Goal: Task Accomplishment & Management: Manage account settings

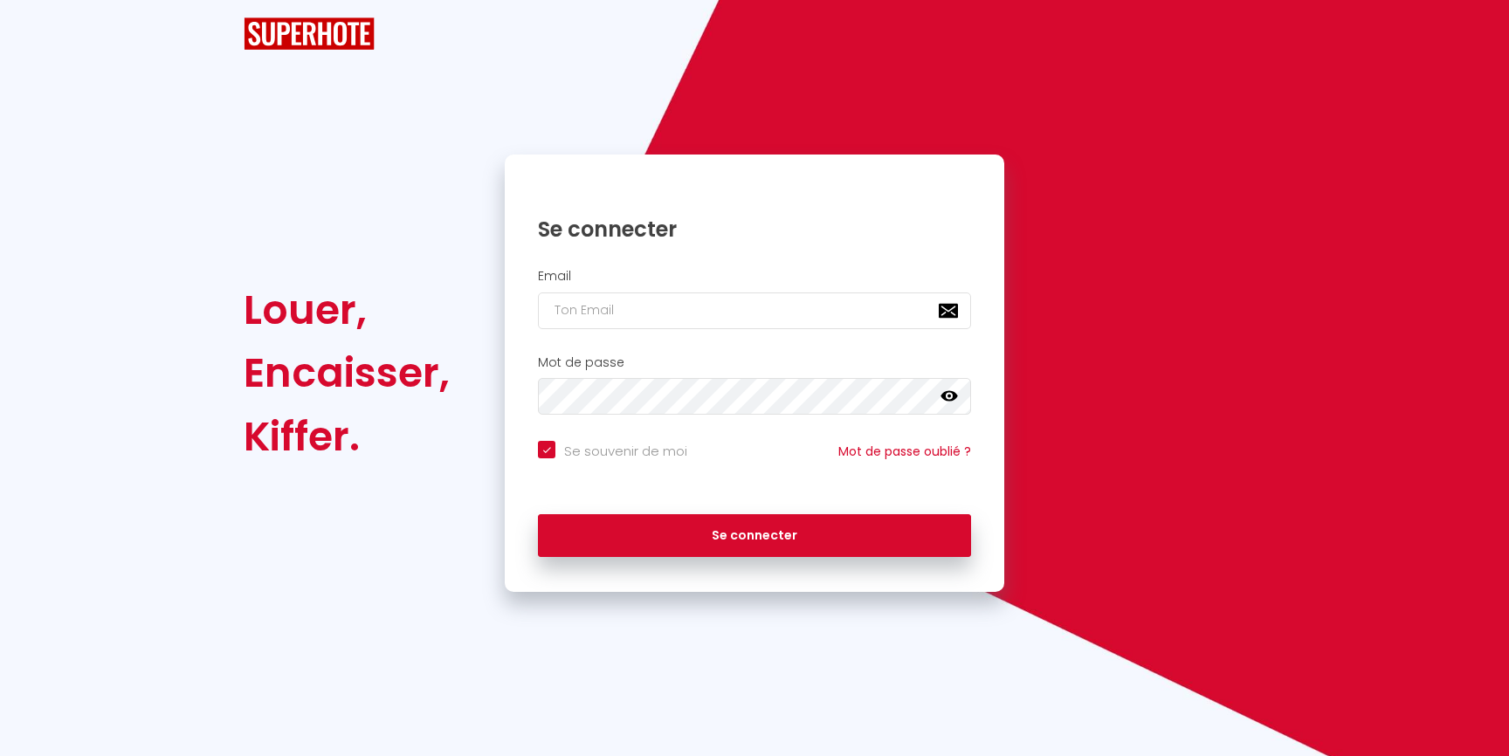
checkbox input "true"
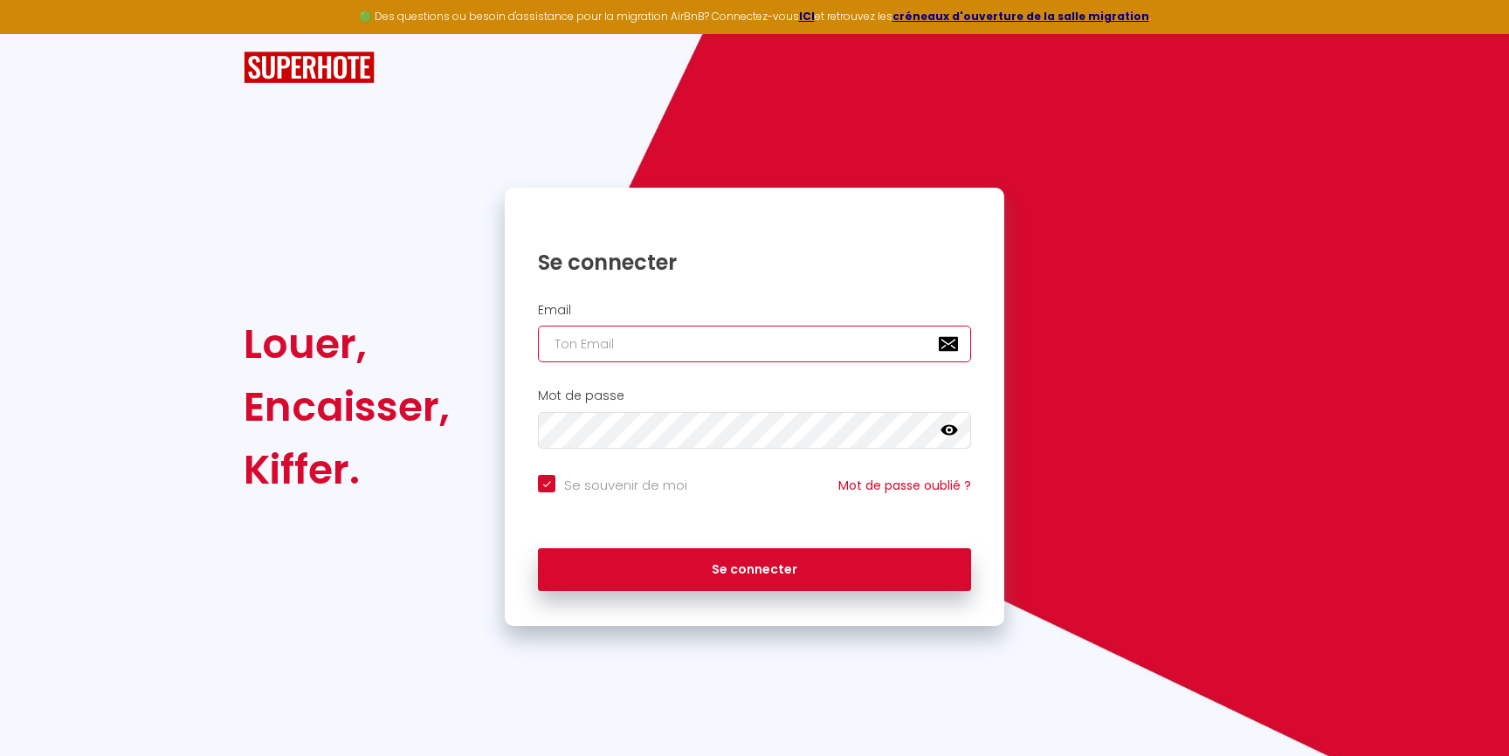
drag, startPoint x: 691, startPoint y: 334, endPoint x: 692, endPoint y: 351, distance: 16.6
click at [691, 335] on input "email" at bounding box center [754, 344] width 433 height 37
paste input "[EMAIL_ADDRESS][DOMAIN_NAME]"
type input "[EMAIL_ADDRESS][DOMAIN_NAME]"
checkbox input "true"
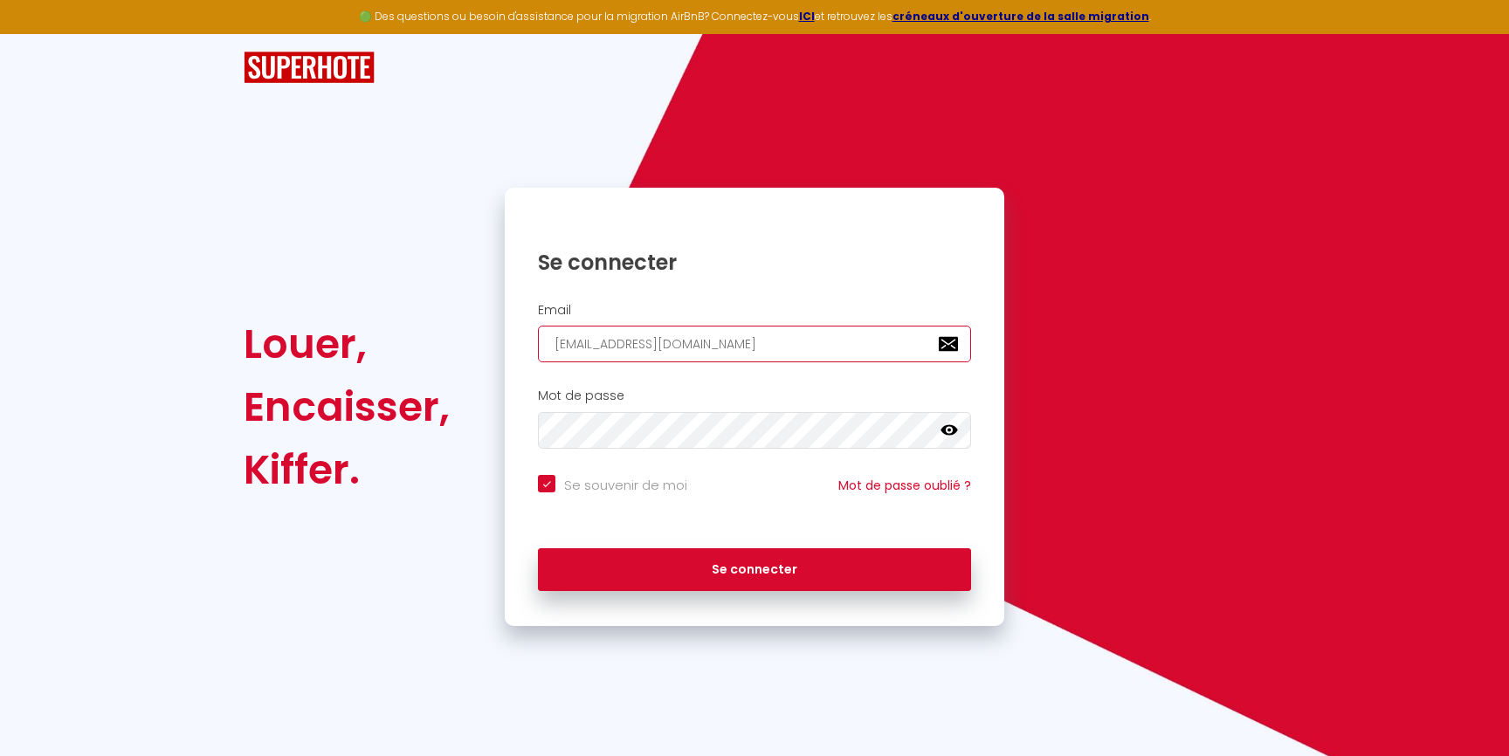
type input "[EMAIL_ADDRESS][DOMAIN_NAME]"
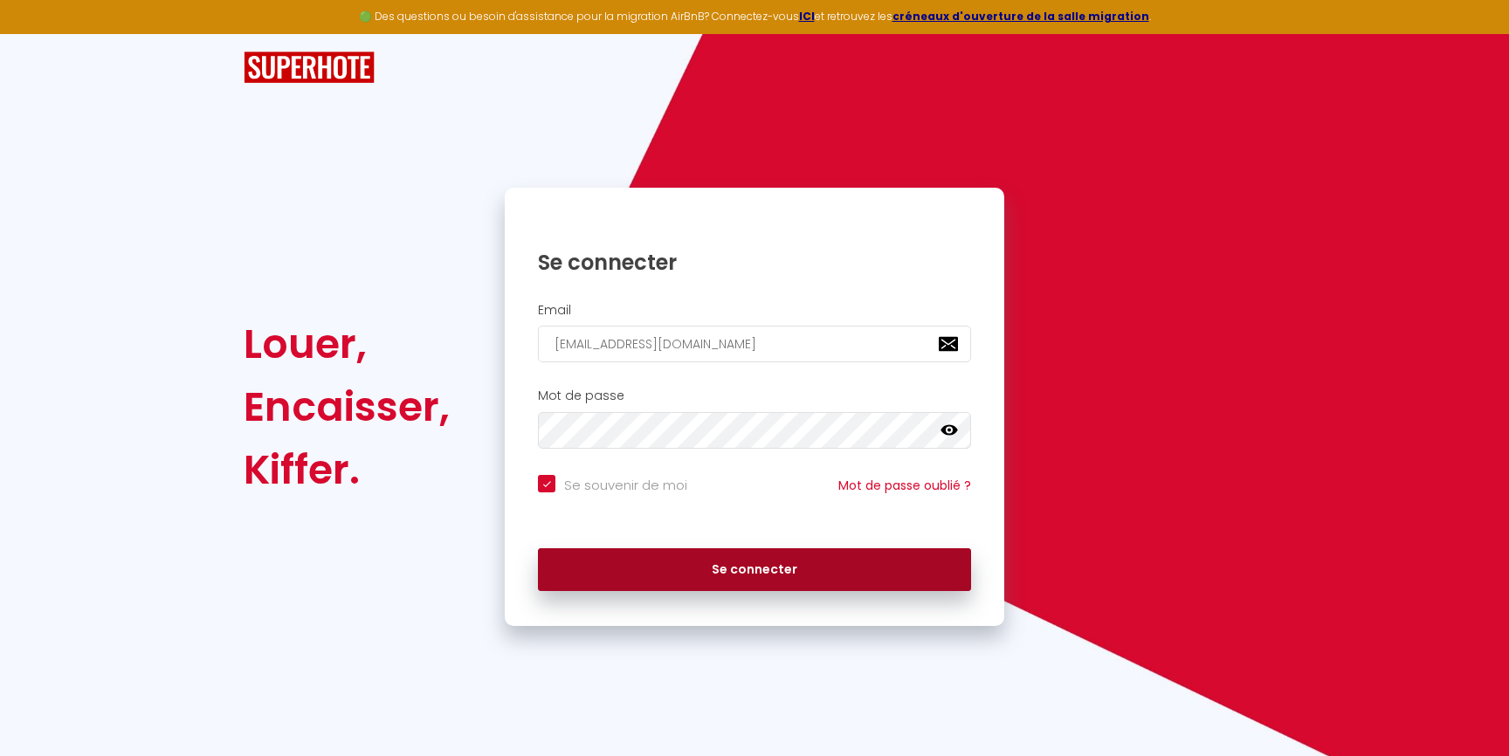
click at [740, 579] on button "Se connecter" at bounding box center [754, 570] width 433 height 44
checkbox input "true"
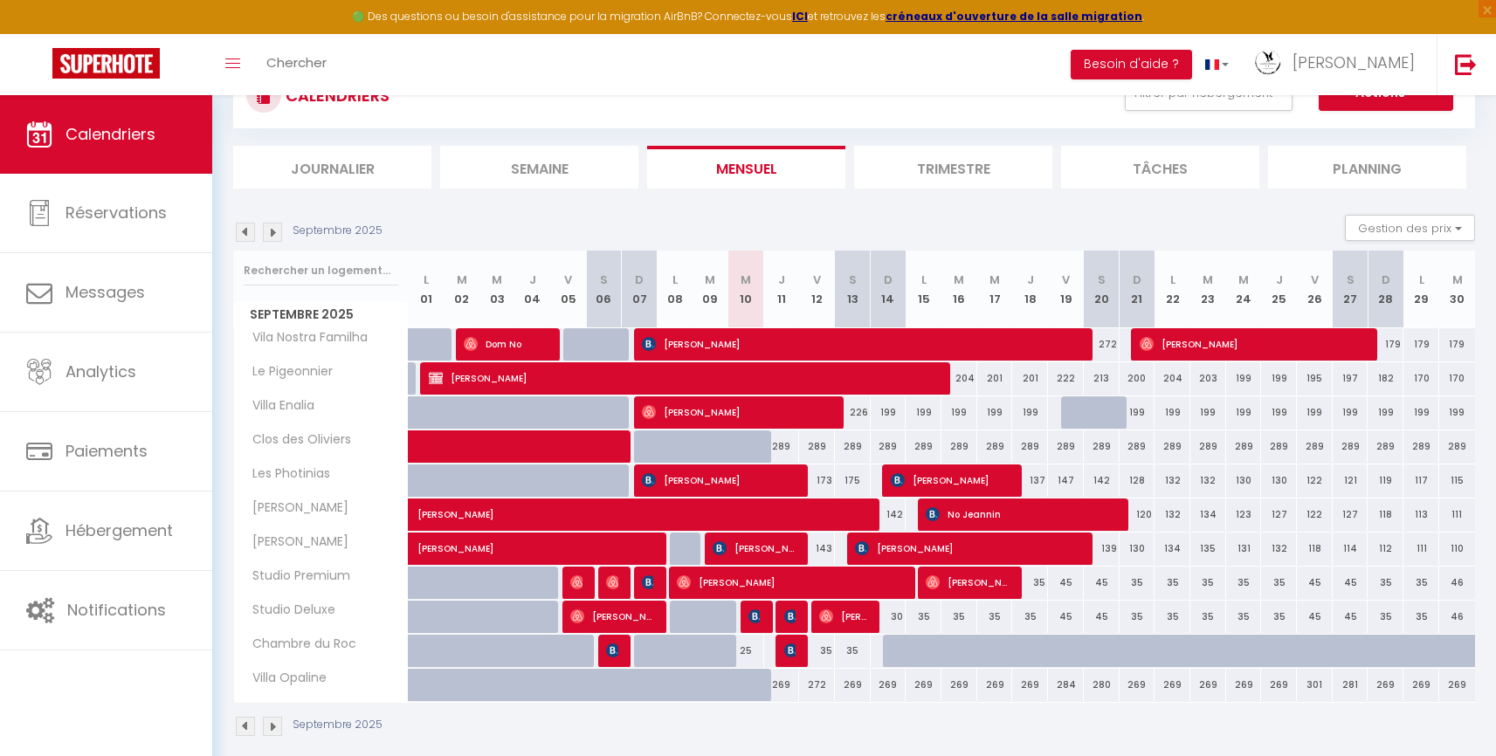
scroll to position [72, 0]
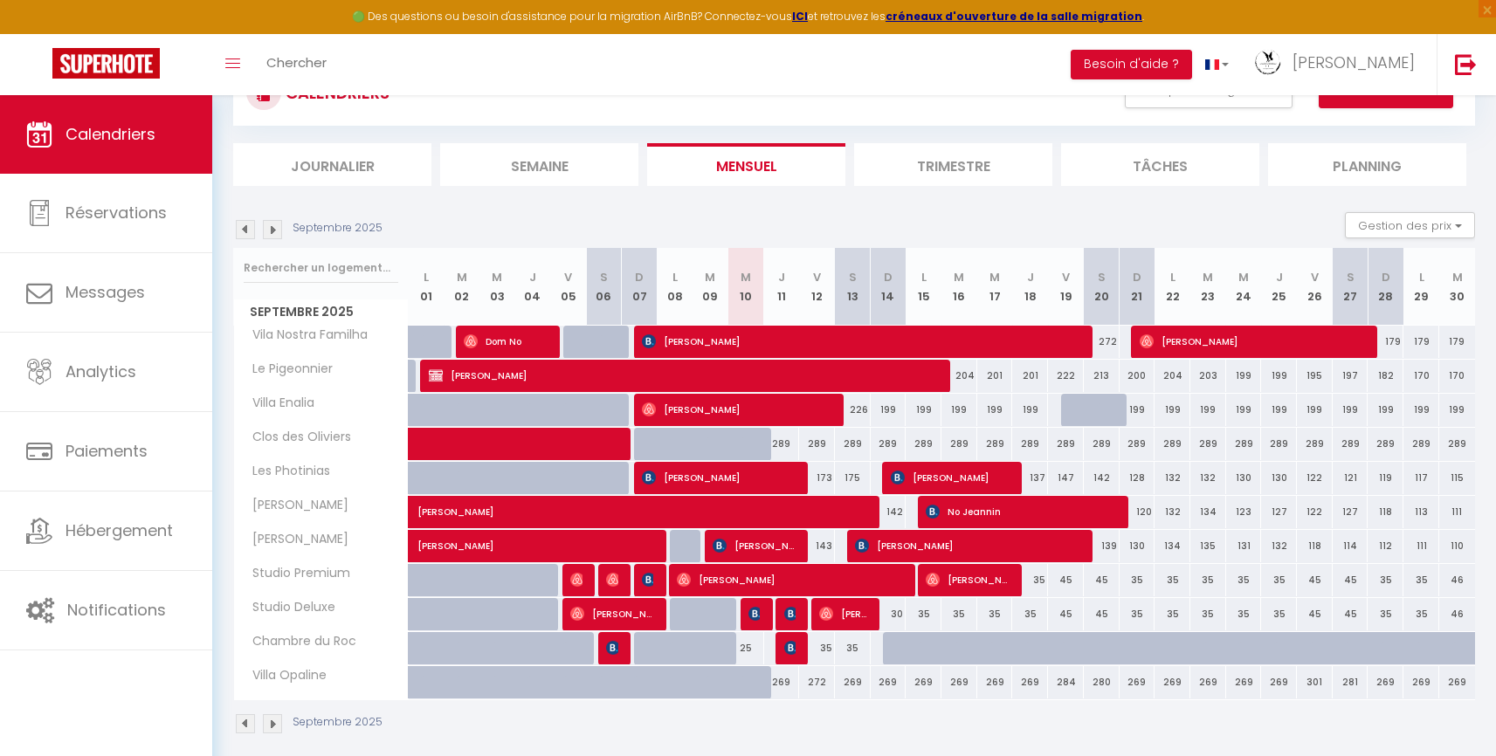
click at [248, 232] on img at bounding box center [245, 229] width 19 height 19
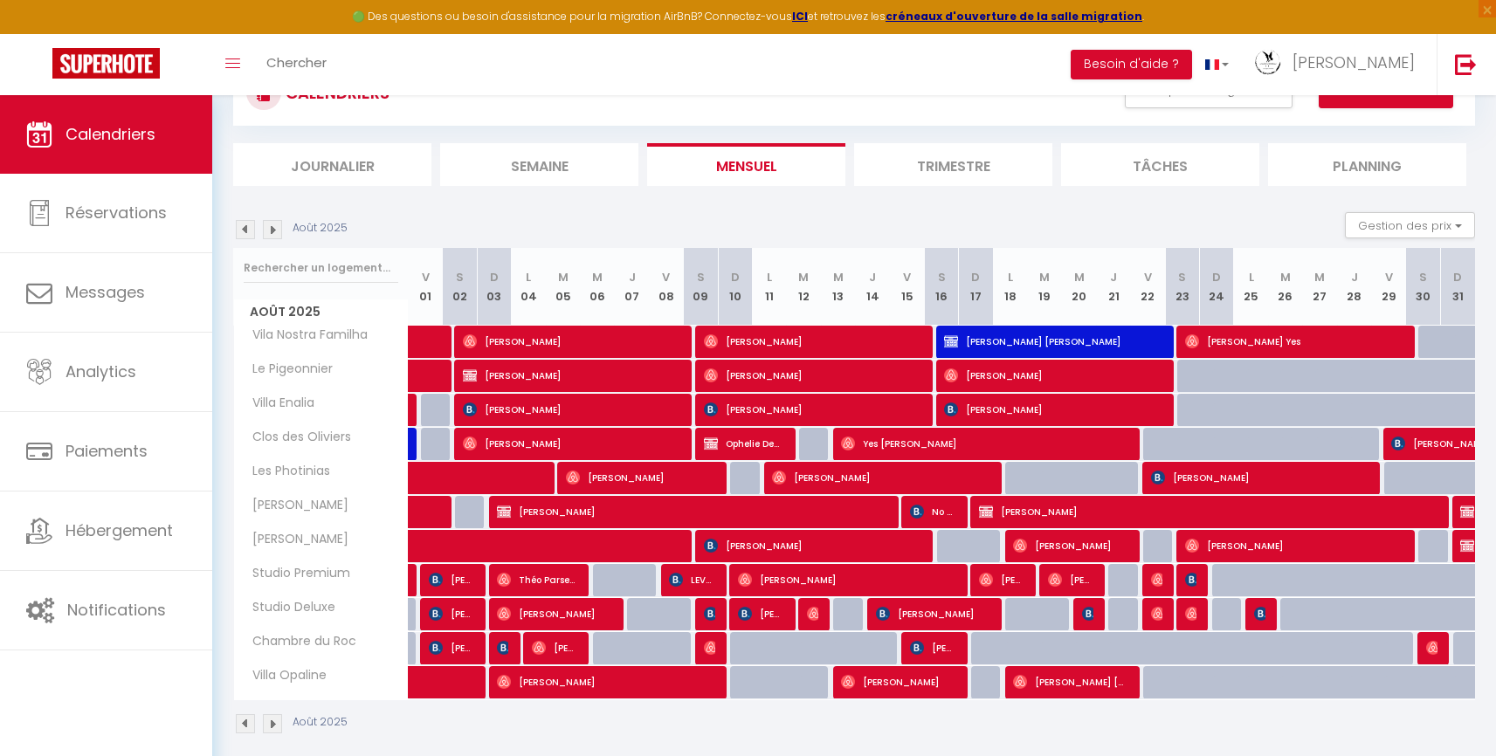
click at [247, 232] on img at bounding box center [245, 229] width 19 height 19
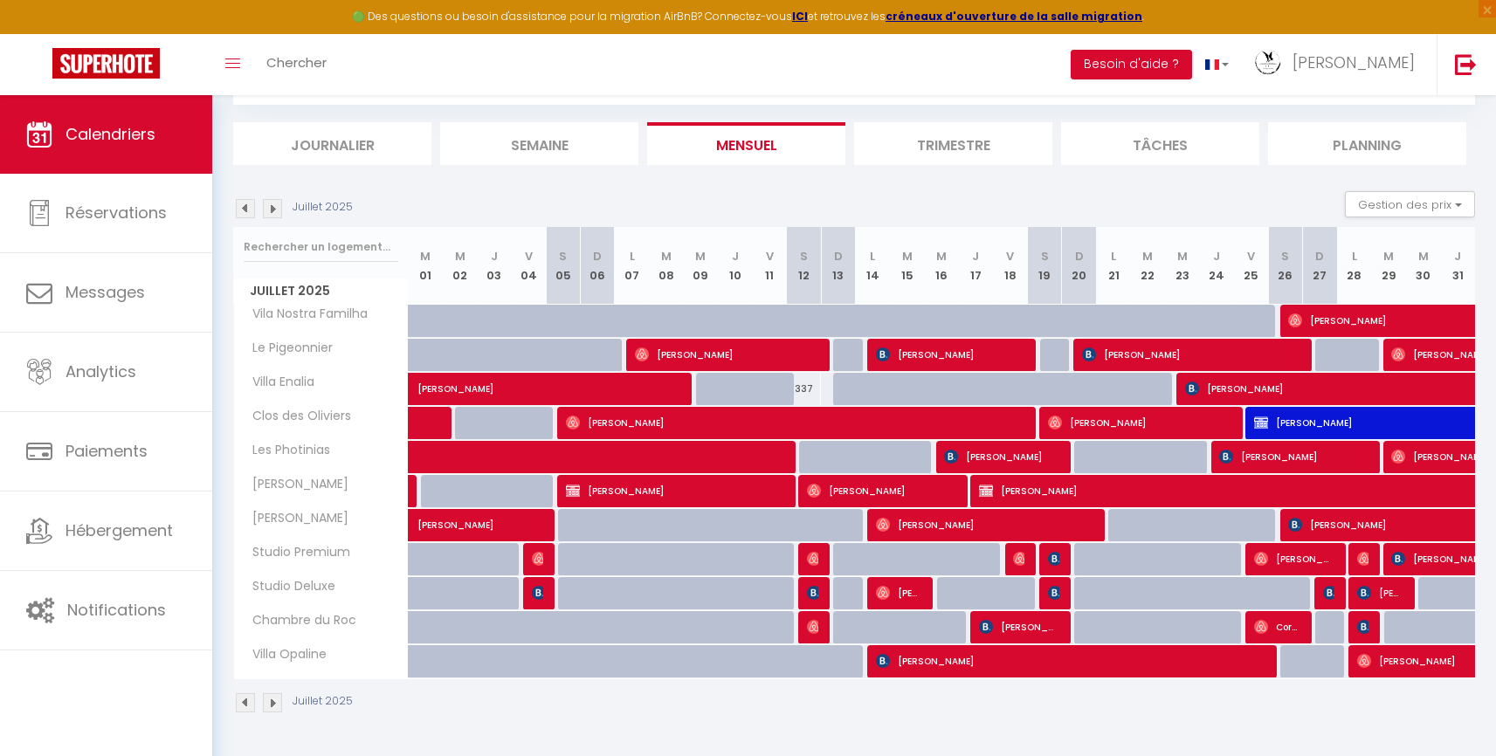
scroll to position [95, 0]
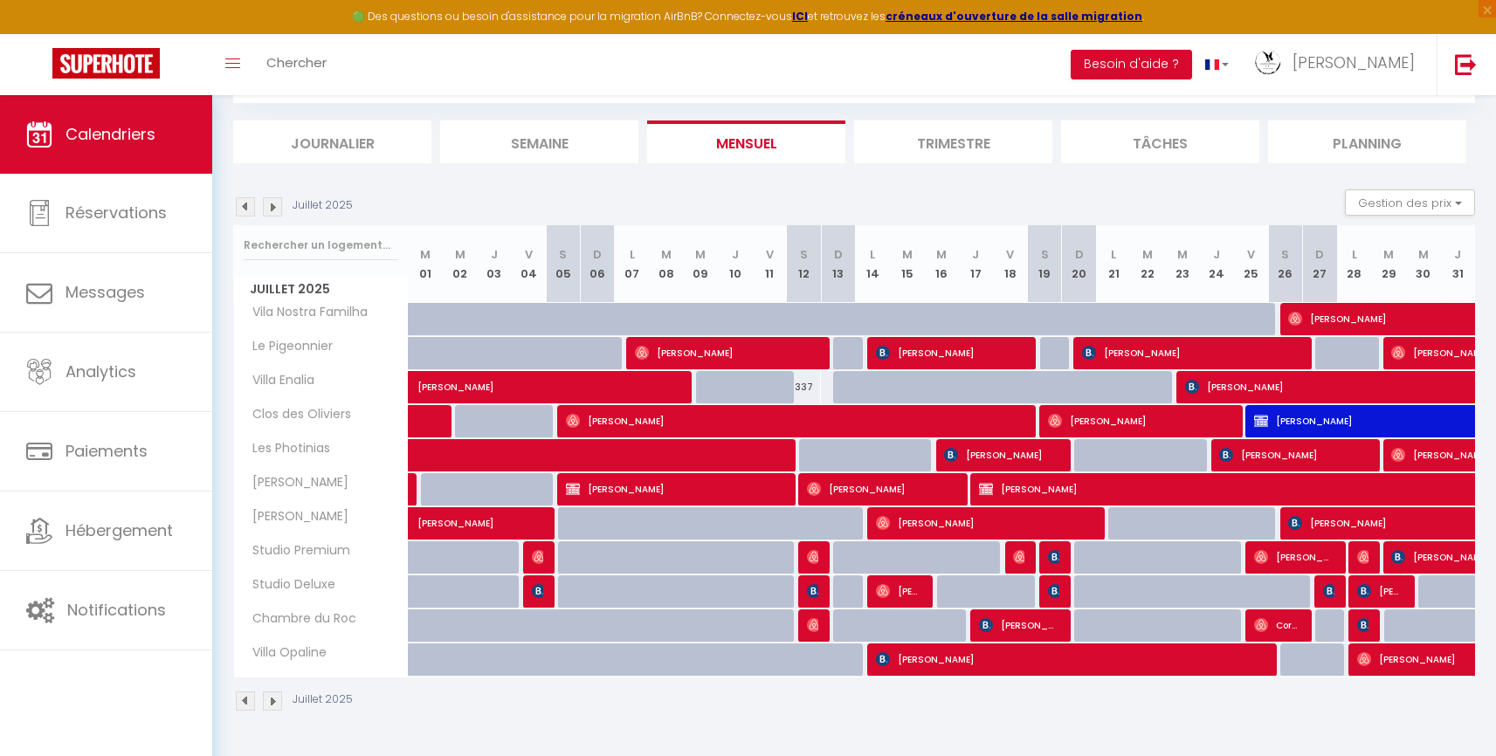
click at [274, 201] on img at bounding box center [272, 206] width 19 height 19
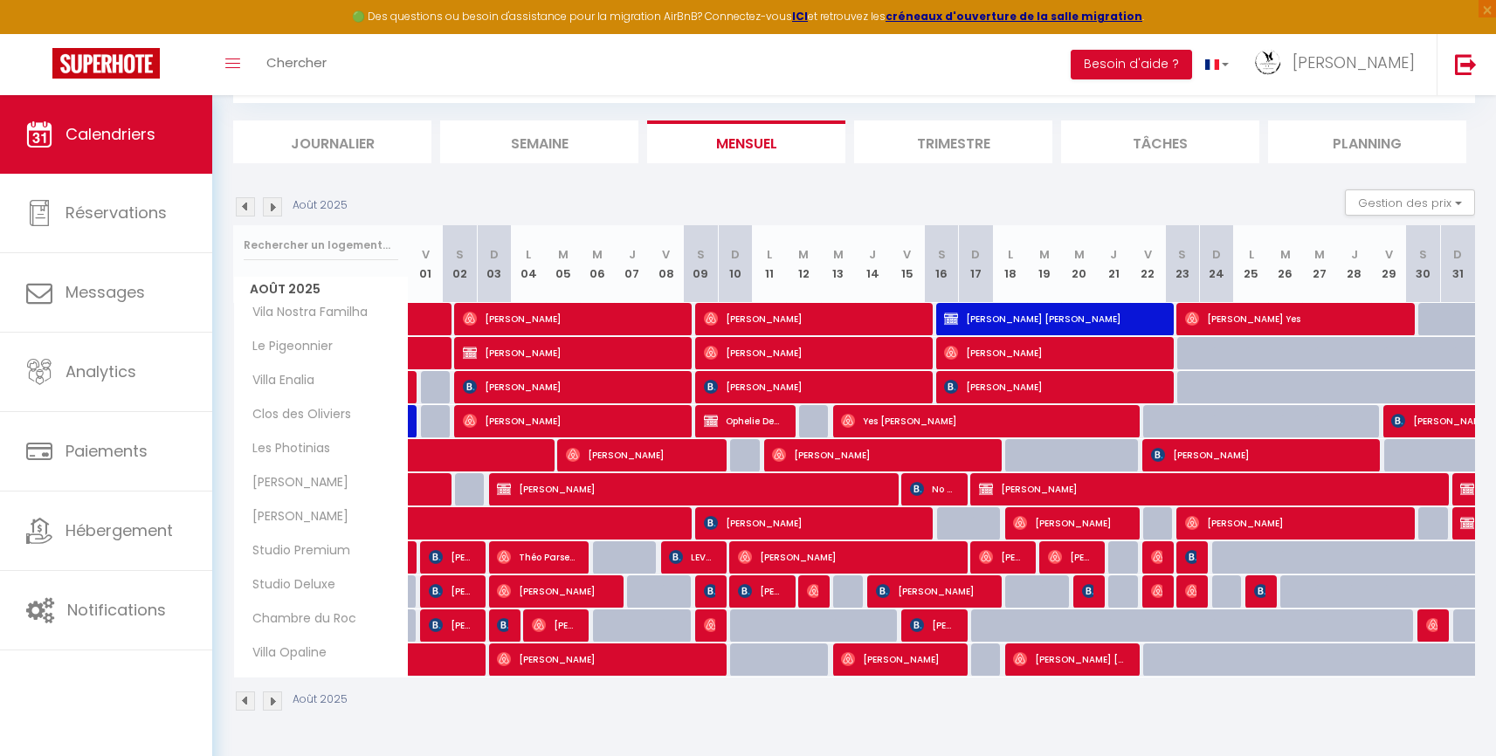
click at [274, 201] on img at bounding box center [272, 206] width 19 height 19
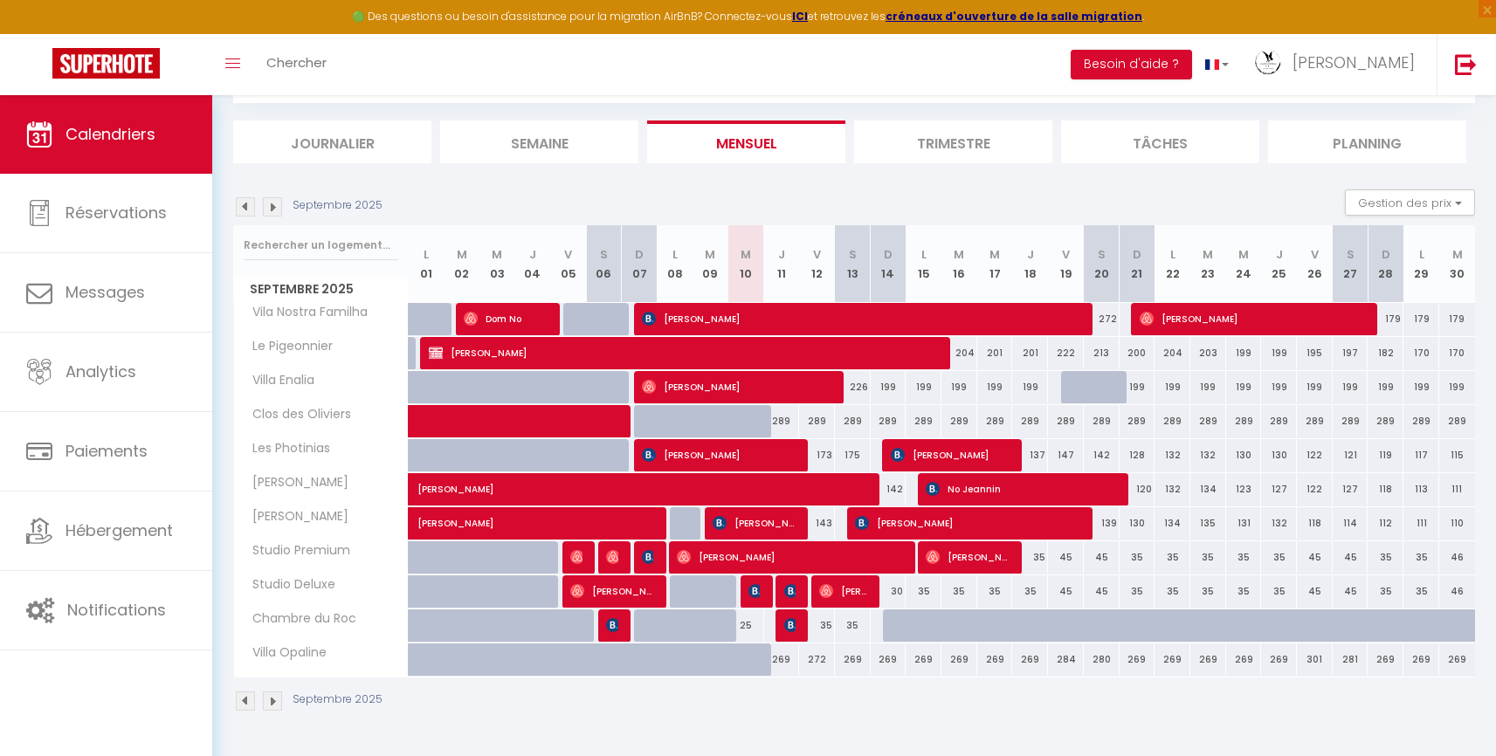
scroll to position [0, 0]
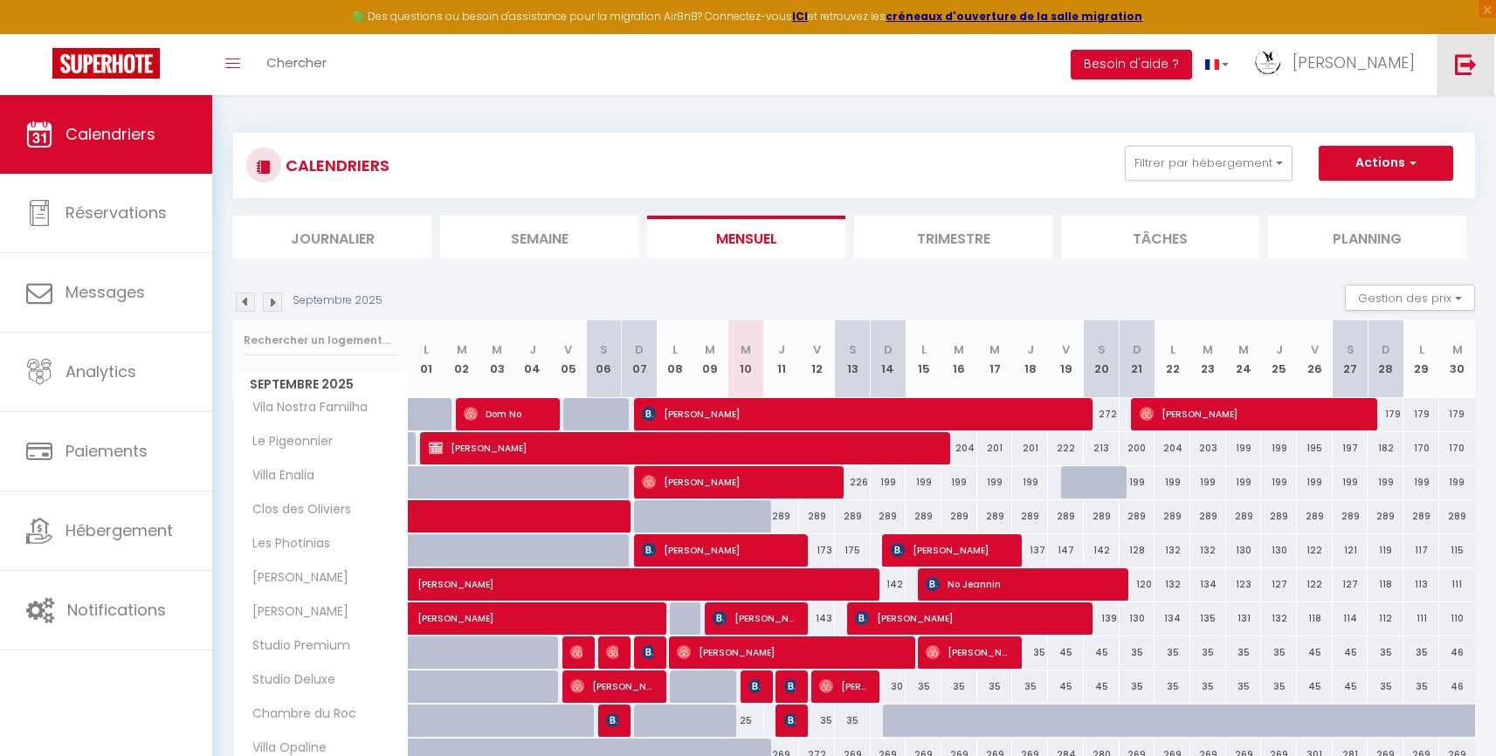
click at [1473, 65] on img at bounding box center [1466, 64] width 22 height 22
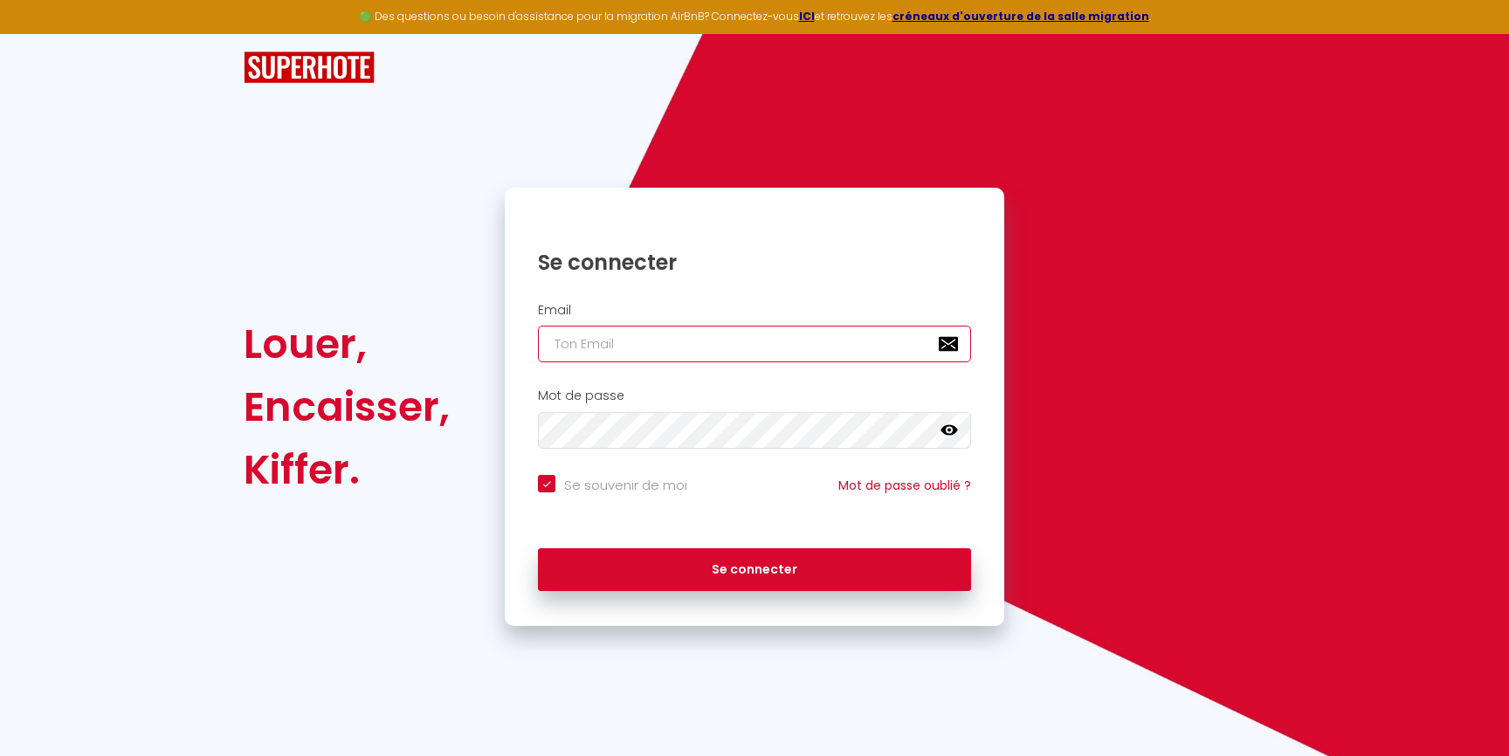
click at [681, 344] on input "email" at bounding box center [754, 344] width 433 height 37
paste input "hello@mymoradia.com"
type input "hello@mymoradia.com"
checkbox input "true"
type input "hello@mymoradia.com"
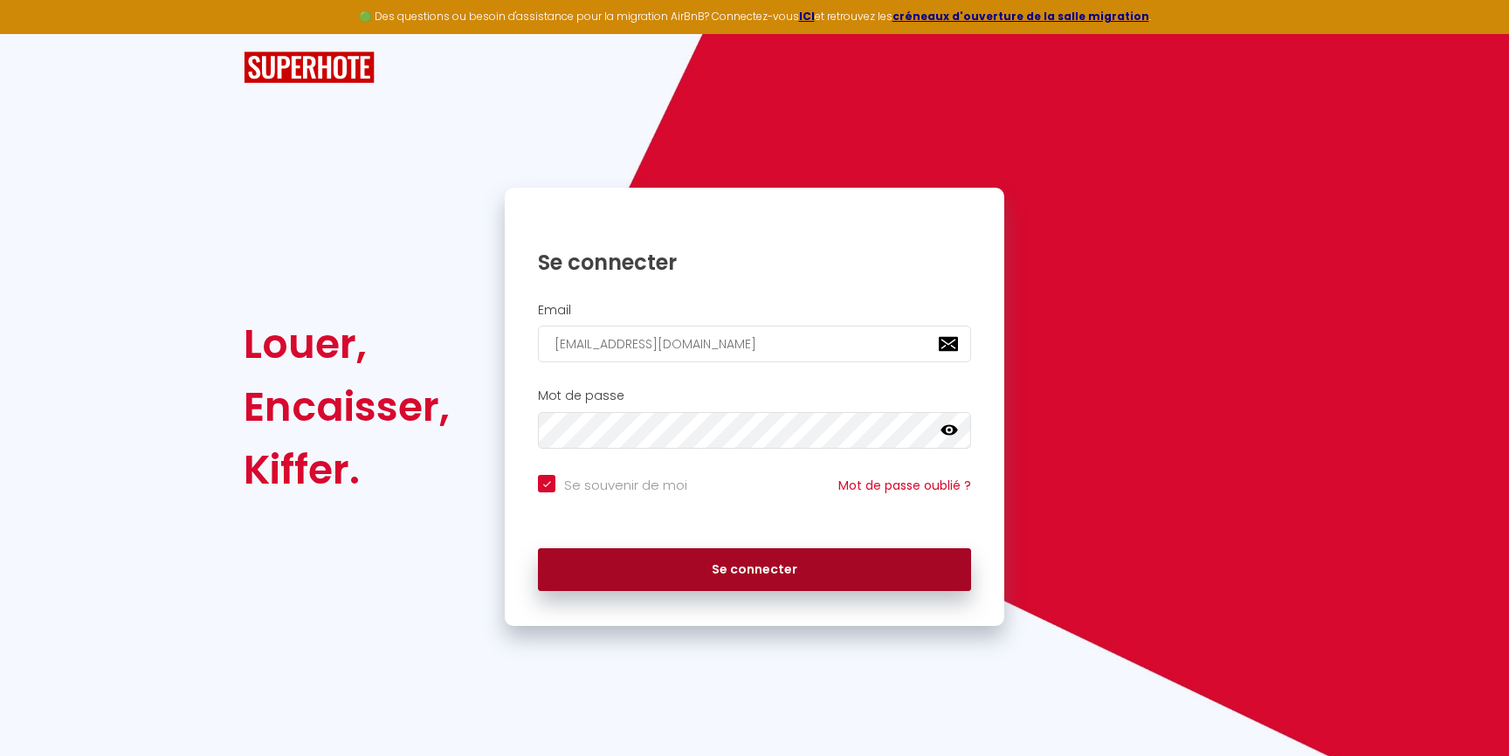
click at [705, 580] on button "Se connecter" at bounding box center [754, 570] width 433 height 44
checkbox input "true"
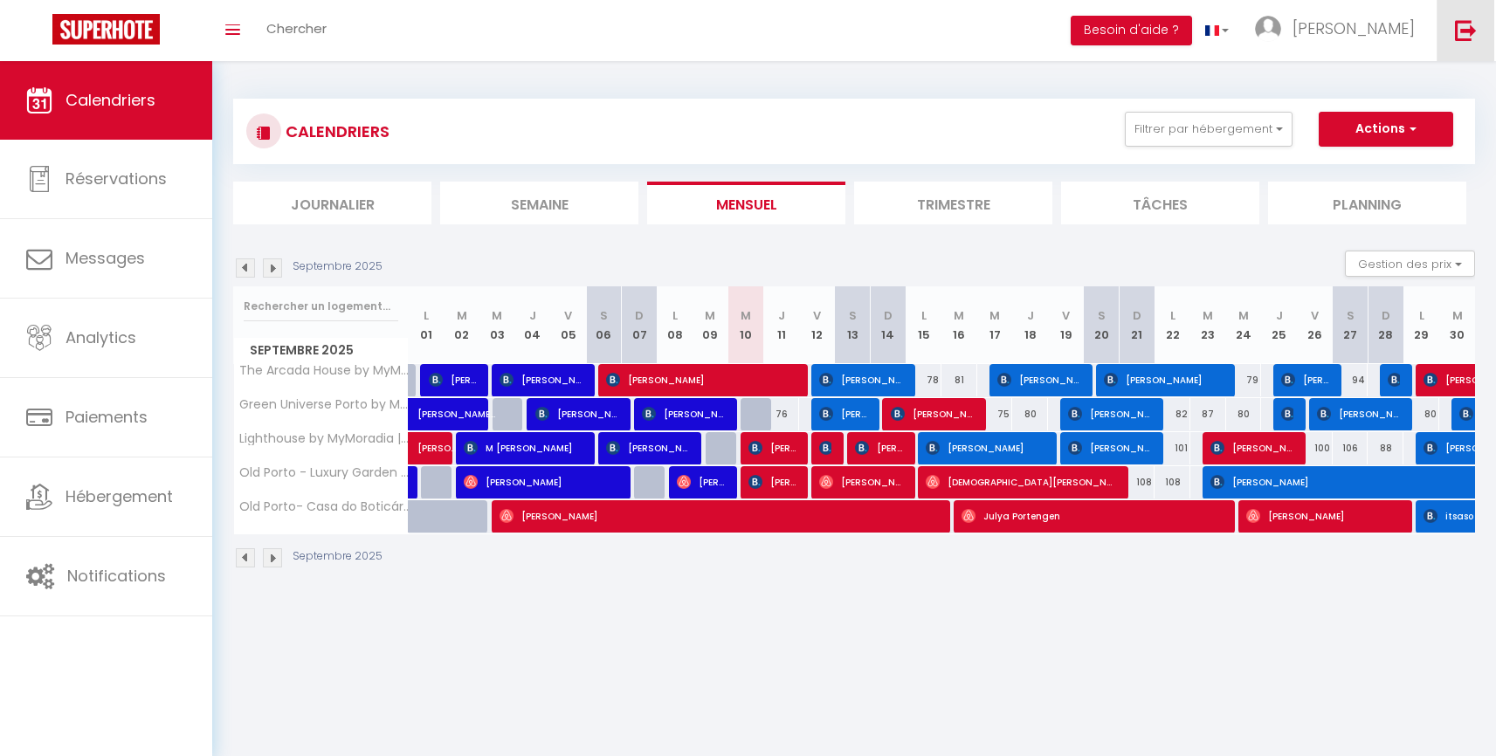
click at [1443, 18] on link at bounding box center [1465, 30] width 58 height 61
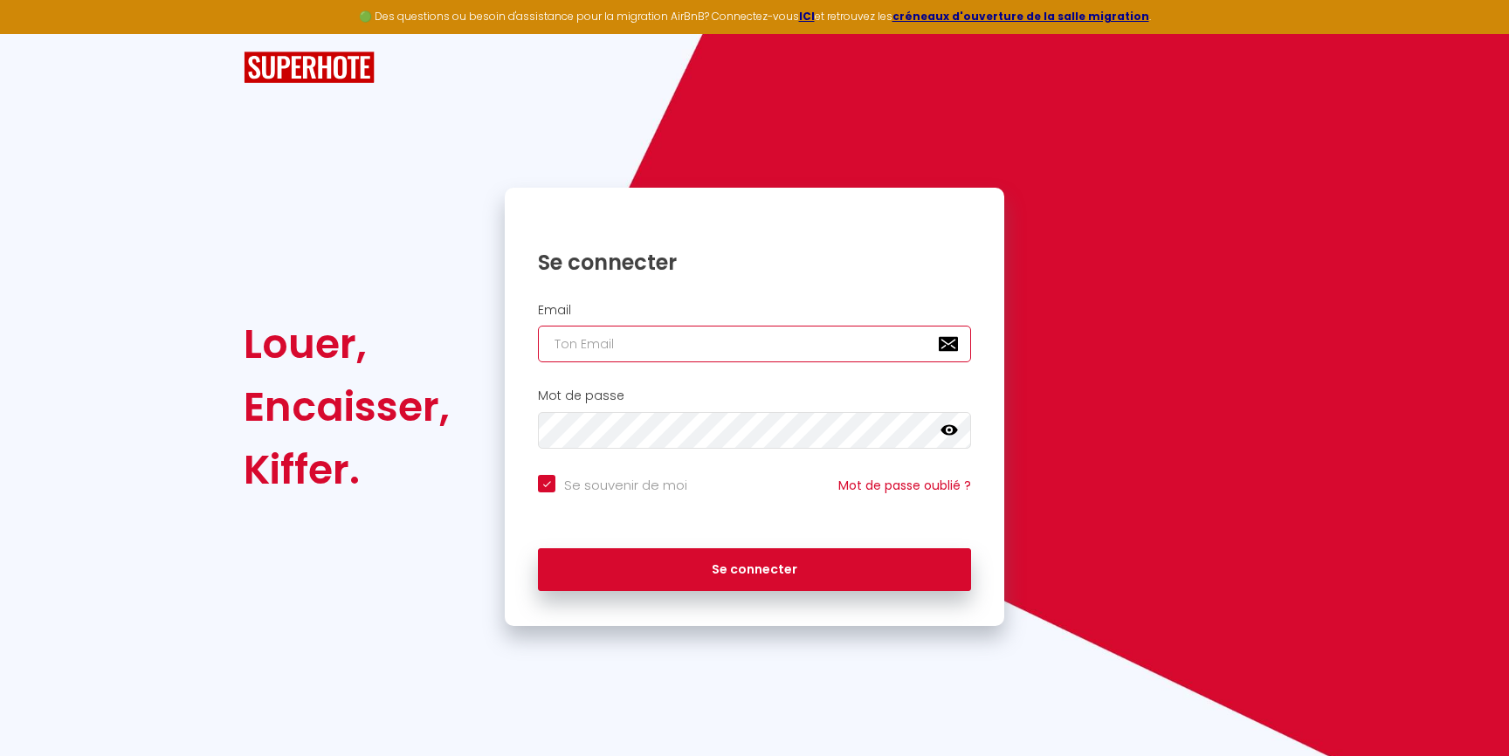
click at [692, 349] on input "email" at bounding box center [754, 344] width 433 height 37
paste input "pierre-magnin@live.fr"
type input "pierre-magnin@live.fr"
checkbox input "true"
type input "pierre-magnin@live.fr"
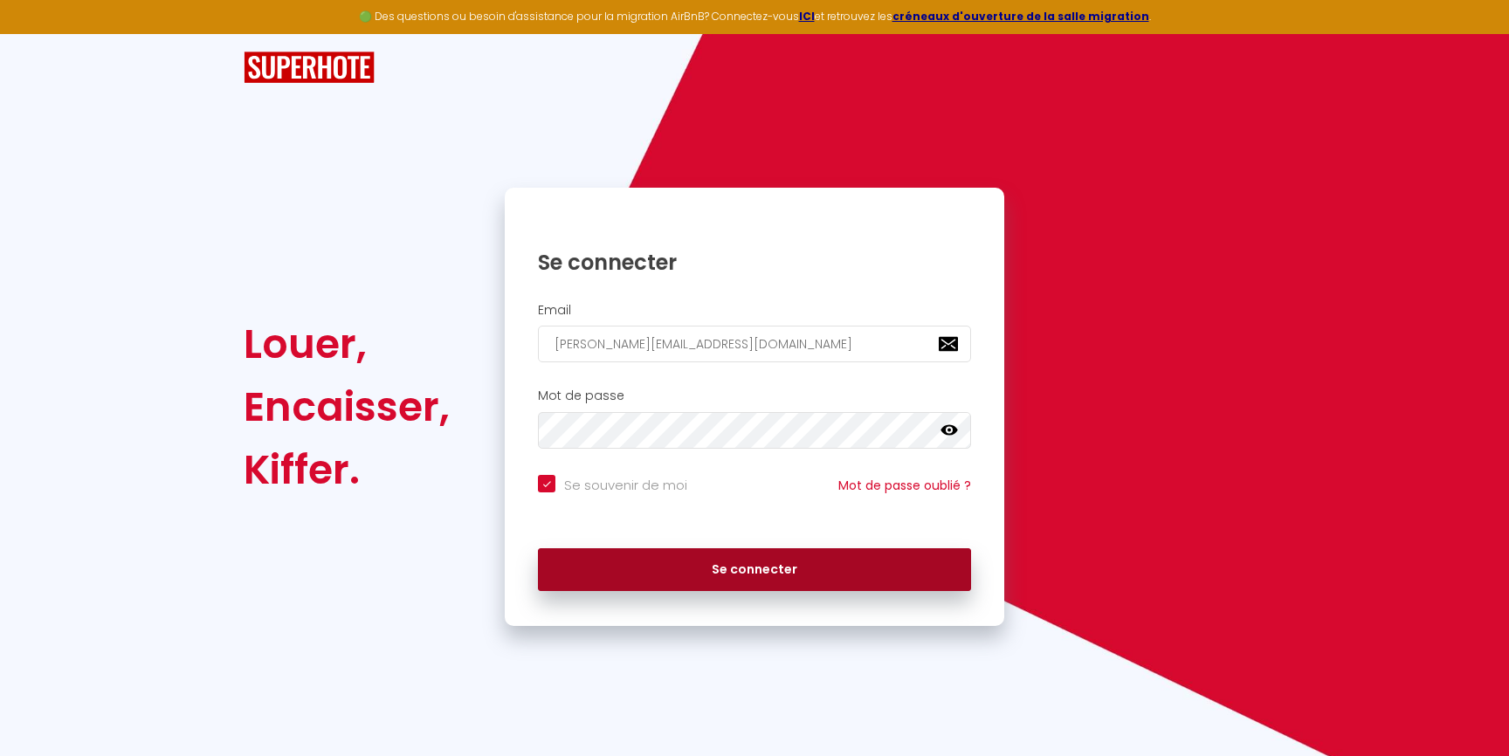
click at [727, 574] on button "Se connecter" at bounding box center [754, 570] width 433 height 44
checkbox input "true"
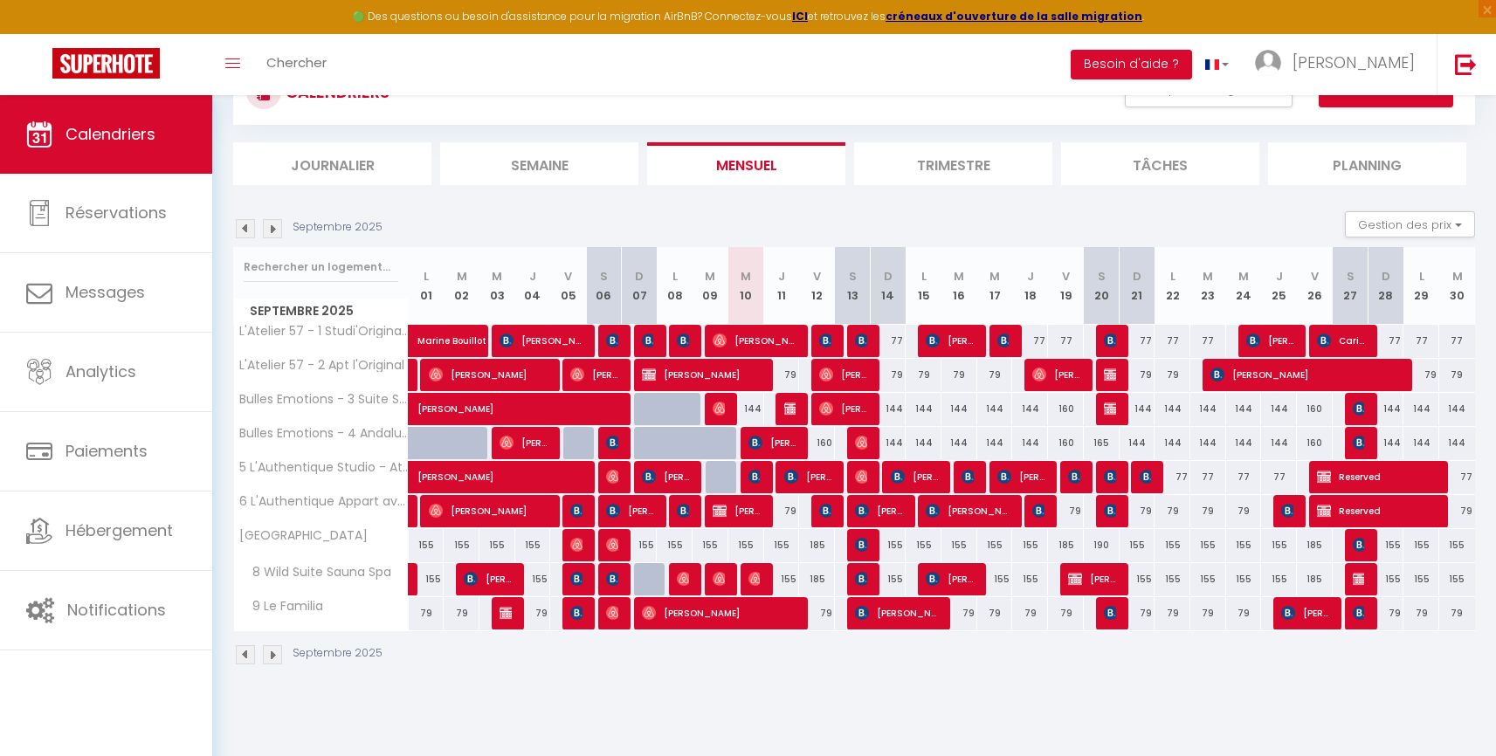
scroll to position [95, 0]
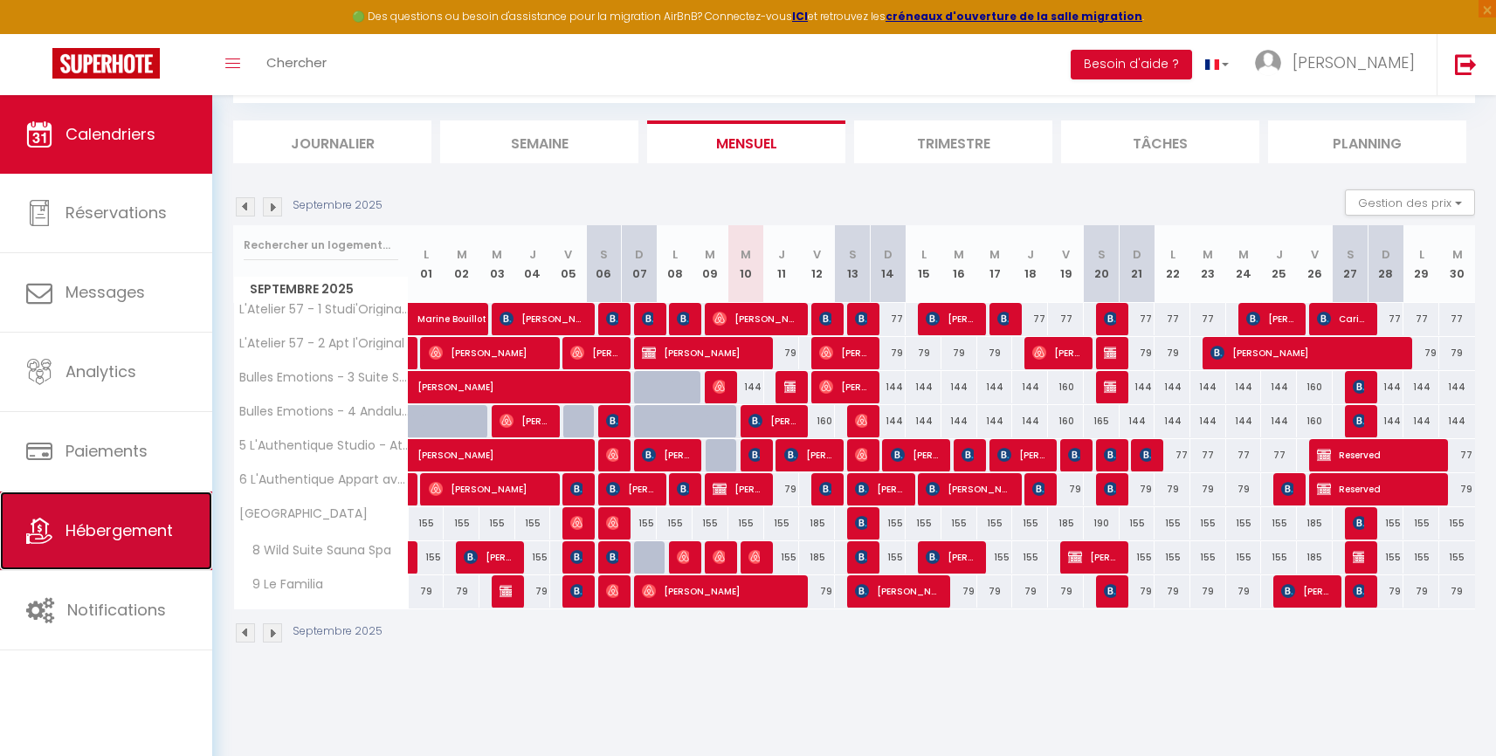
click at [156, 527] on span "Hébergement" at bounding box center [118, 531] width 107 height 22
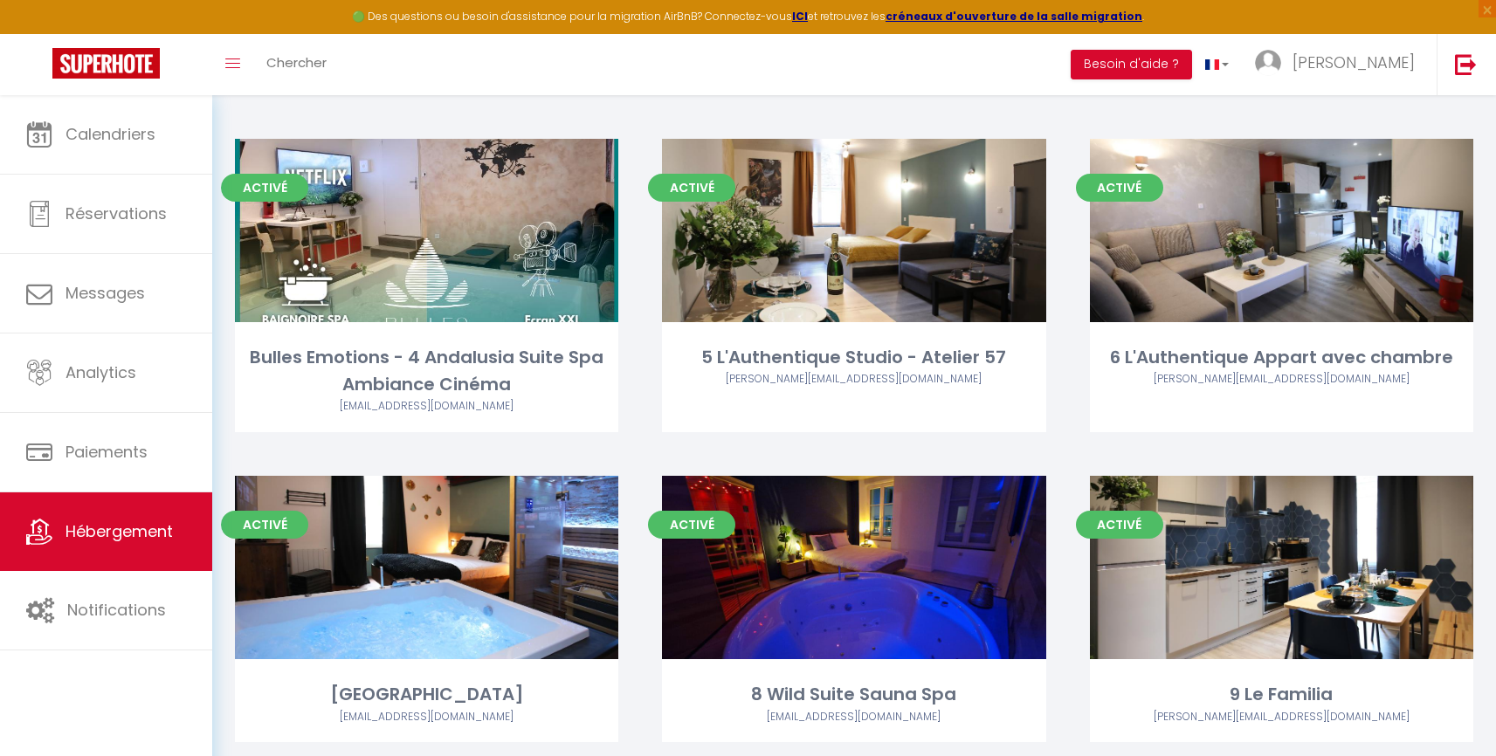
scroll to position [455, 0]
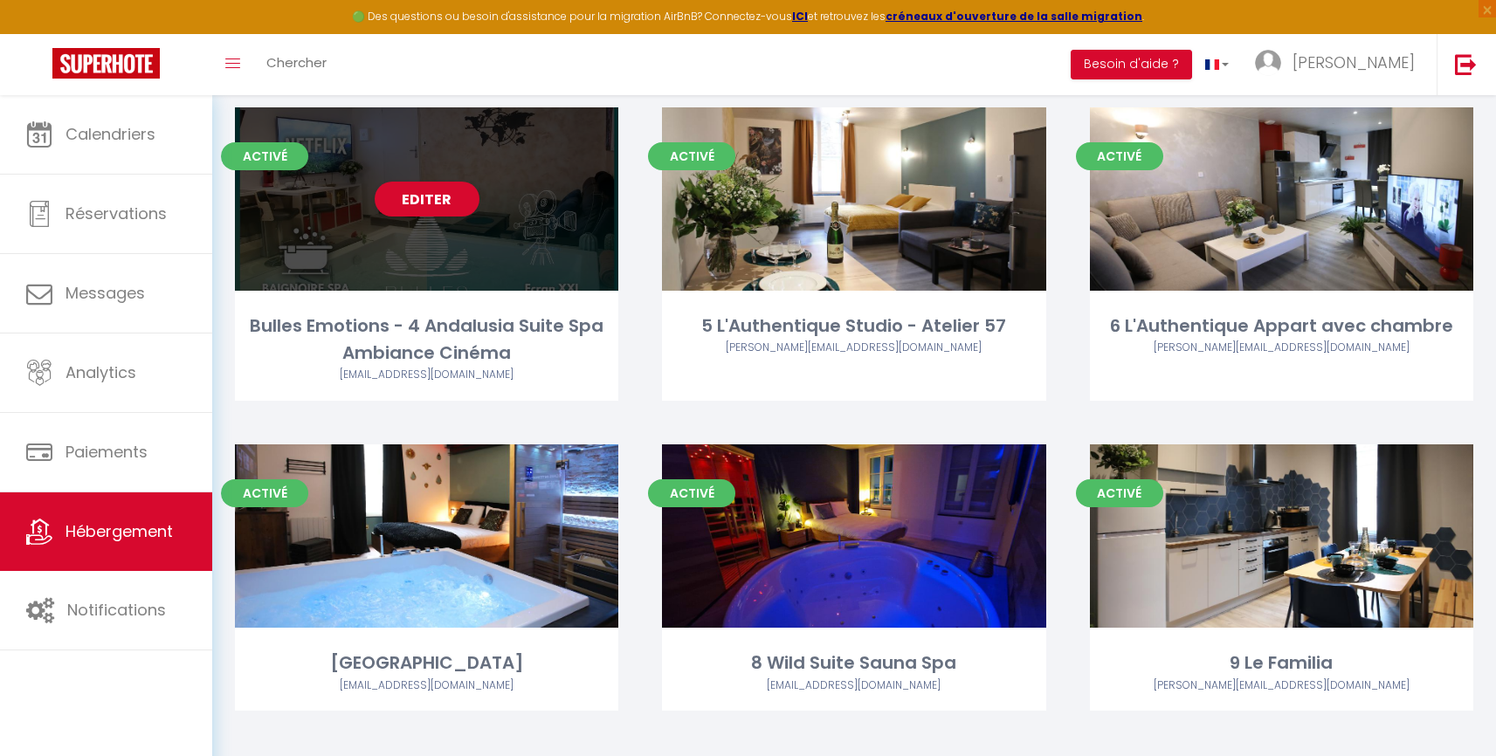
click at [474, 341] on div "Bulles Emotions - 4 Andalusia Suite Spa Ambiance Cinéma" at bounding box center [426, 340] width 383 height 55
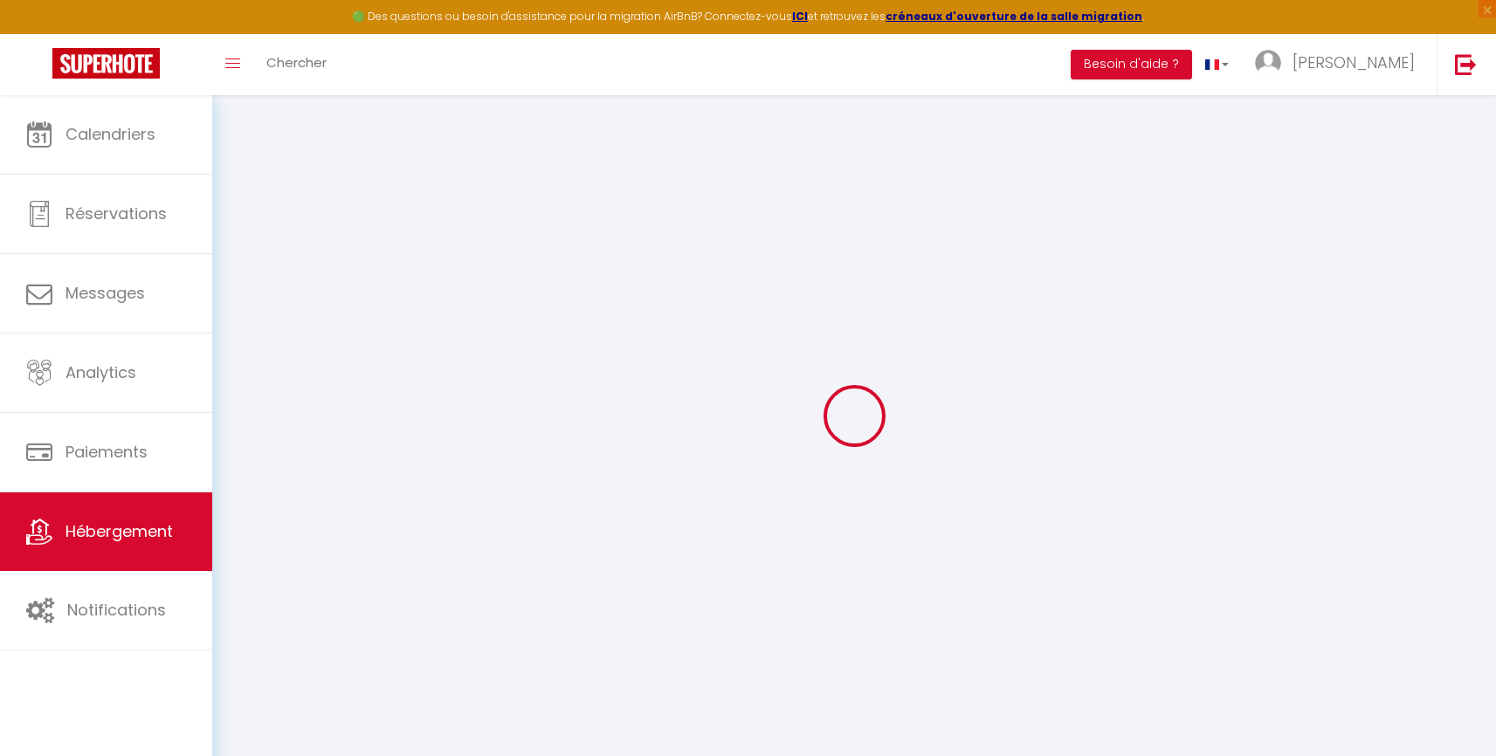
type input "Bulles Emotions - 4 Andalusia Suite Spa Ambiance Cinéma"
select select "2"
type input "139"
type input "20"
type input "24"
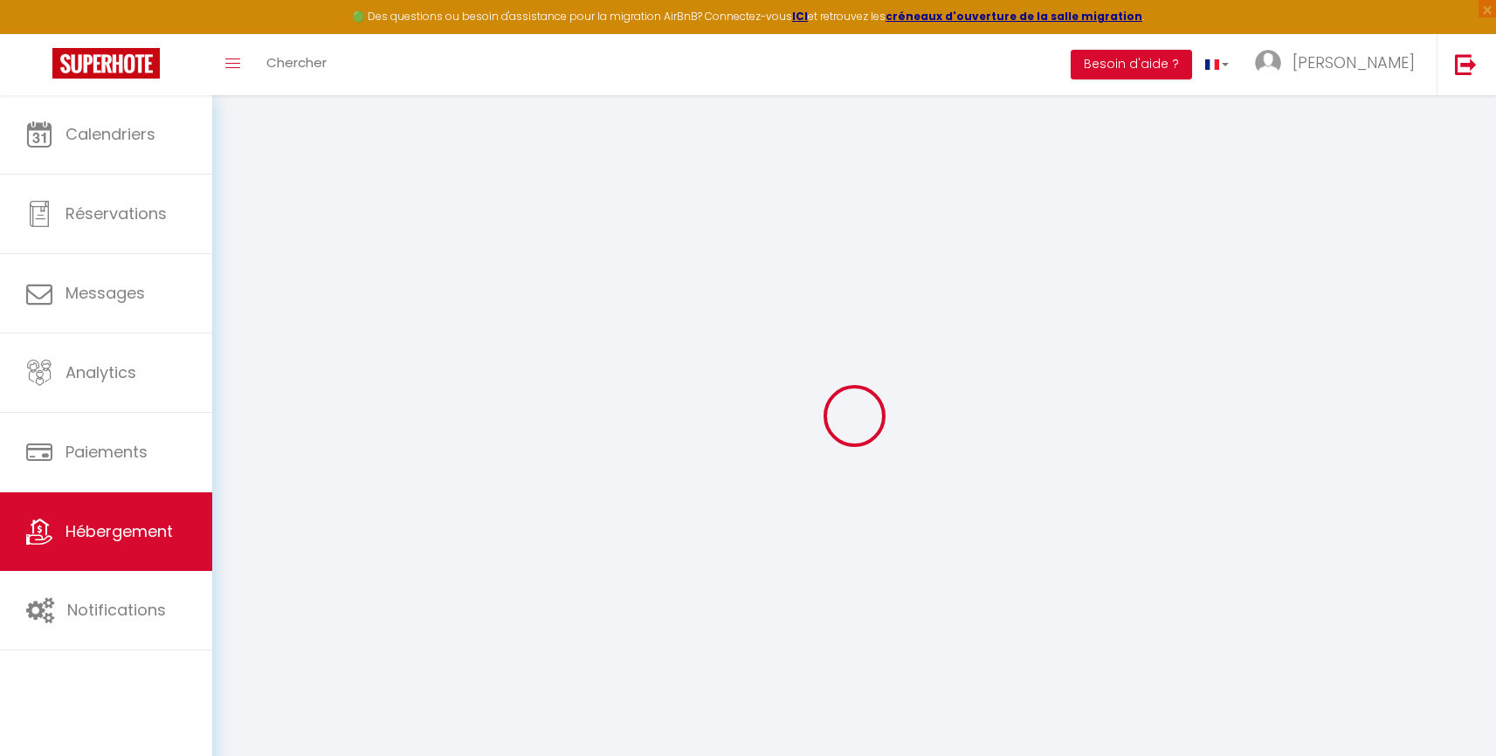
type input "1.00"
type input "300"
select select
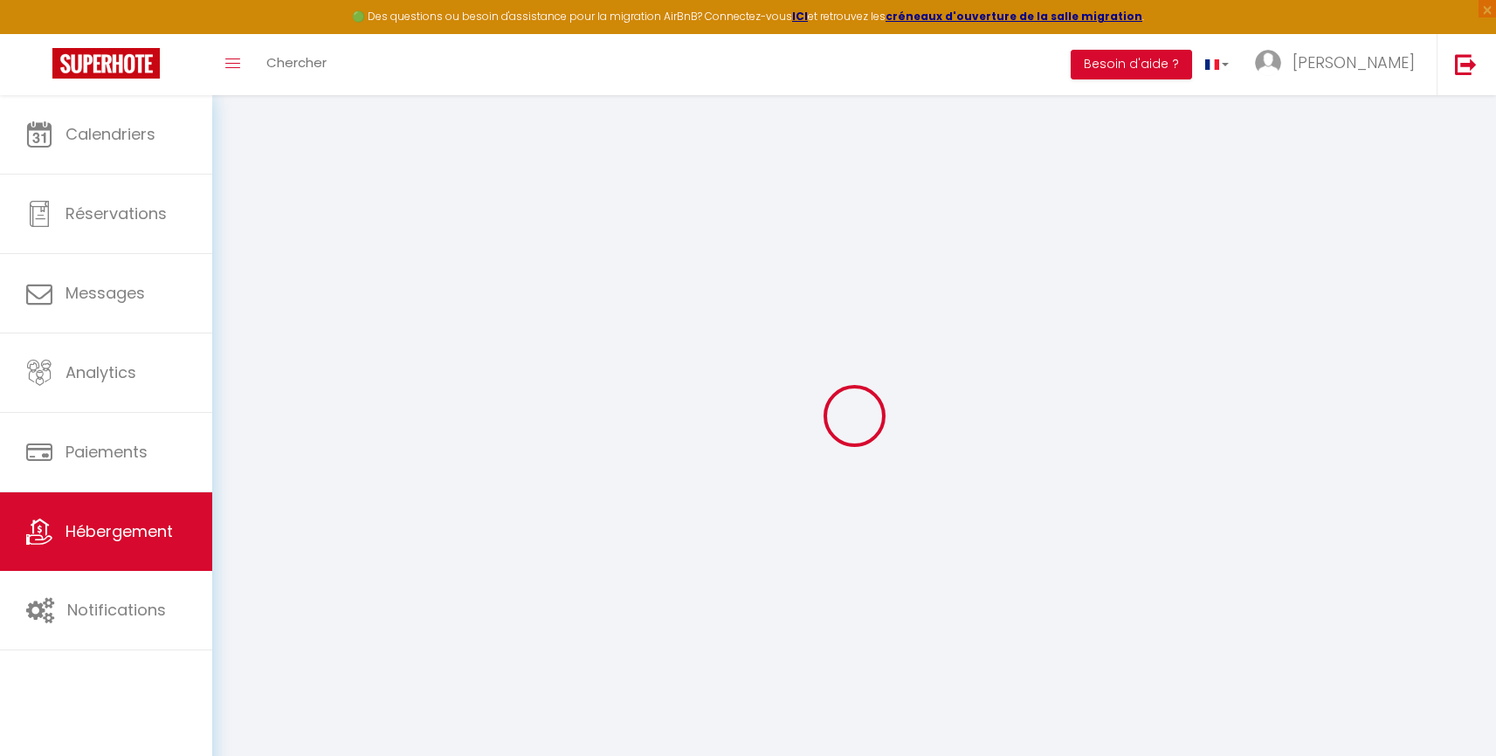
select select
type input "57 grande rue"
type input "39600"
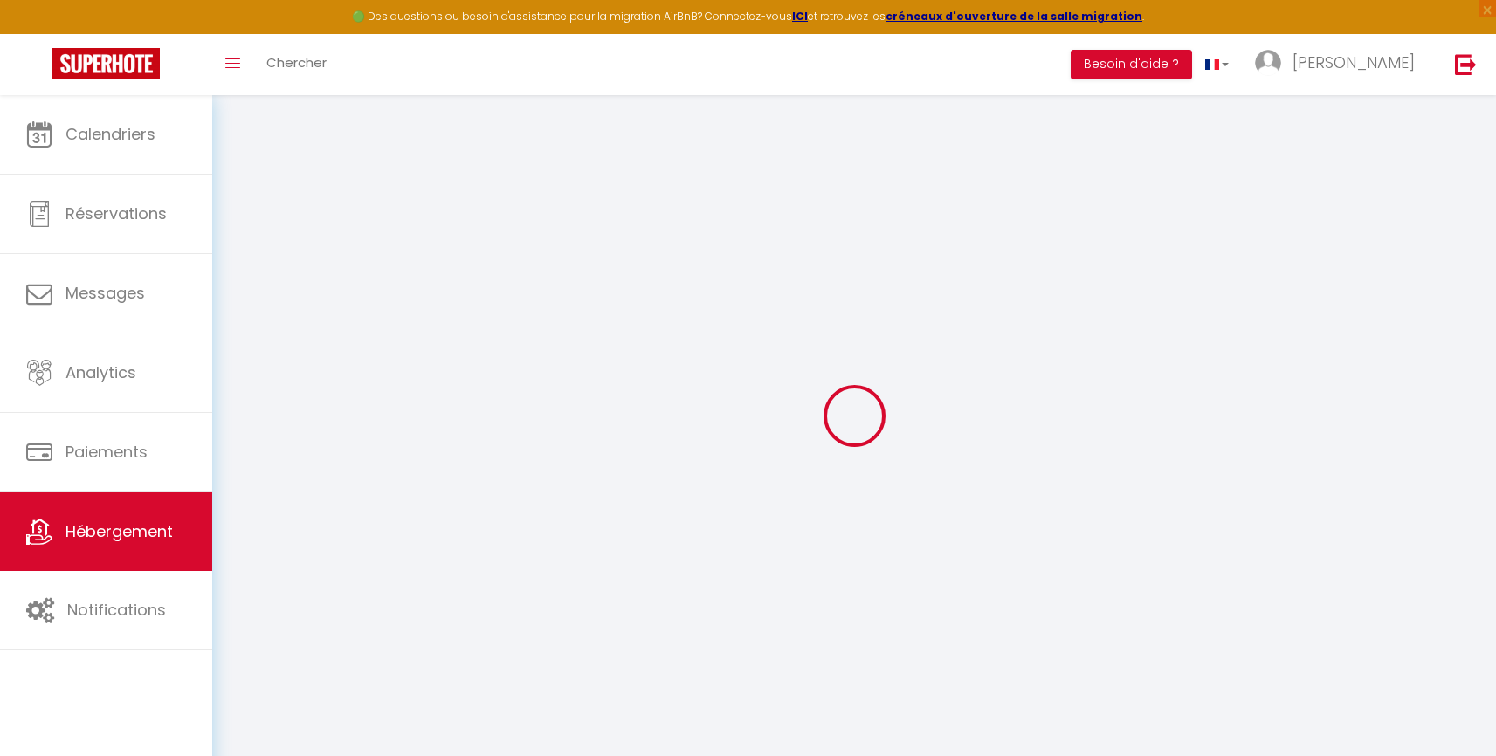
type input "Arbois"
type input "bullesemotions@gmail.com"
select select "3439"
checkbox input "false"
checkbox input "true"
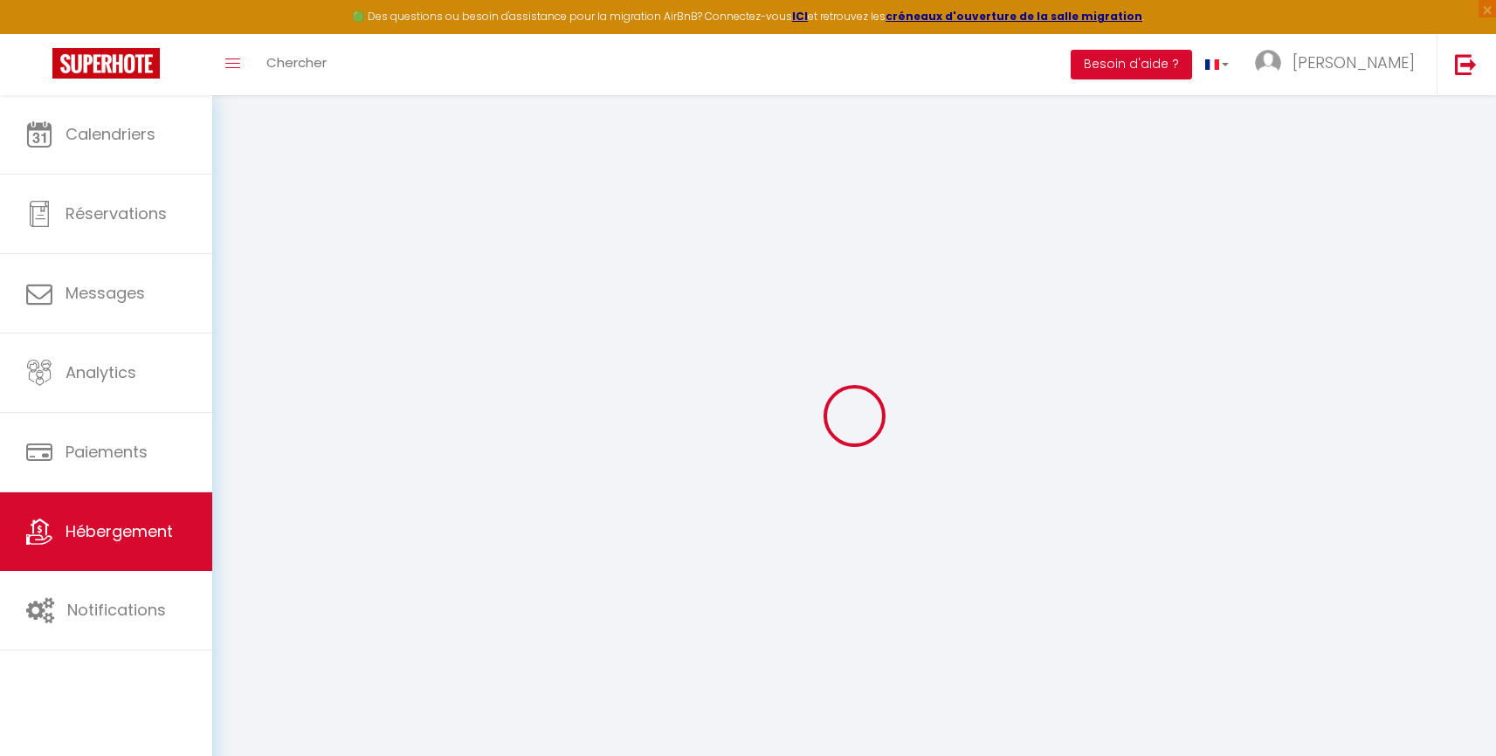
checkbox input "true"
checkbox input "false"
type input "0"
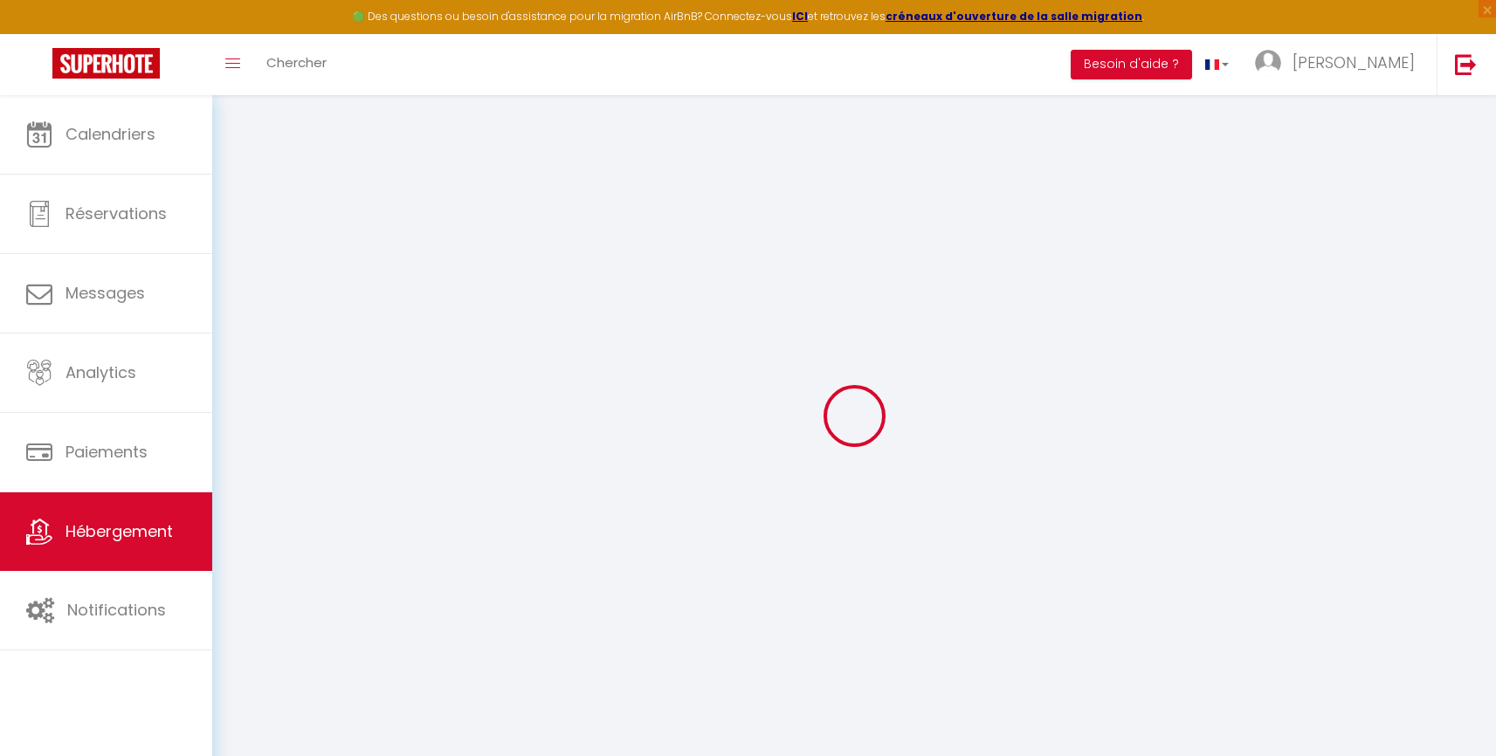
type input "0"
select select
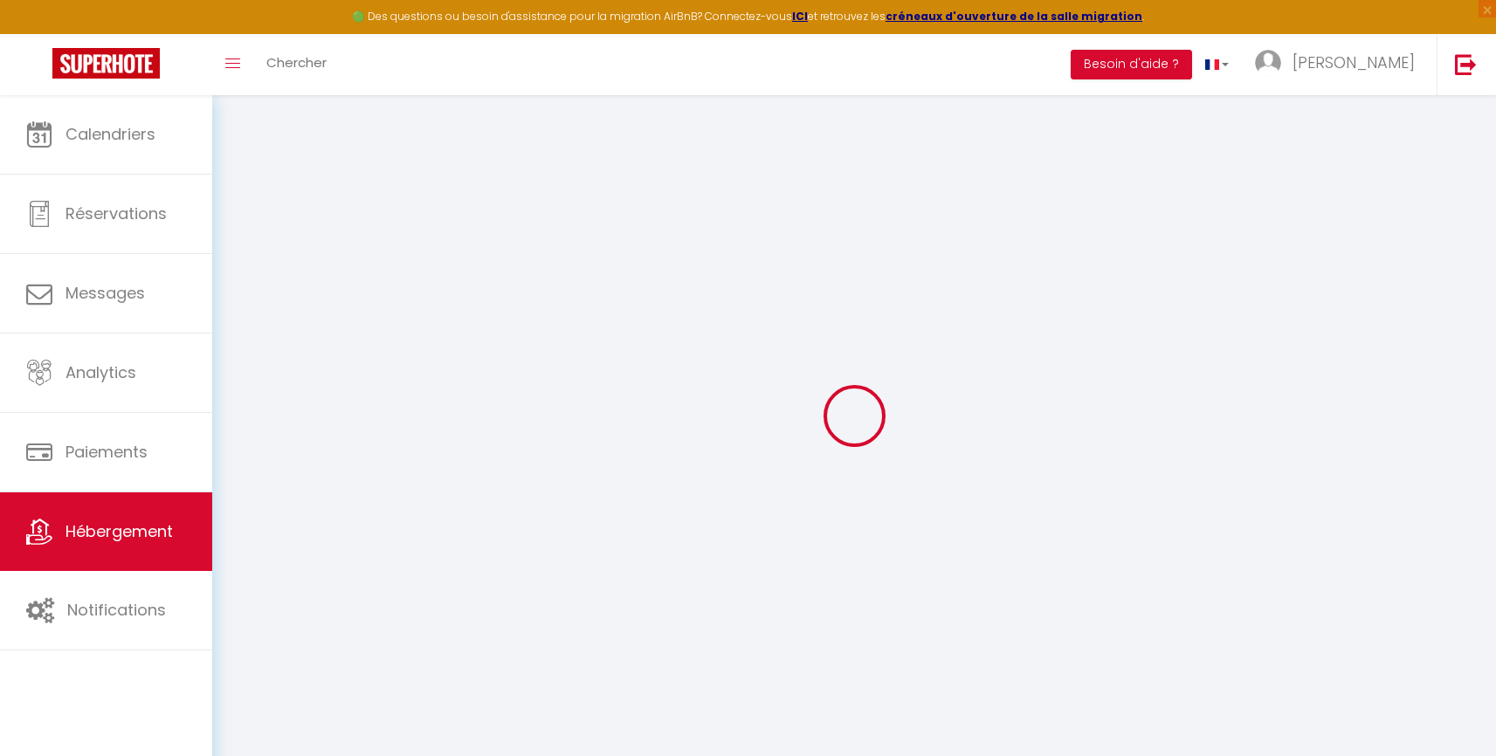
select select
checkbox input "false"
checkbox input "true"
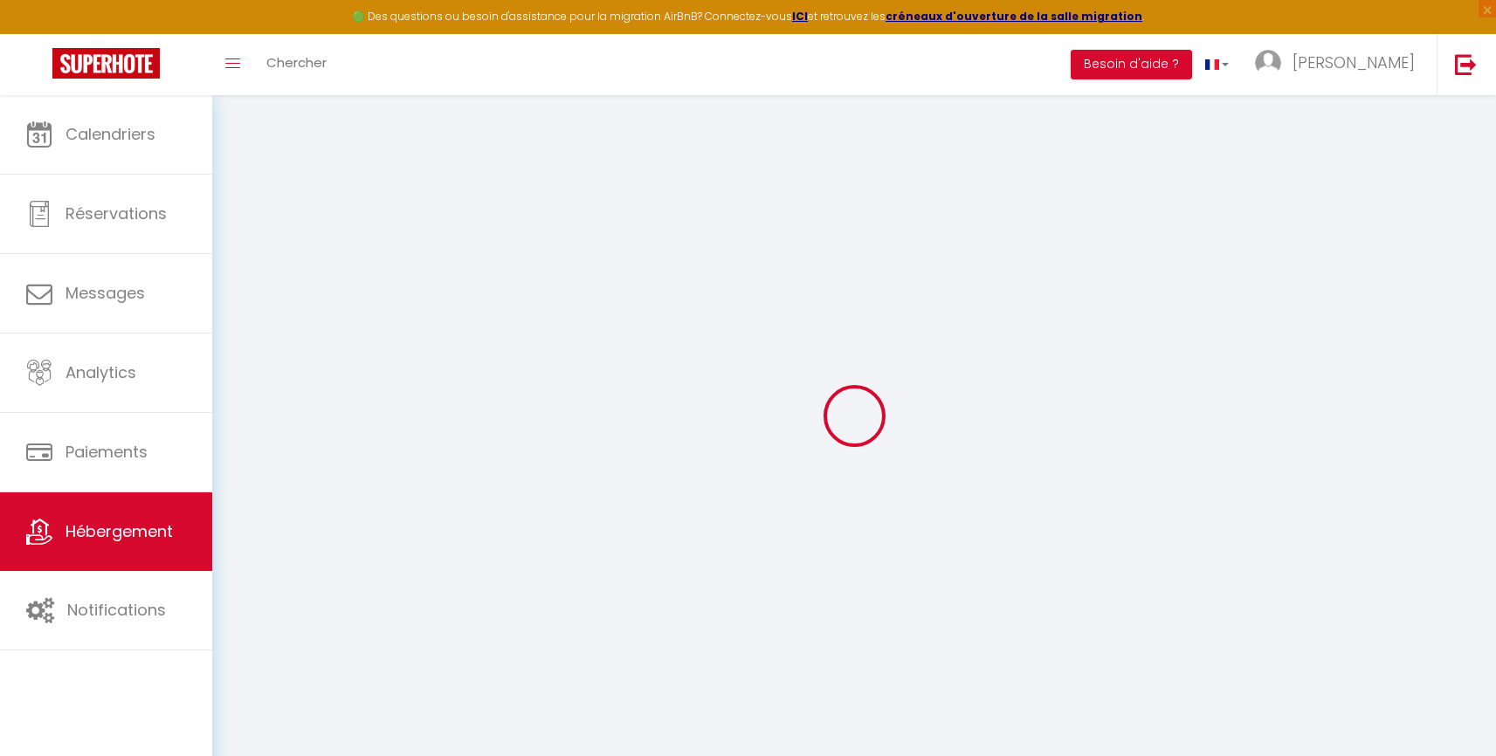
checkbox input "false"
select select
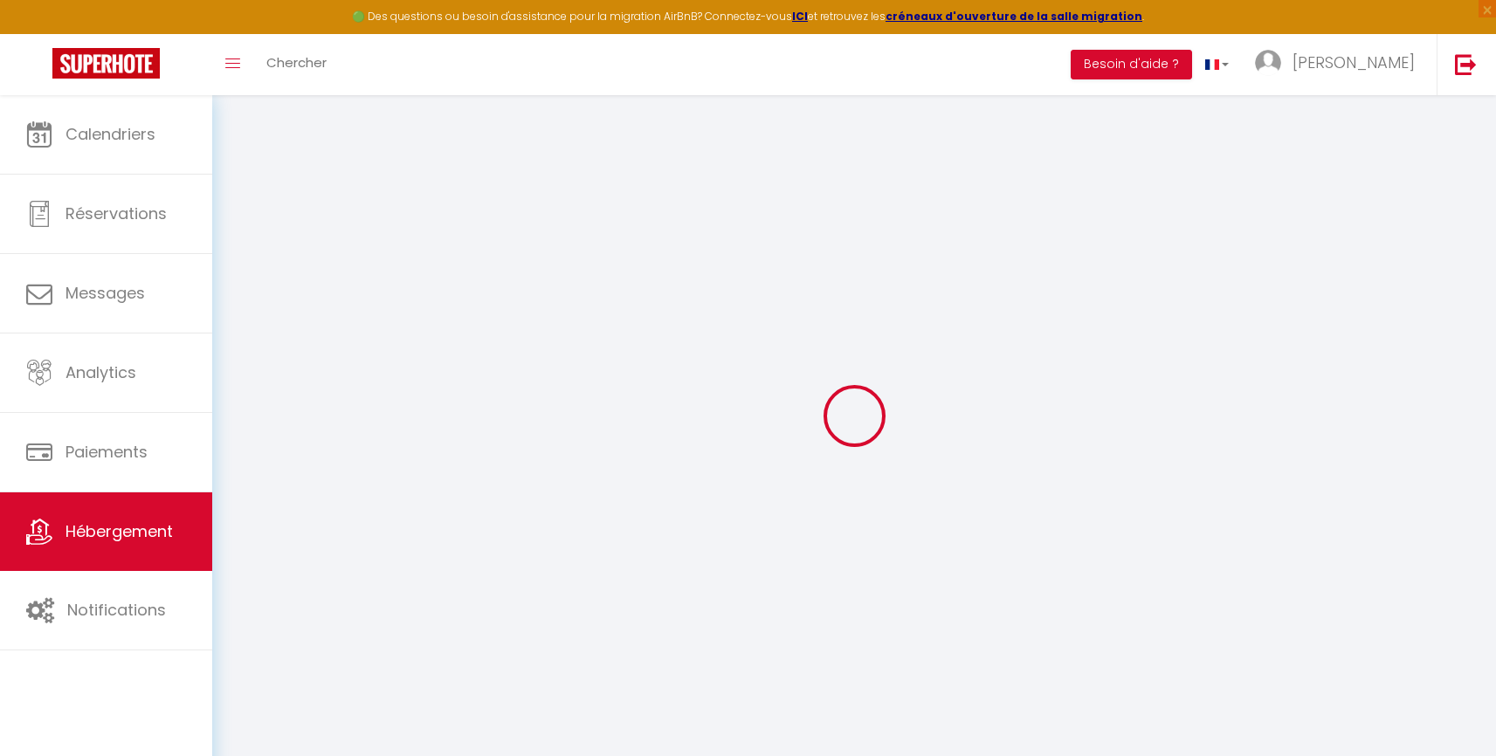
select select
checkbox input "false"
checkbox input "true"
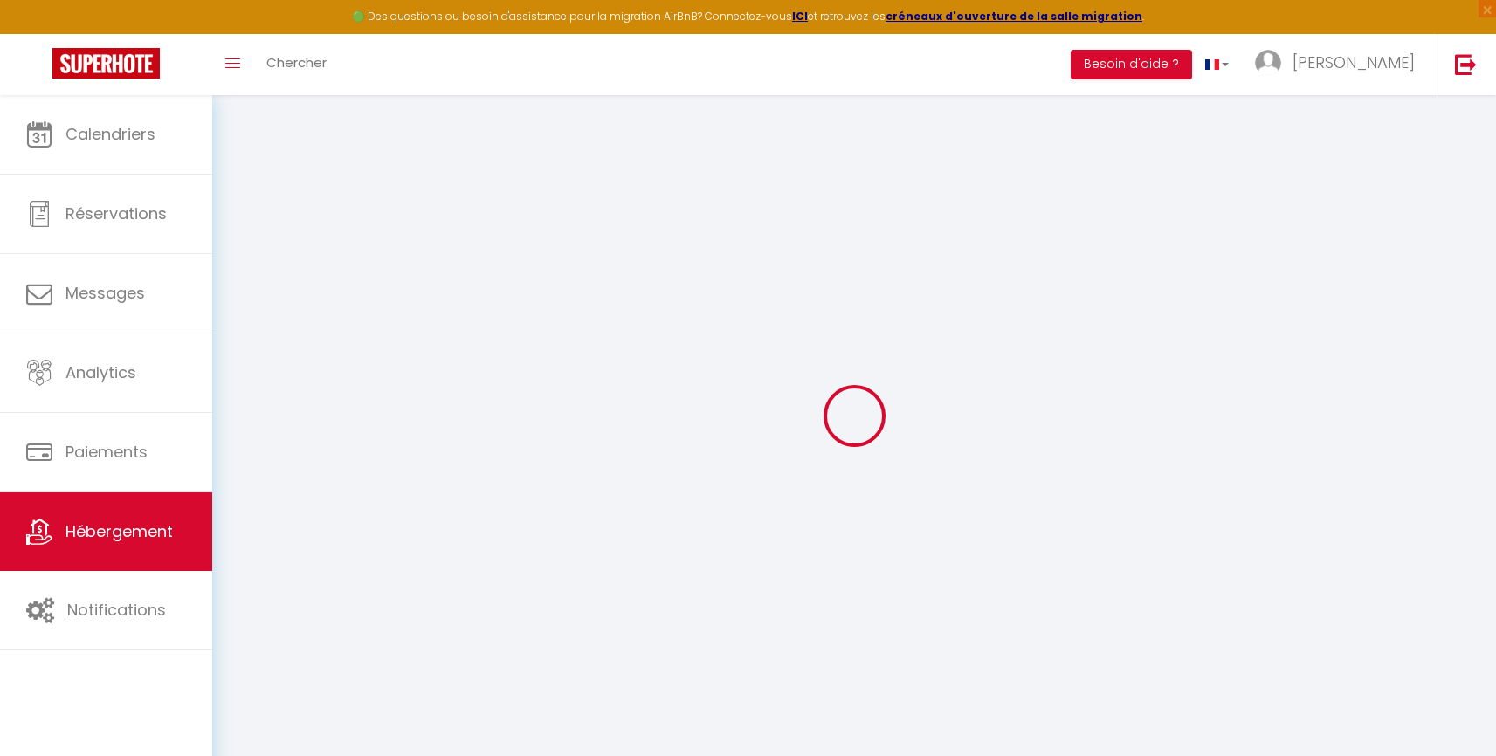
checkbox input "false"
checkbox input "true"
checkbox input "false"
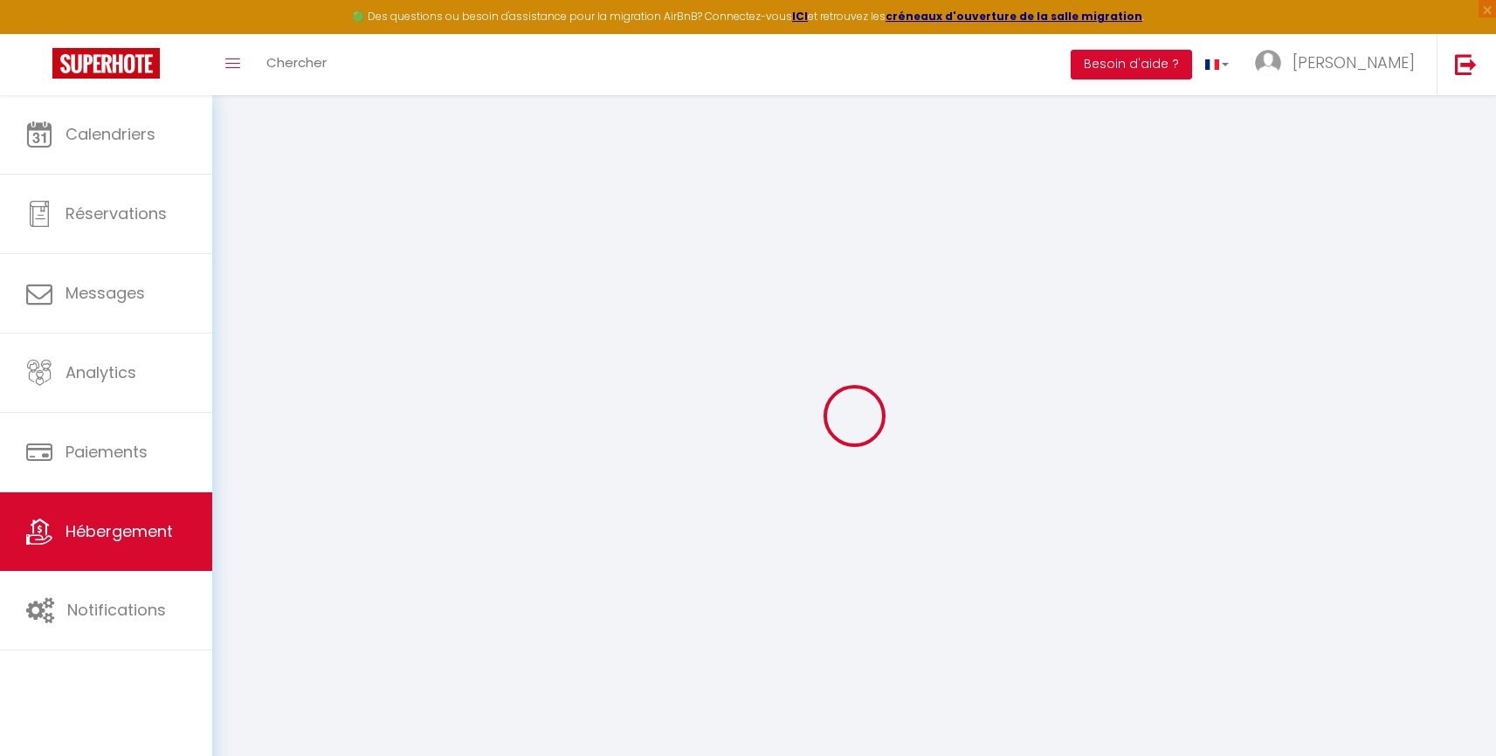
select select "17:00"
select select "00:00"
select select "11:00"
select select "30"
select select "120"
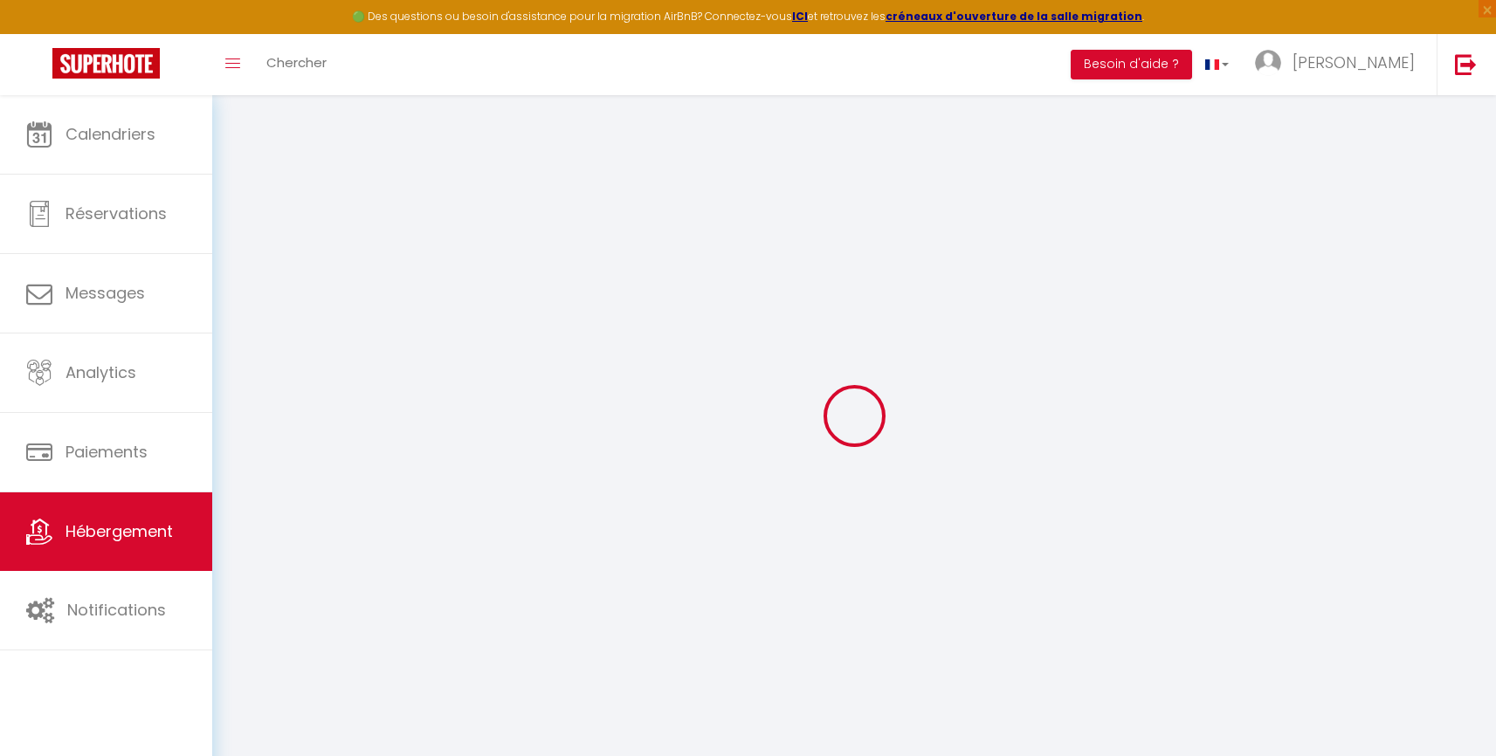
select select "22:00"
checkbox input "false"
checkbox input "true"
checkbox input "false"
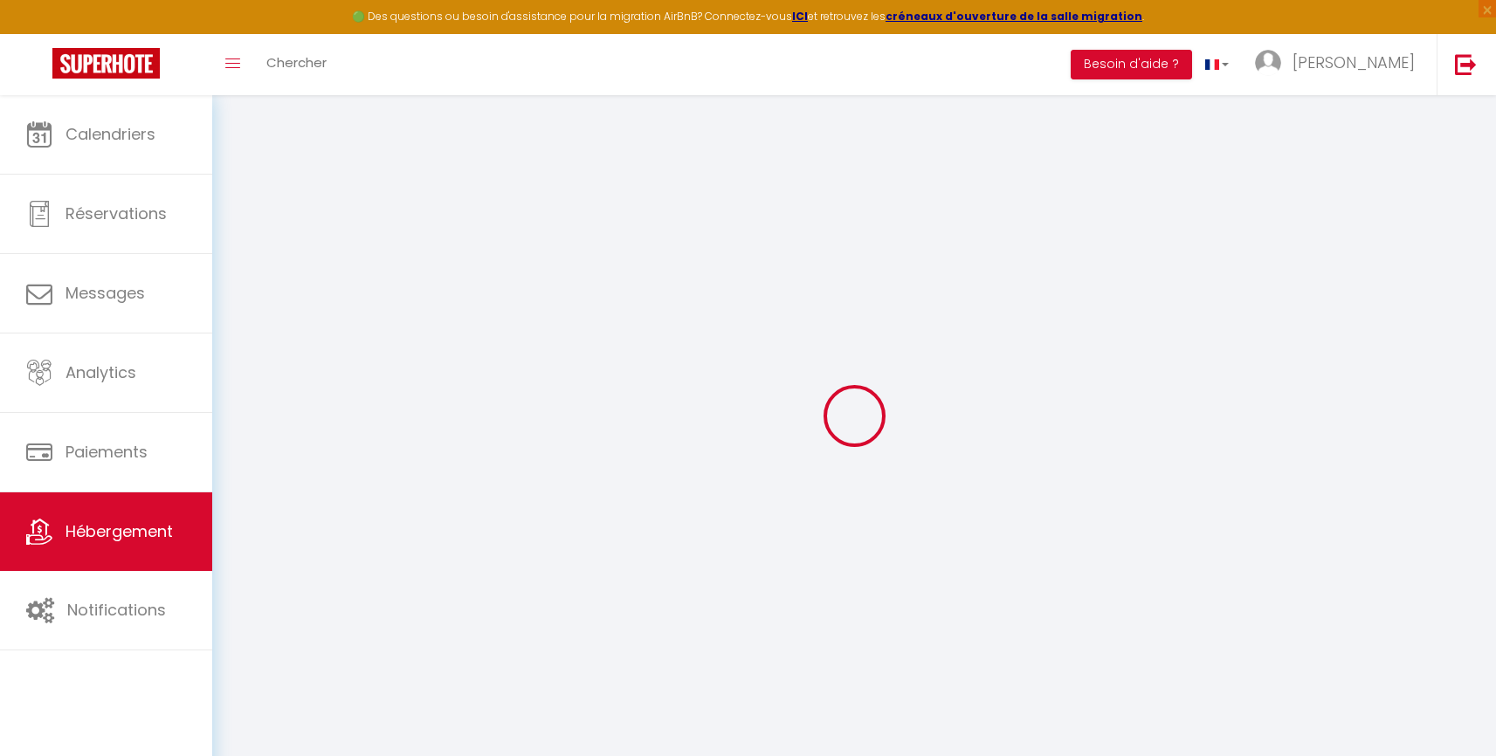
checkbox input "false"
checkbox input "true"
checkbox input "false"
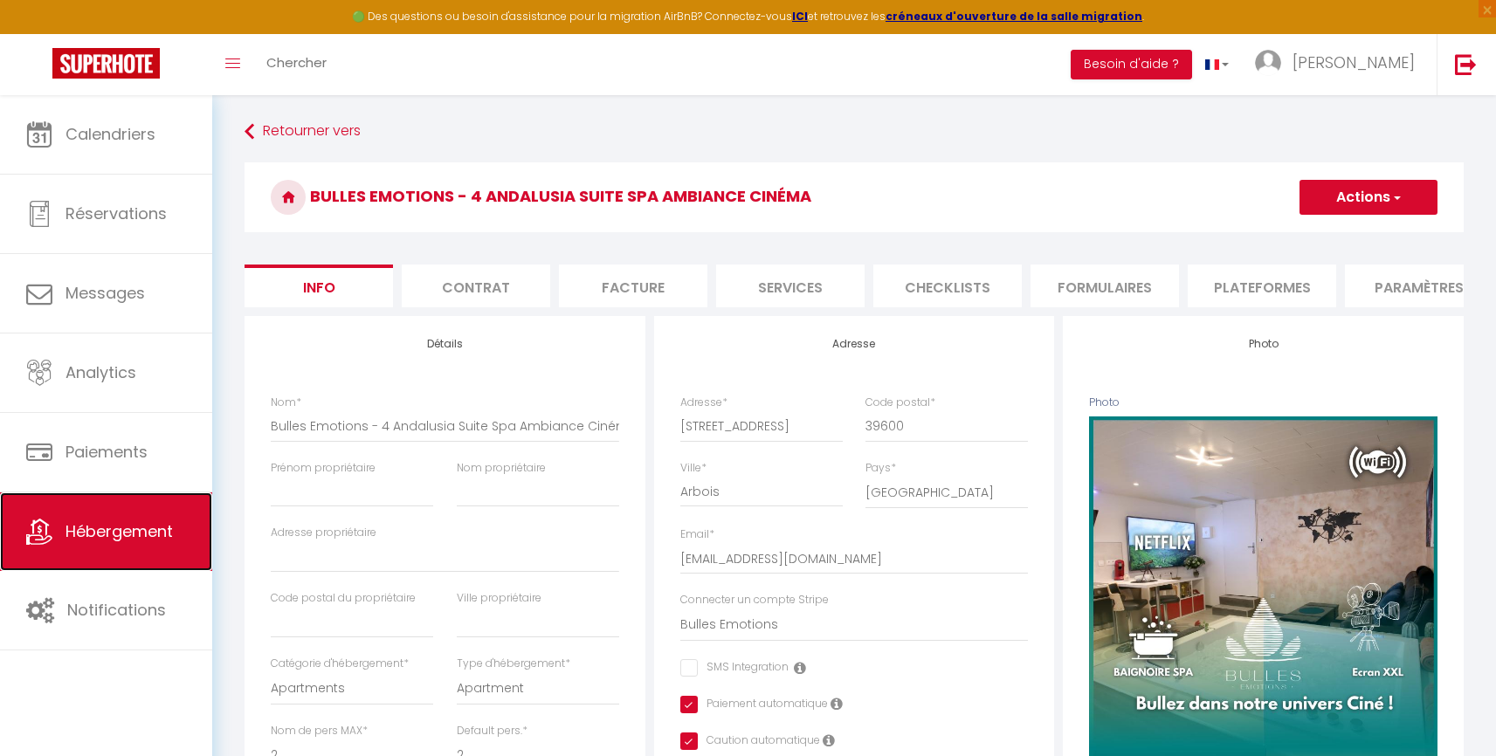
click at [145, 542] on span "Hébergement" at bounding box center [118, 531] width 107 height 22
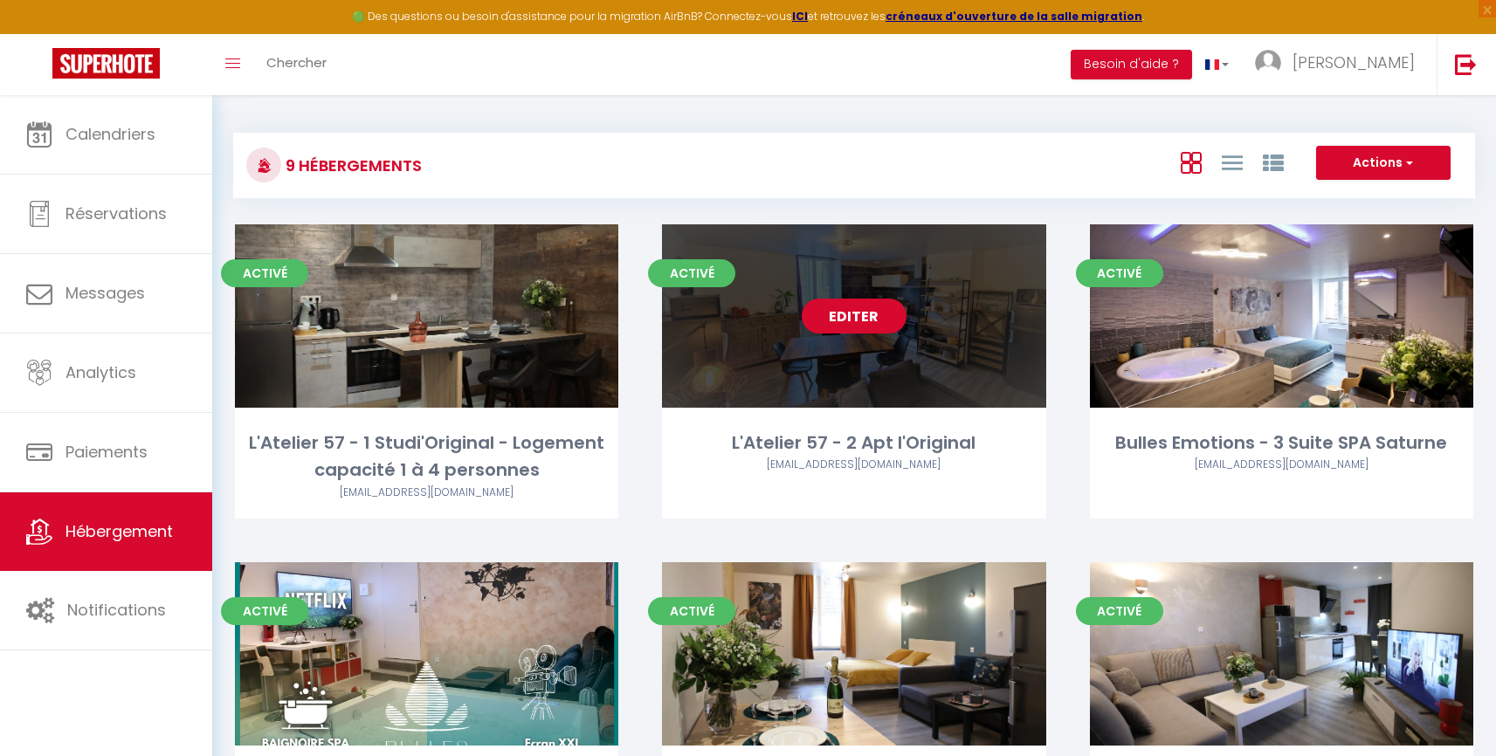
click at [867, 437] on div "L'Atelier 57 - 2 Apt l'Original" at bounding box center [853, 443] width 383 height 27
select select "3"
select select "2"
select select "1"
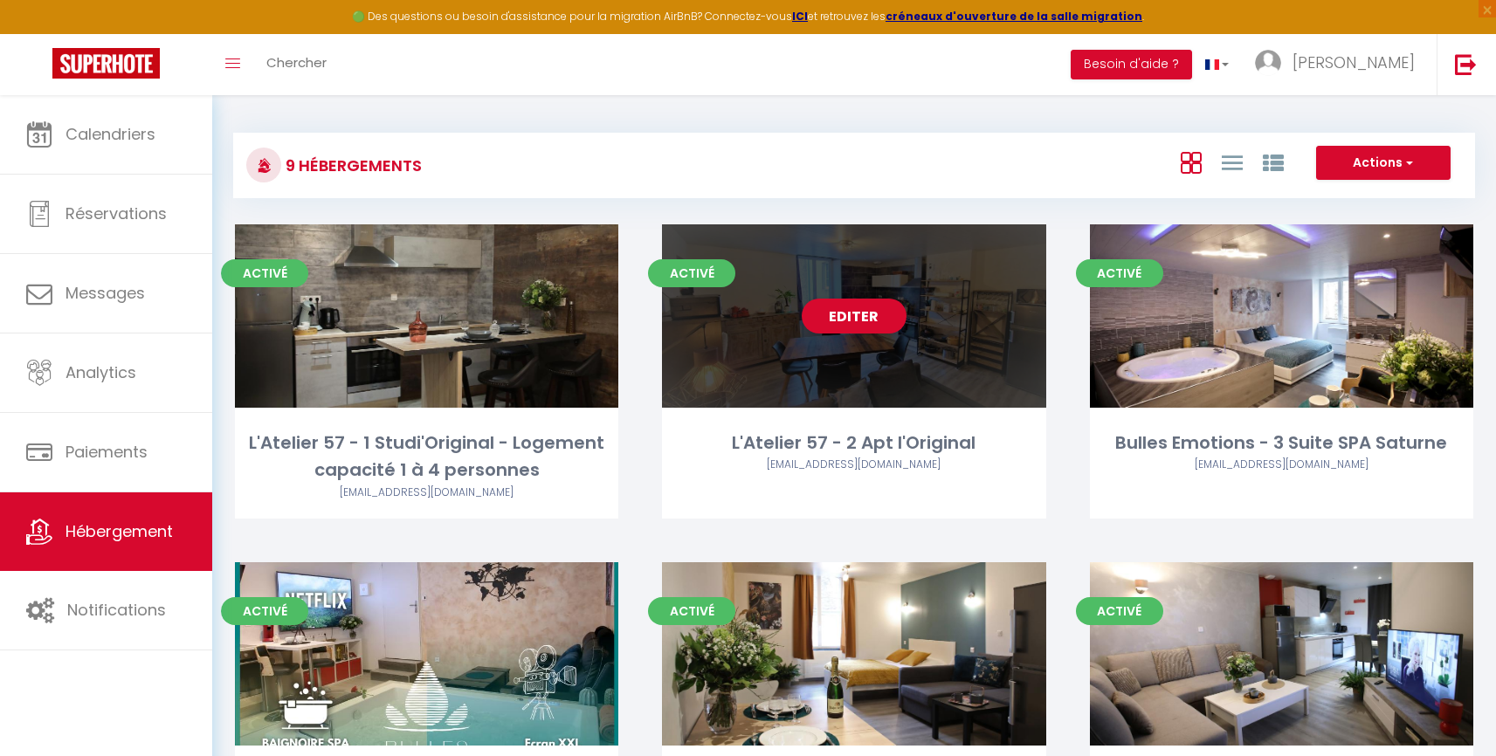
select select
select select "28"
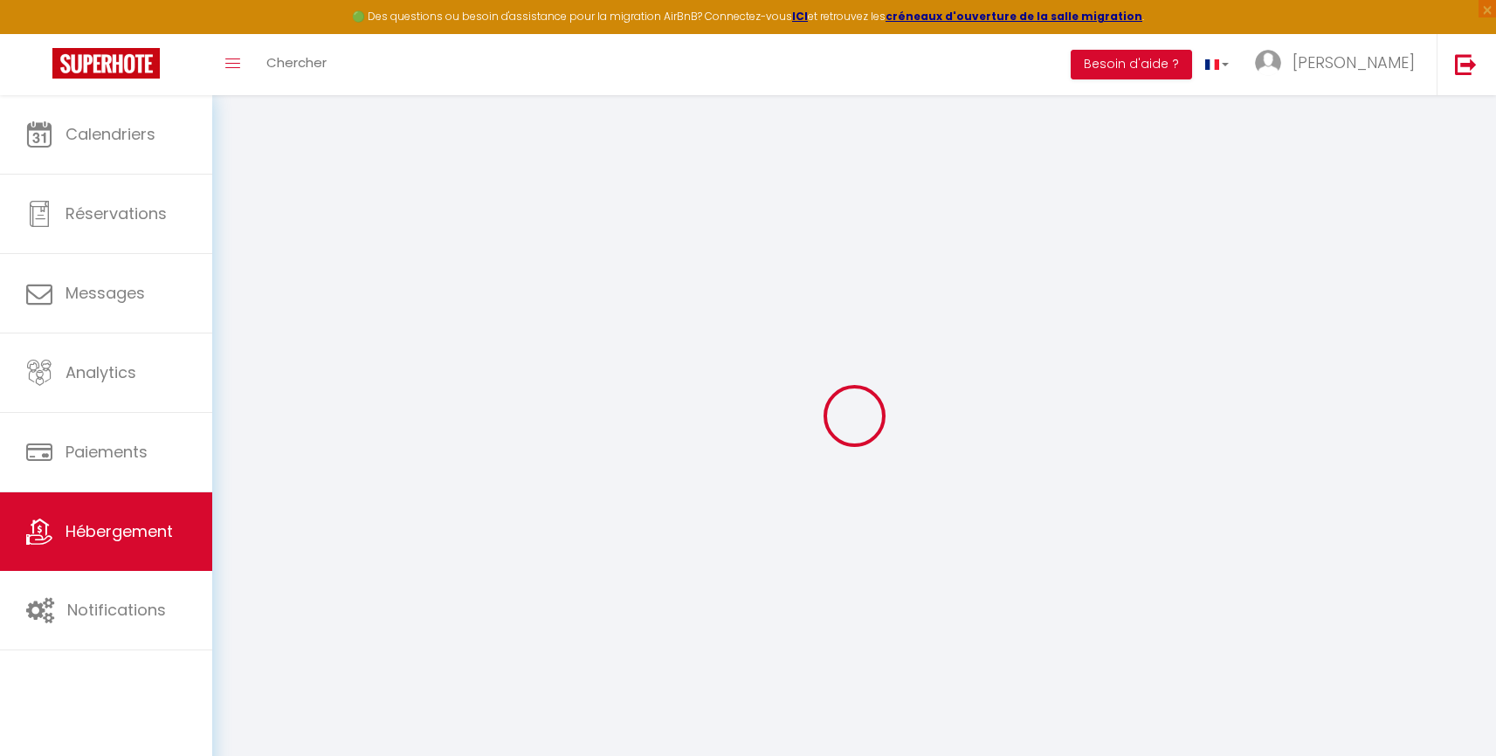
select select
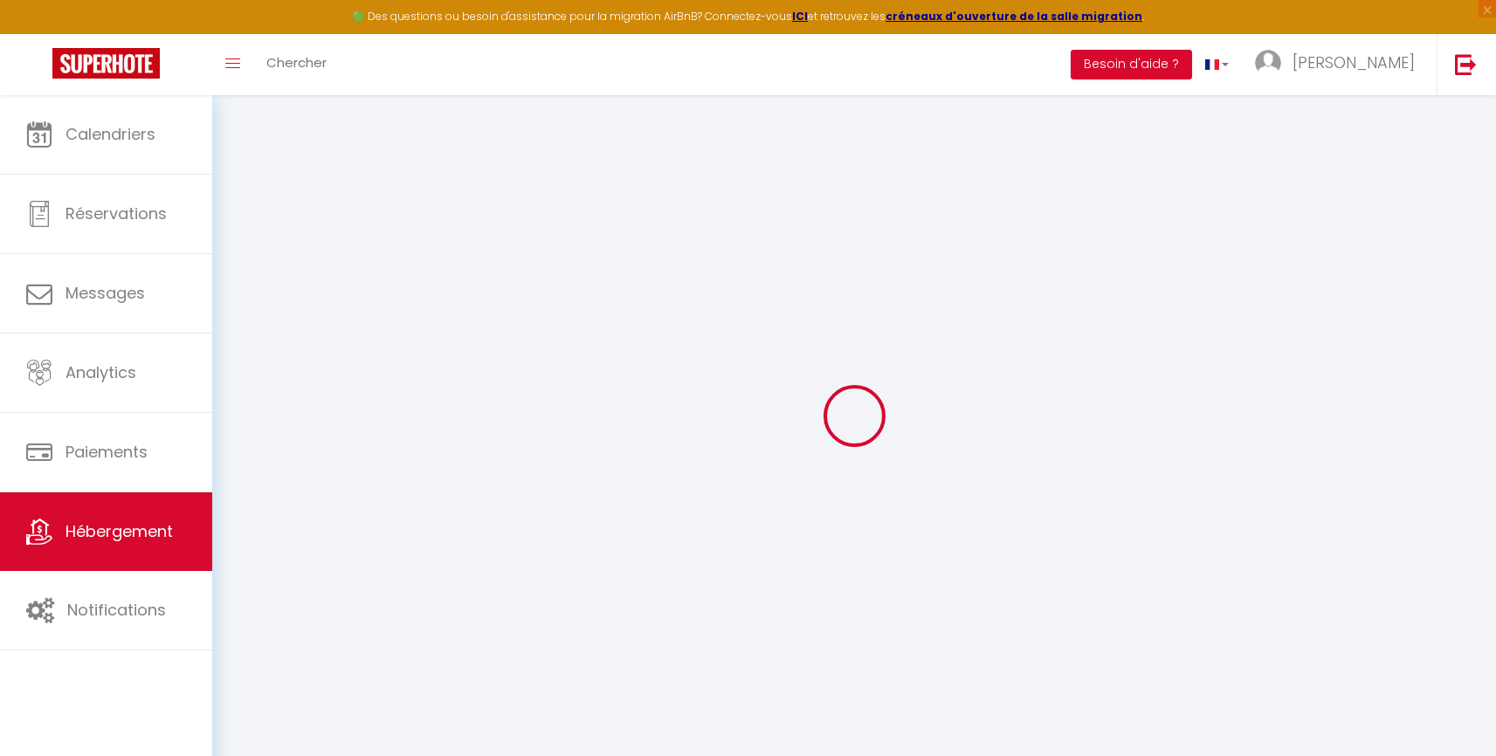
select select
checkbox input "false"
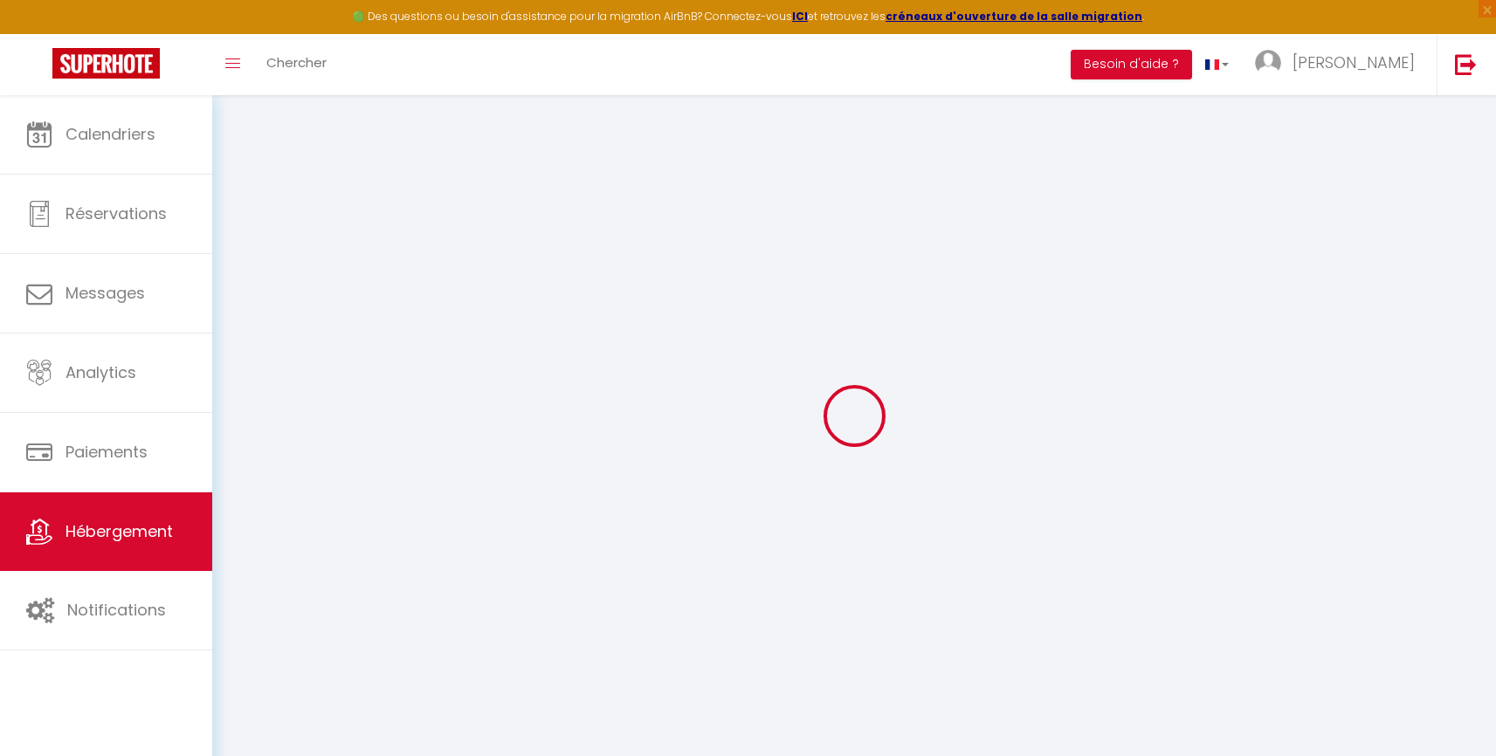
select select
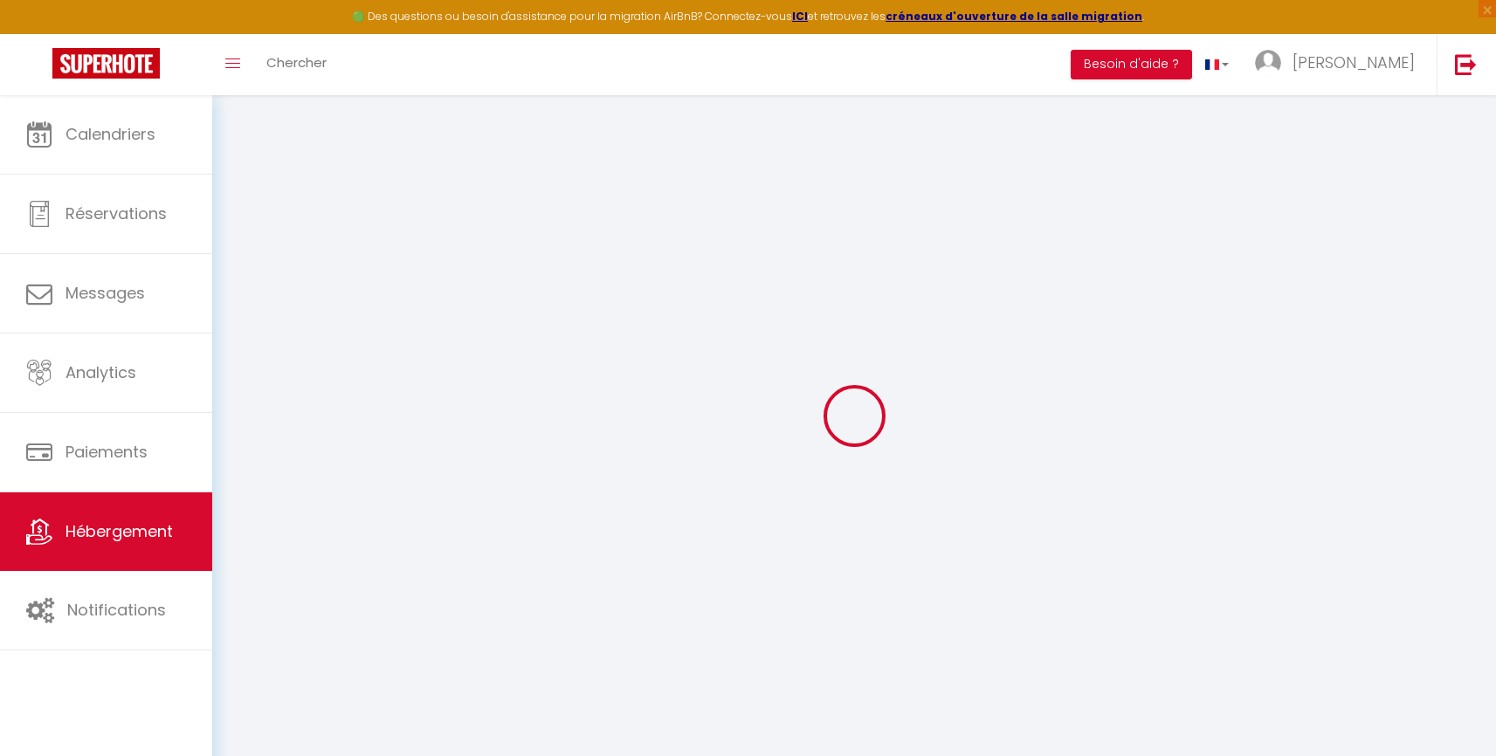
select select
checkbox input "false"
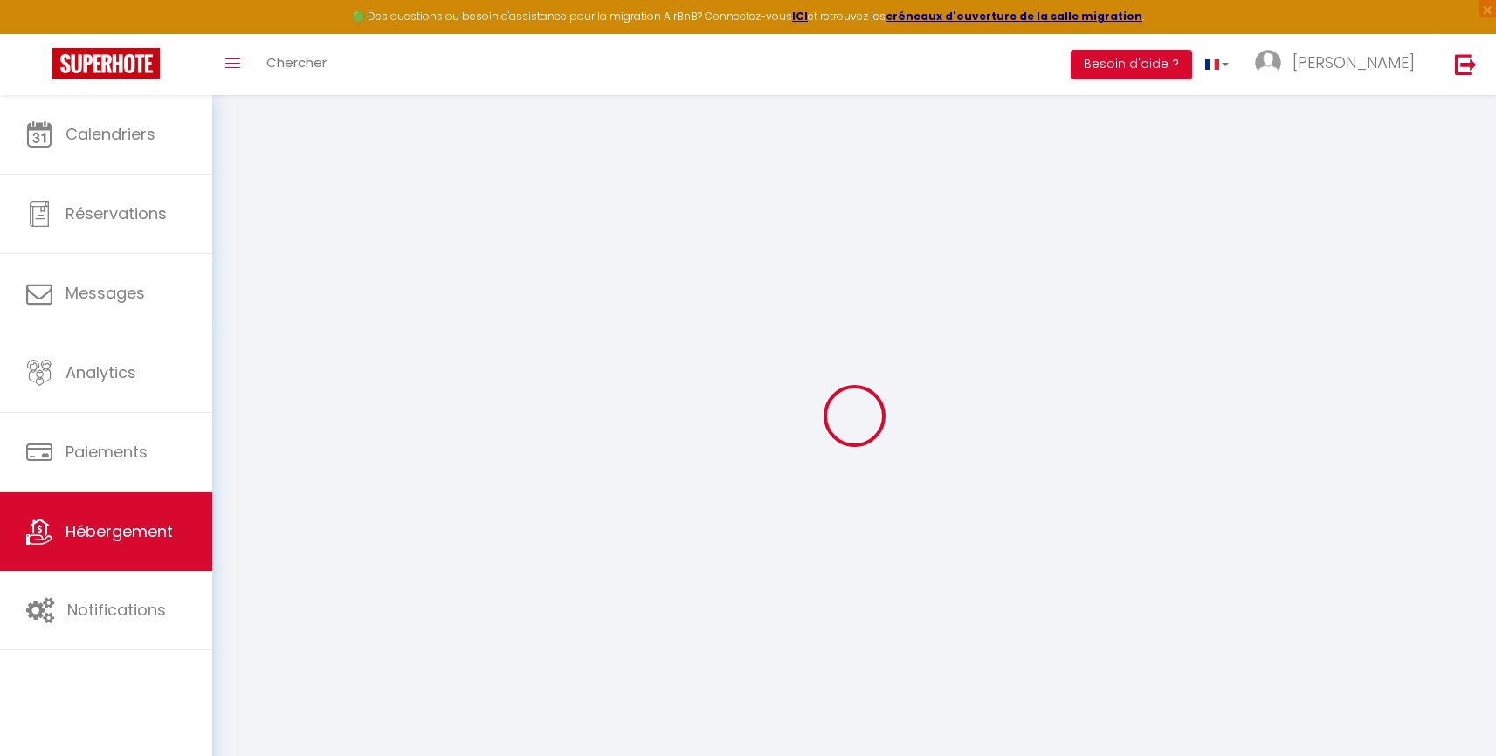
checkbox input "false"
select select
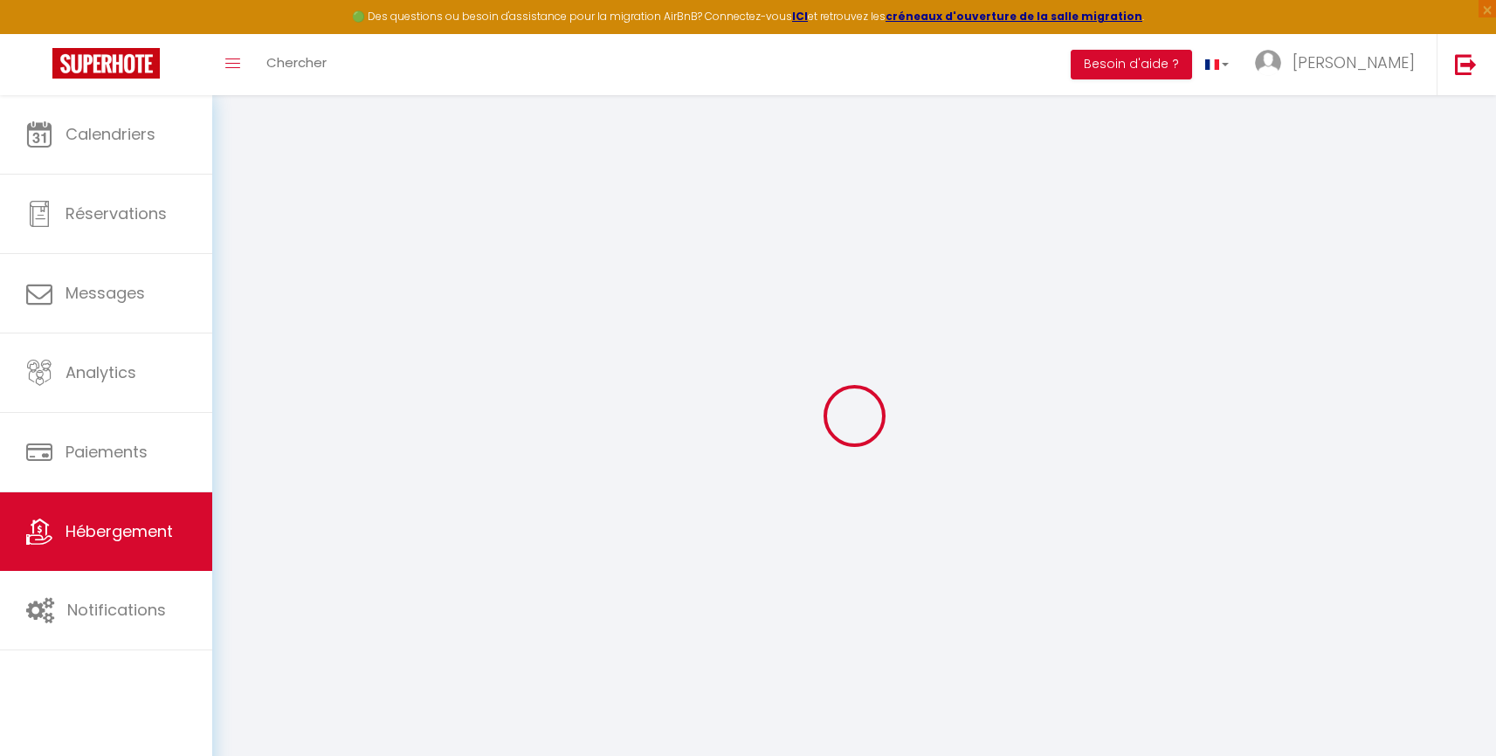
select select
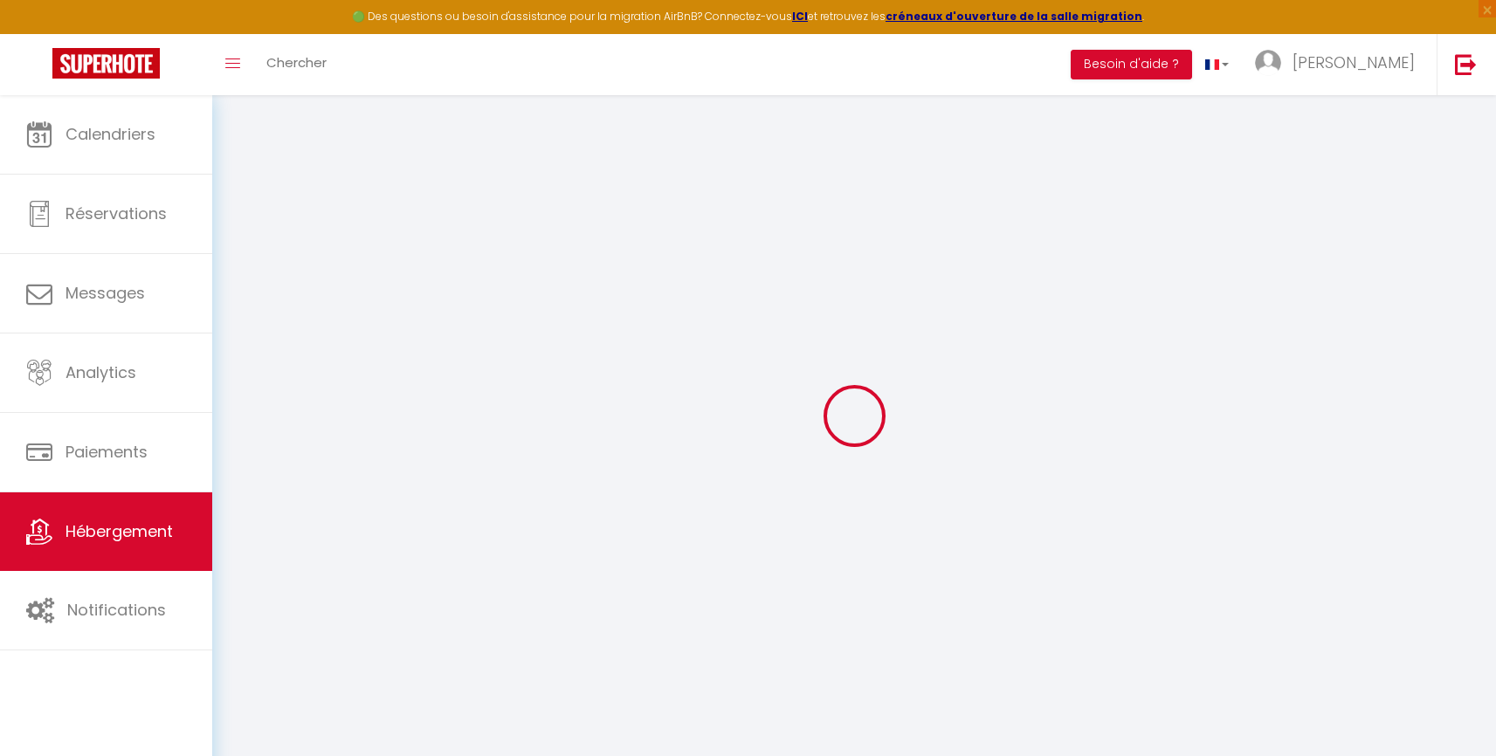
checkbox input "false"
select select
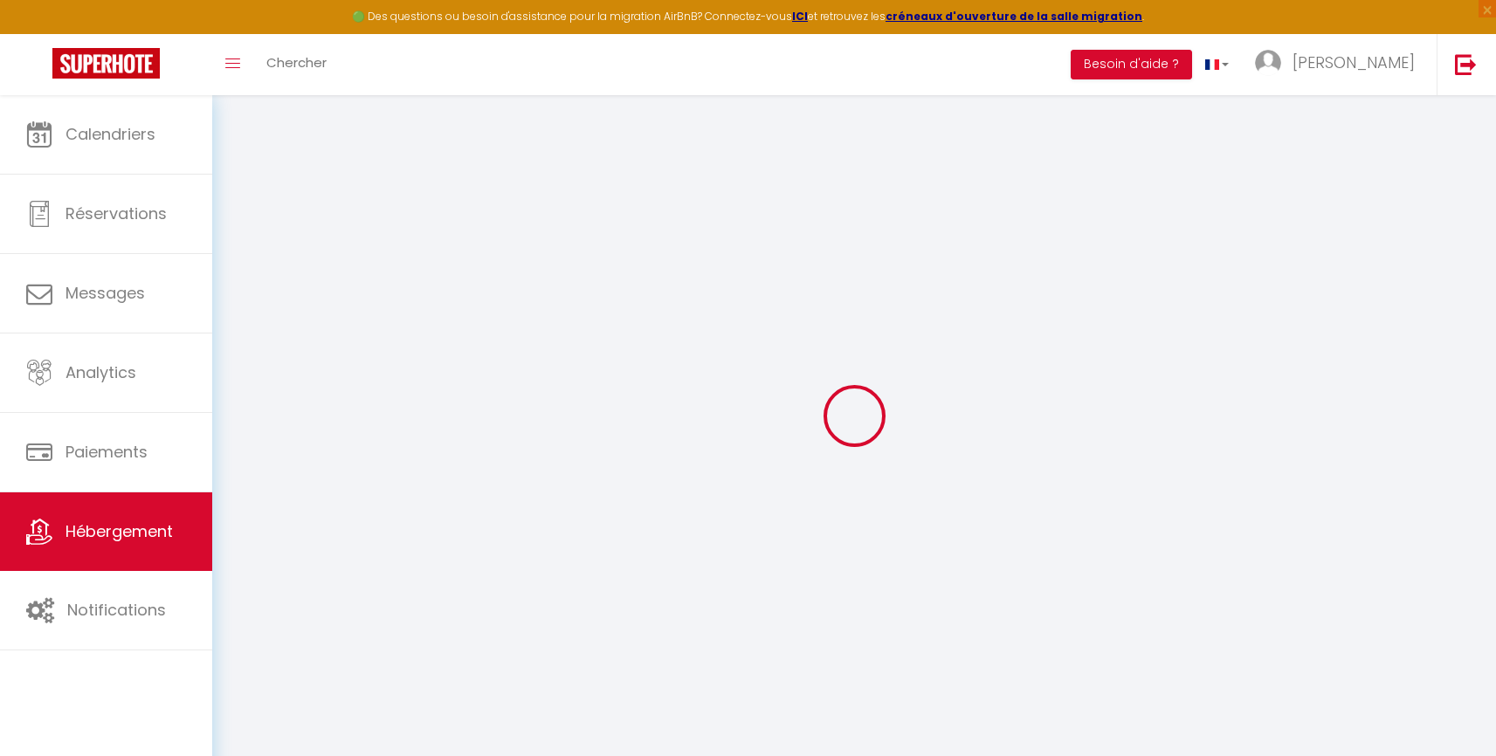
select select
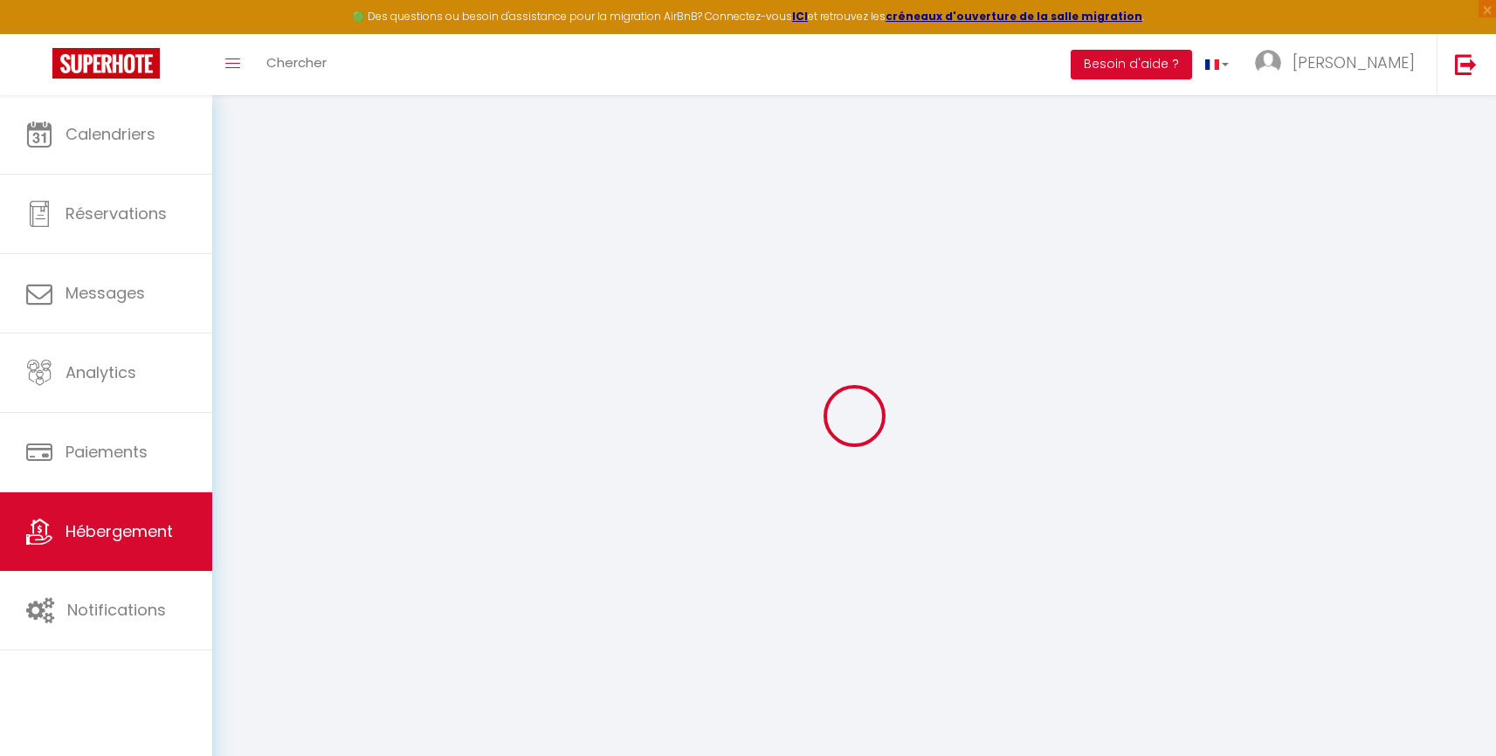
select select
checkbox input "false"
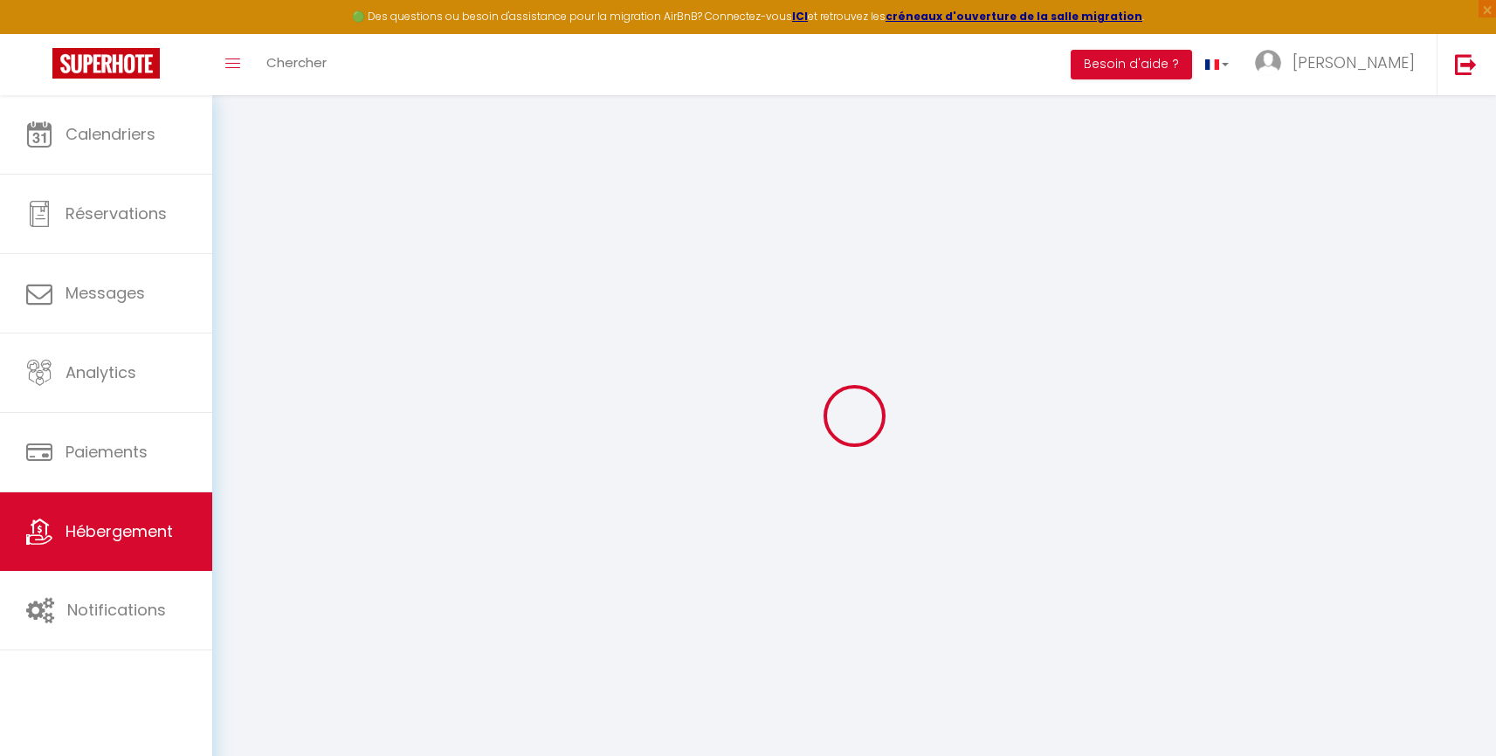
checkbox input "false"
select select
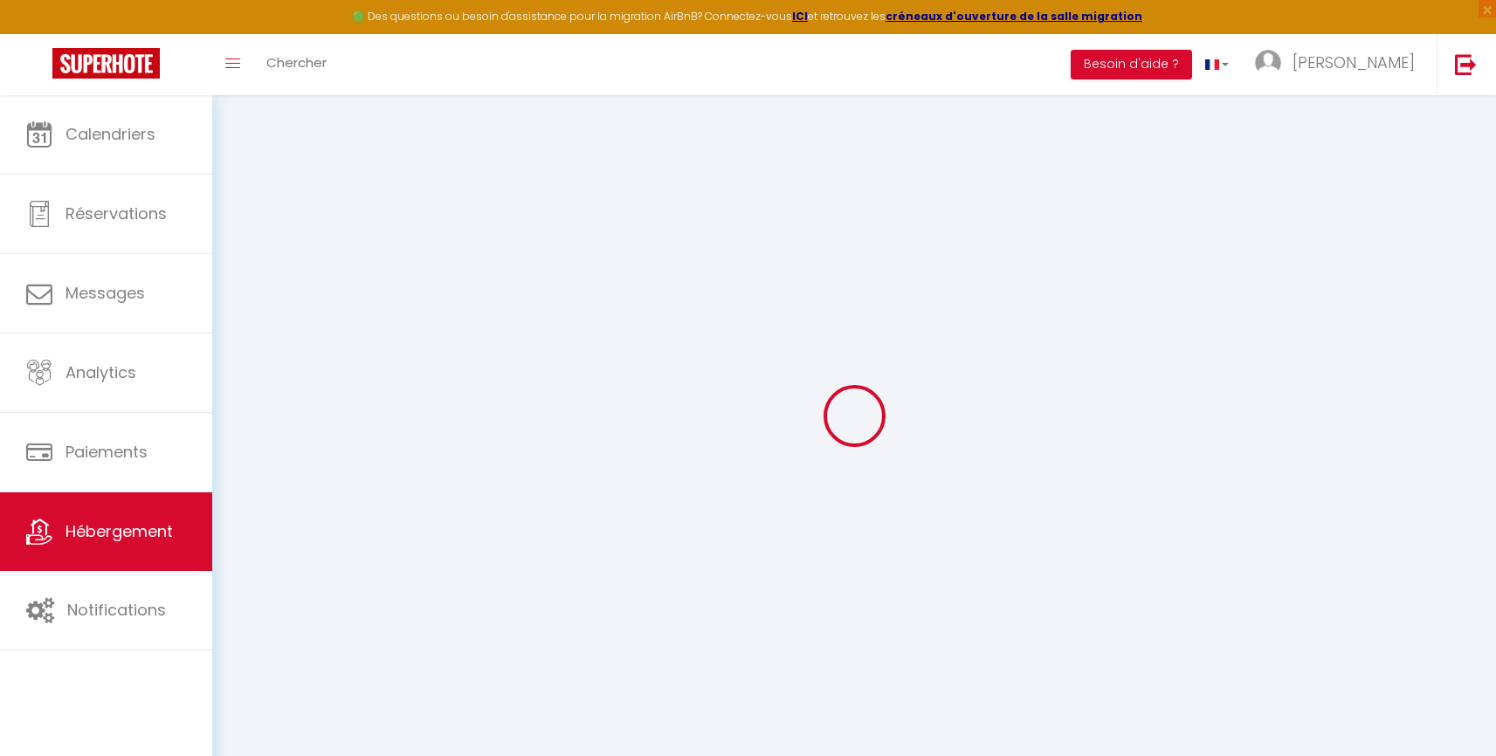
select select
checkbox input "false"
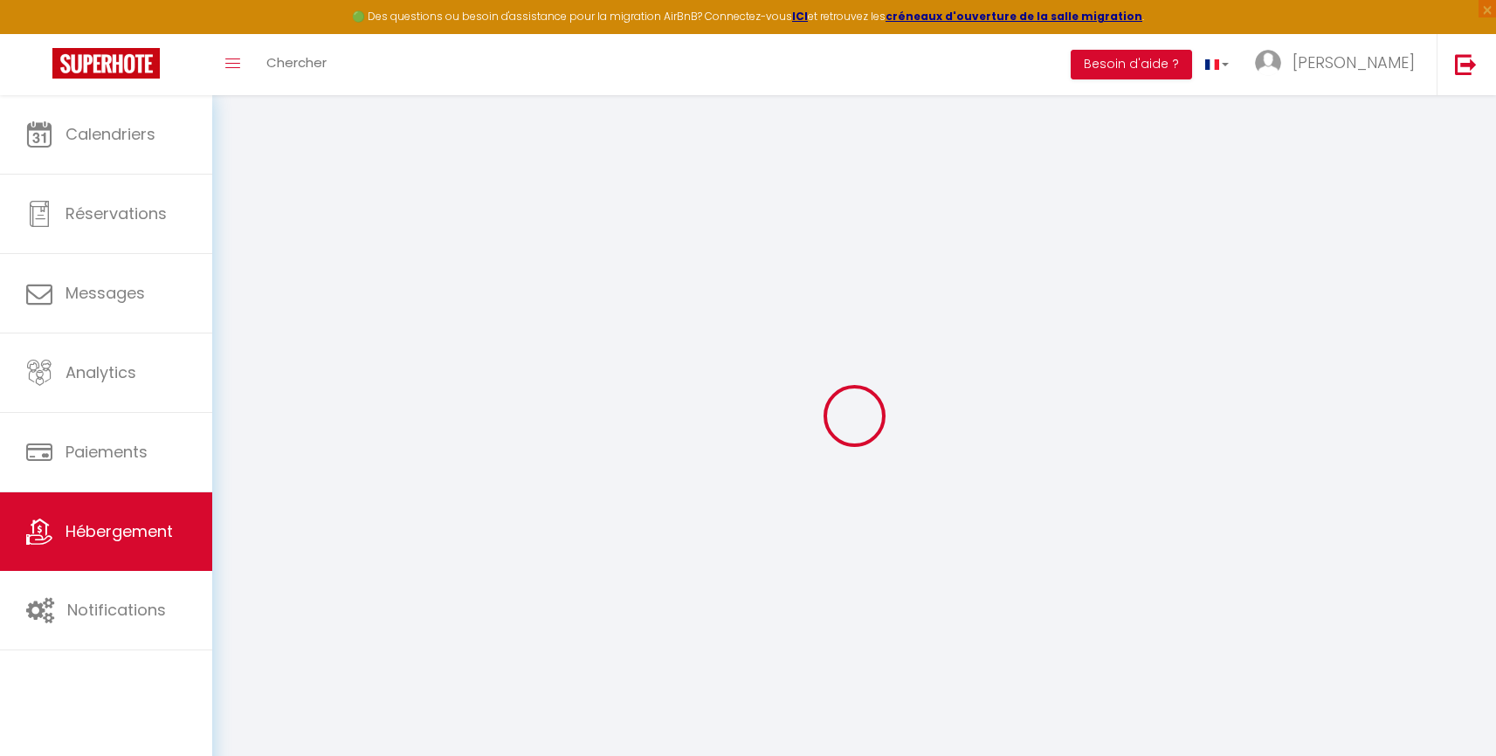
checkbox input "false"
select select
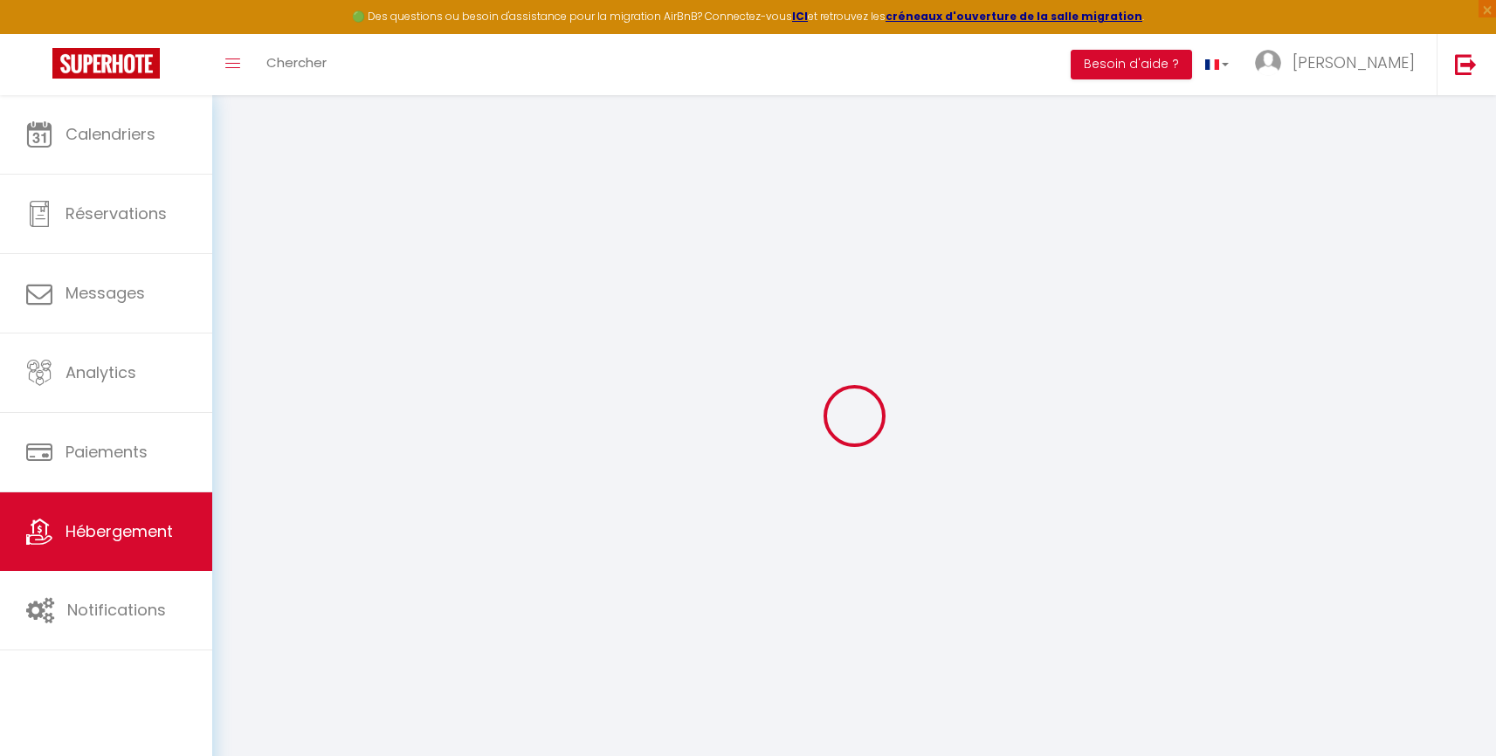
type input "L'Atelier 57 - 2 Apt l'Original"
type input "79"
type input "15"
type input "19"
type input "1.00"
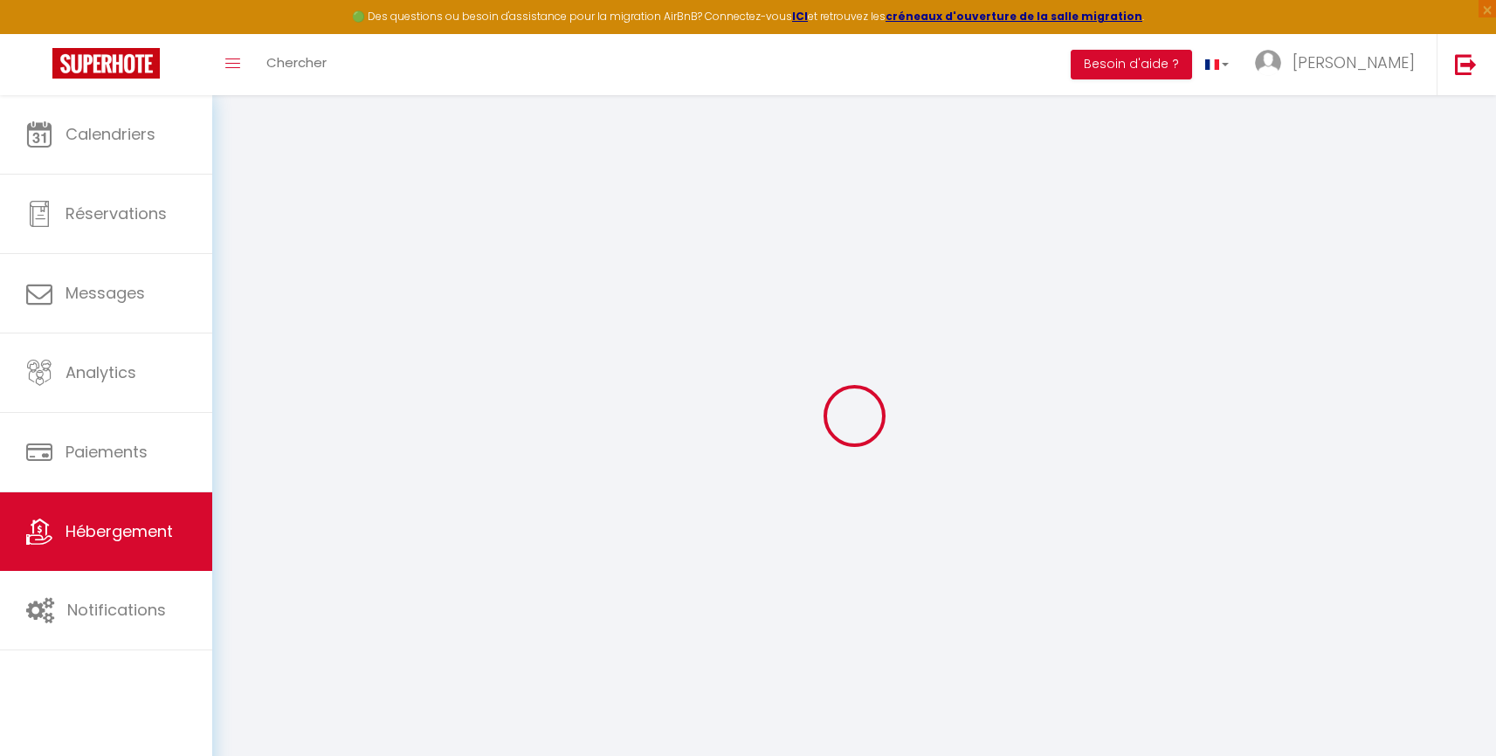
type input "300"
select select
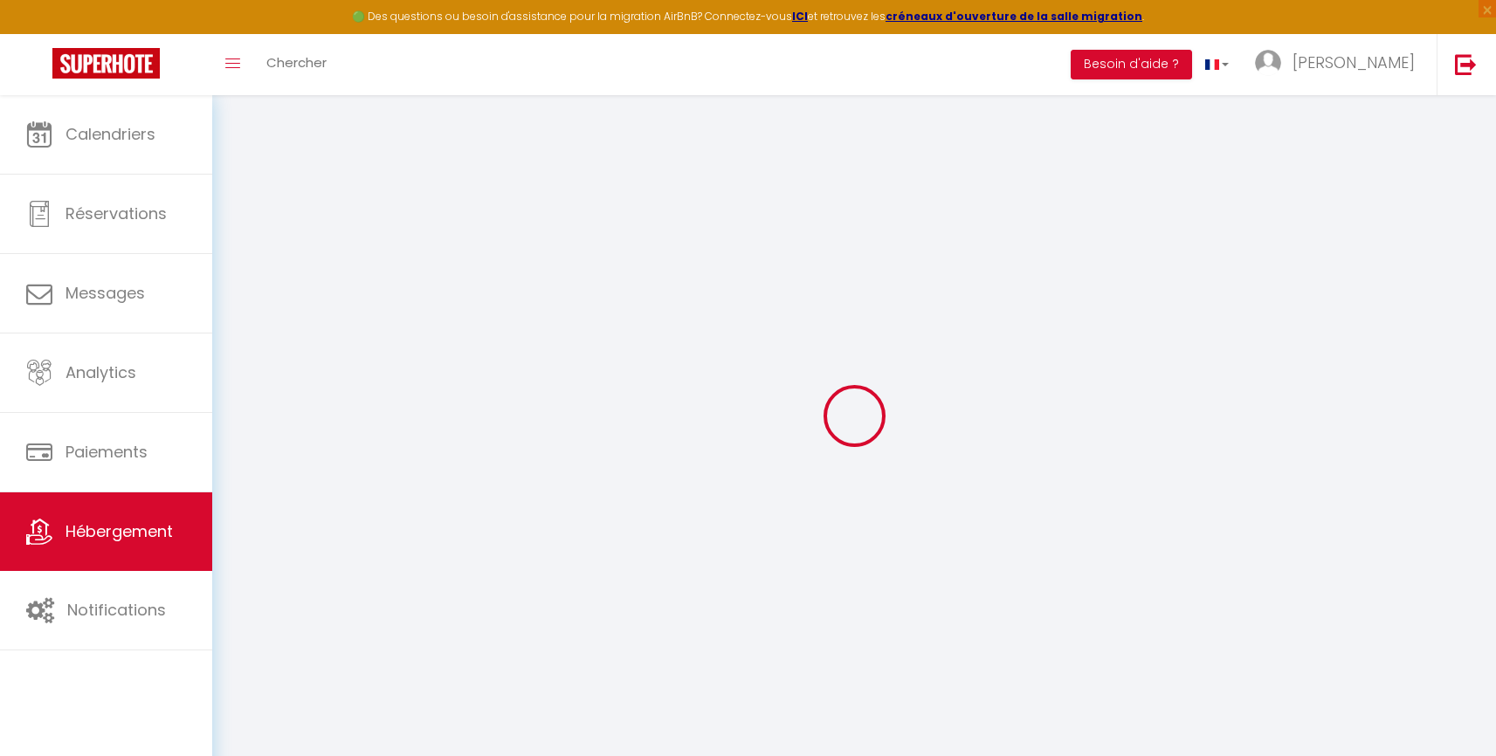
select select
type input "57 grande rue"
type input "39600"
type input "Arbois"
type input "pierre-magnin@live.fr"
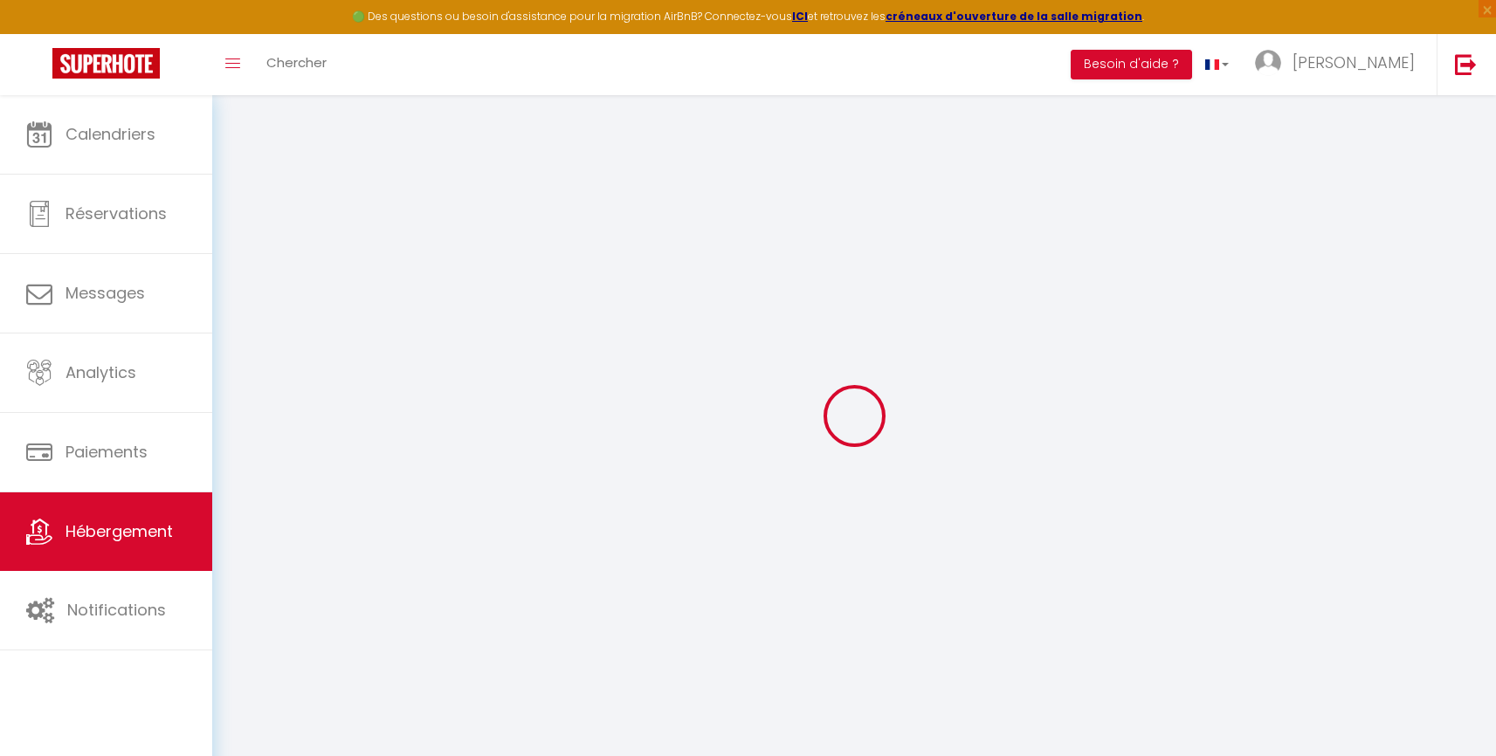
select select "3439"
checkbox input "false"
checkbox input "true"
checkbox input "false"
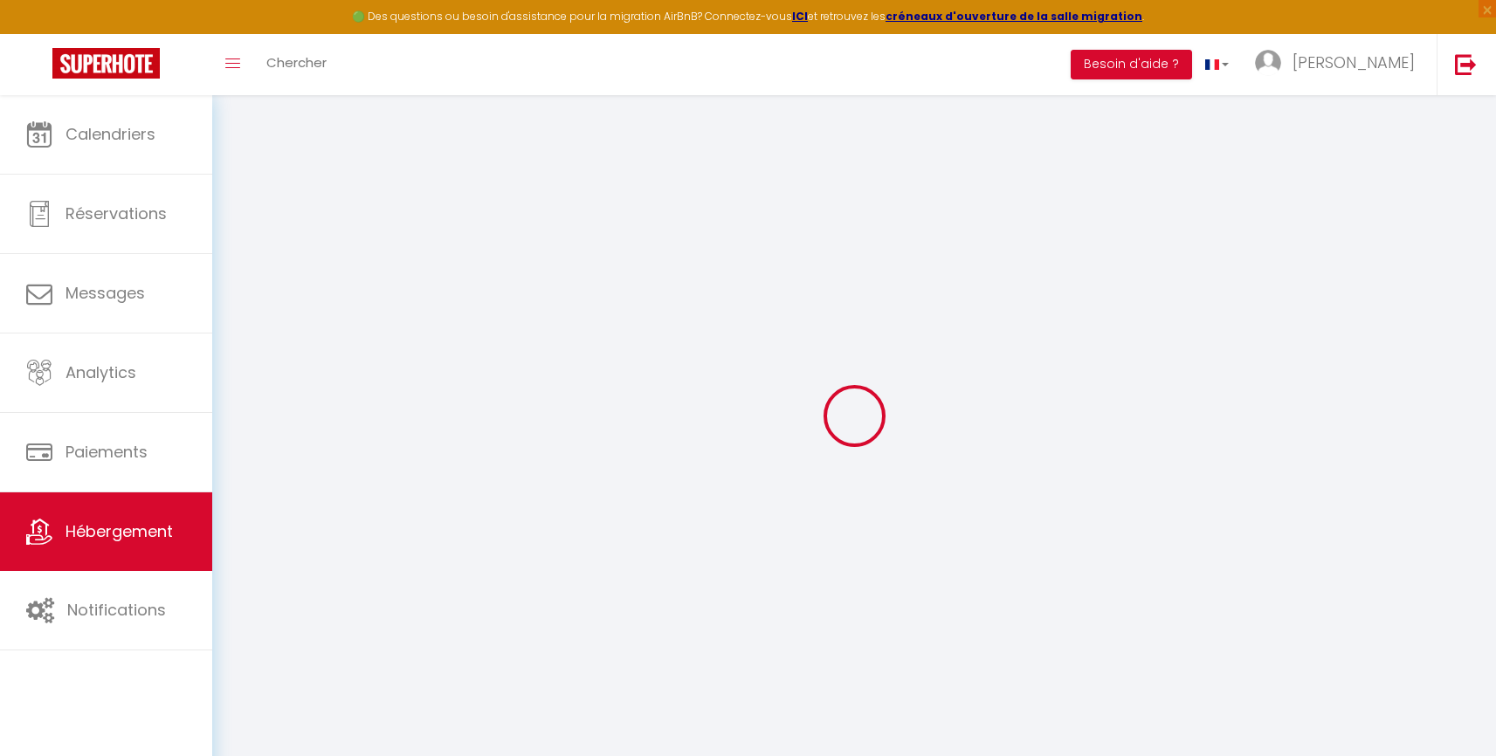
type input "0"
select select
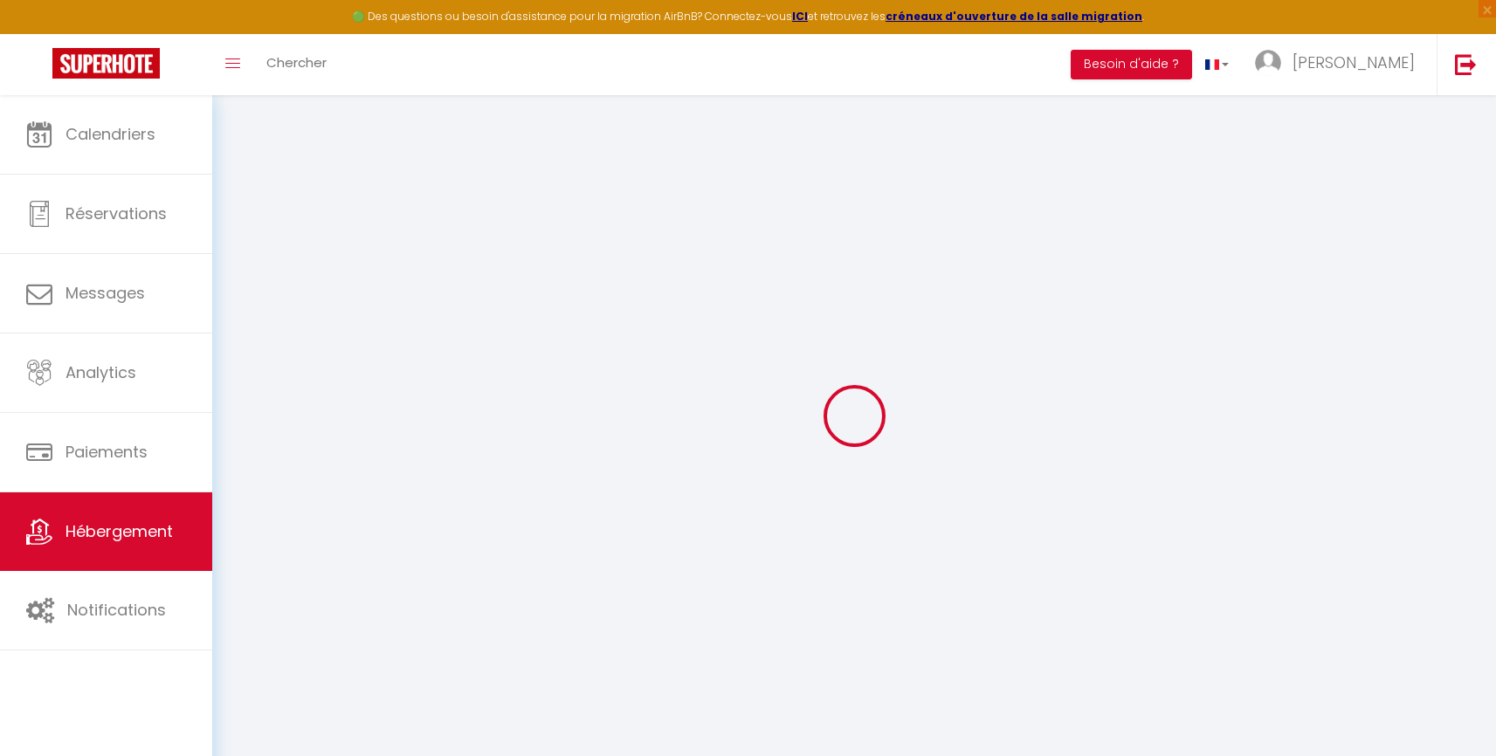
select select
checkbox input "false"
checkbox input "true"
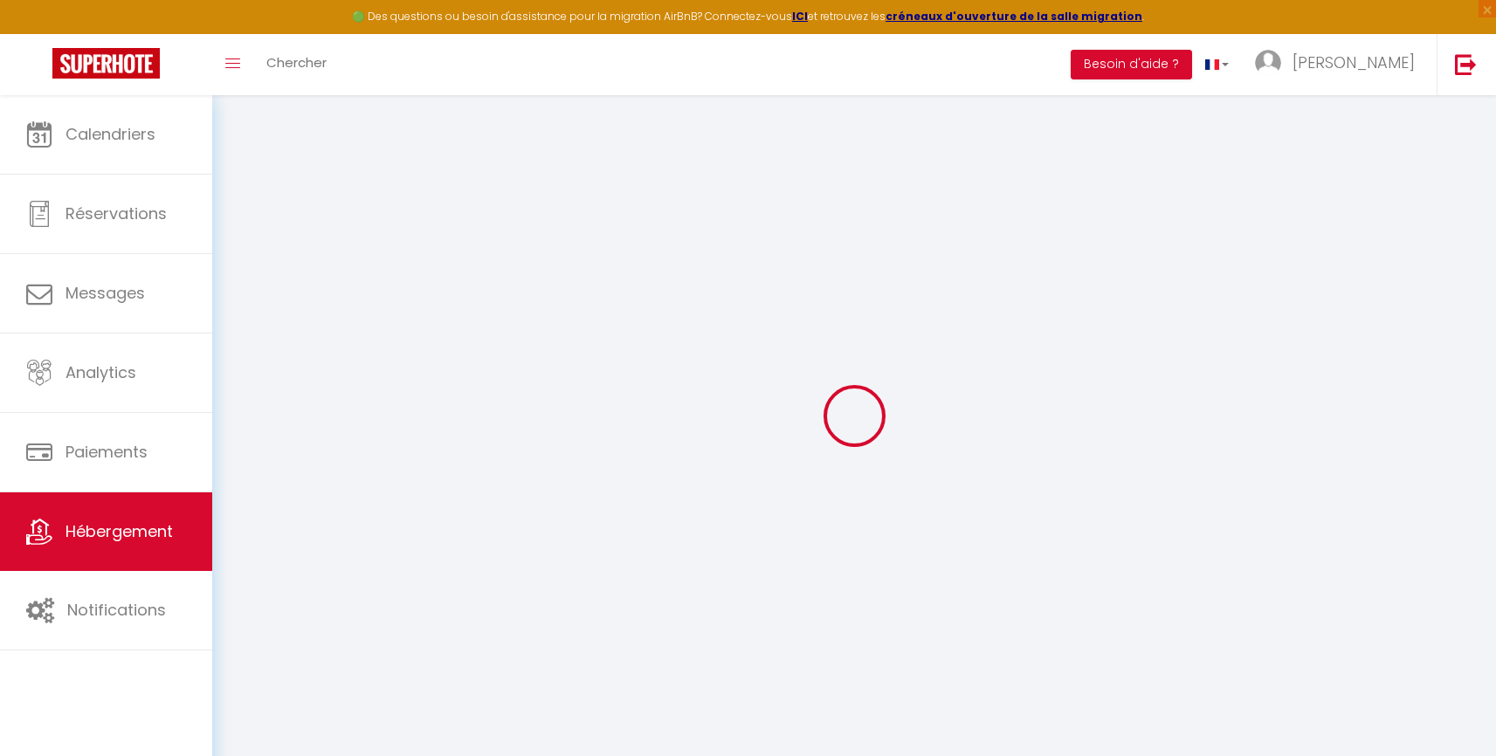
checkbox input "false"
select select
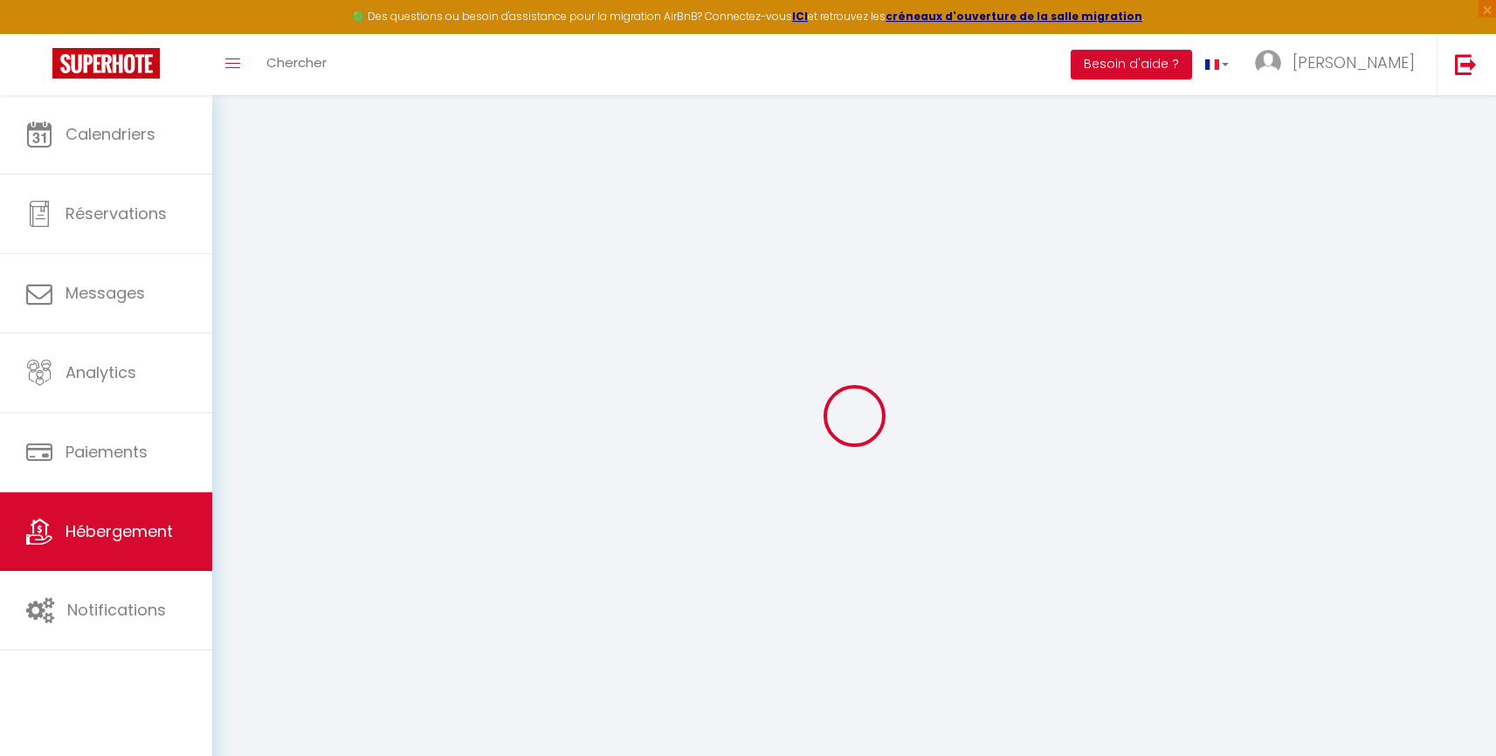
select select
checkbox input "false"
checkbox input "true"
checkbox input "false"
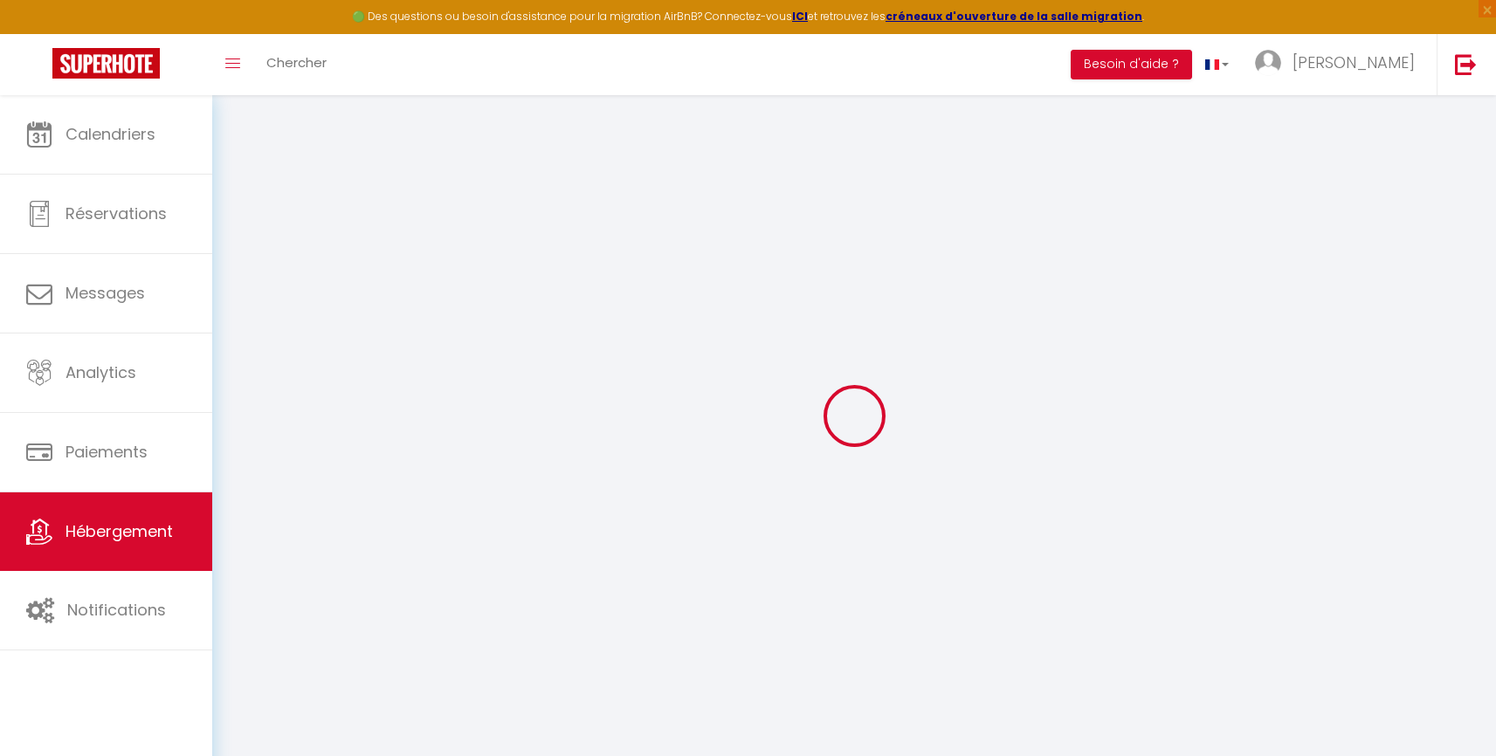
checkbox input "false"
checkbox input "true"
checkbox input "false"
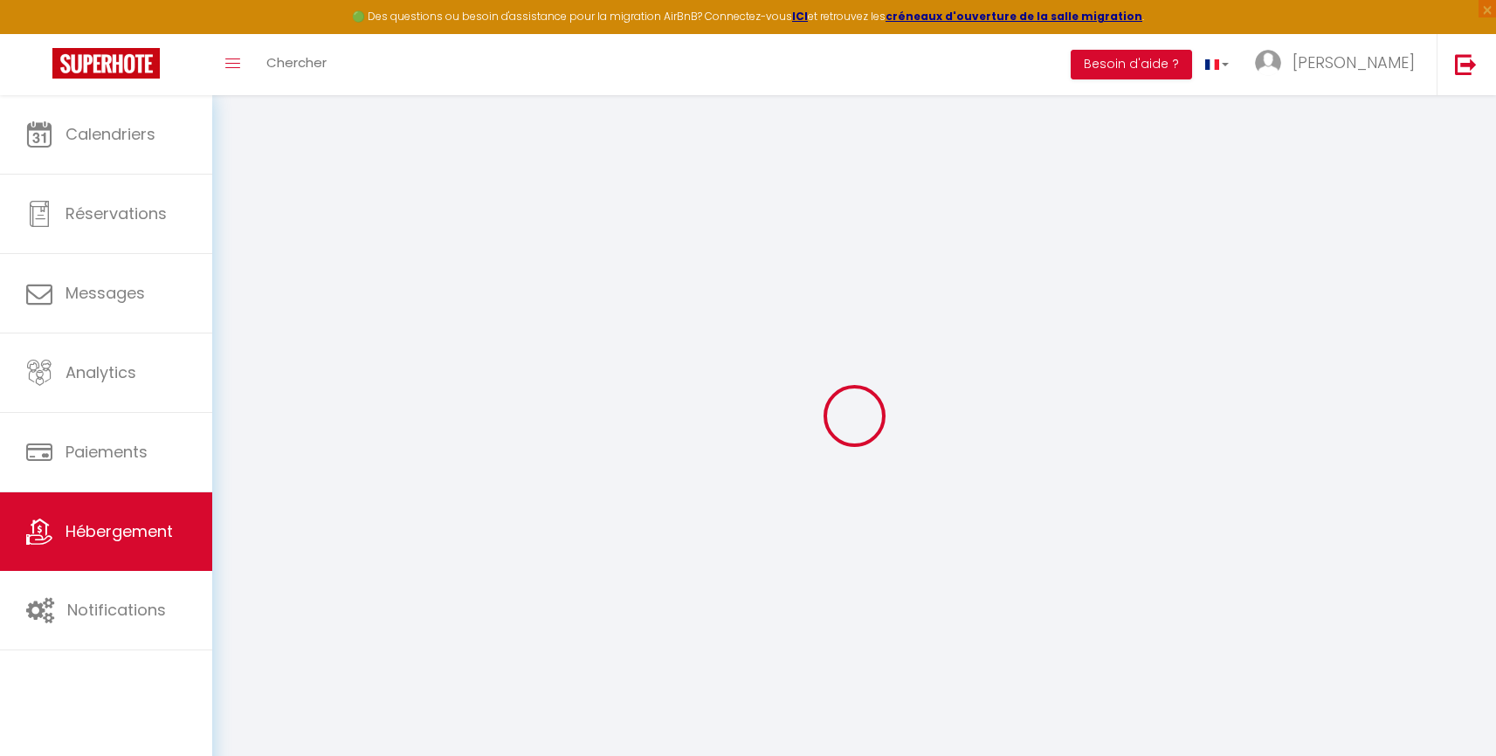
checkbox input "true"
checkbox input "false"
select select "17:00"
select select "21:00"
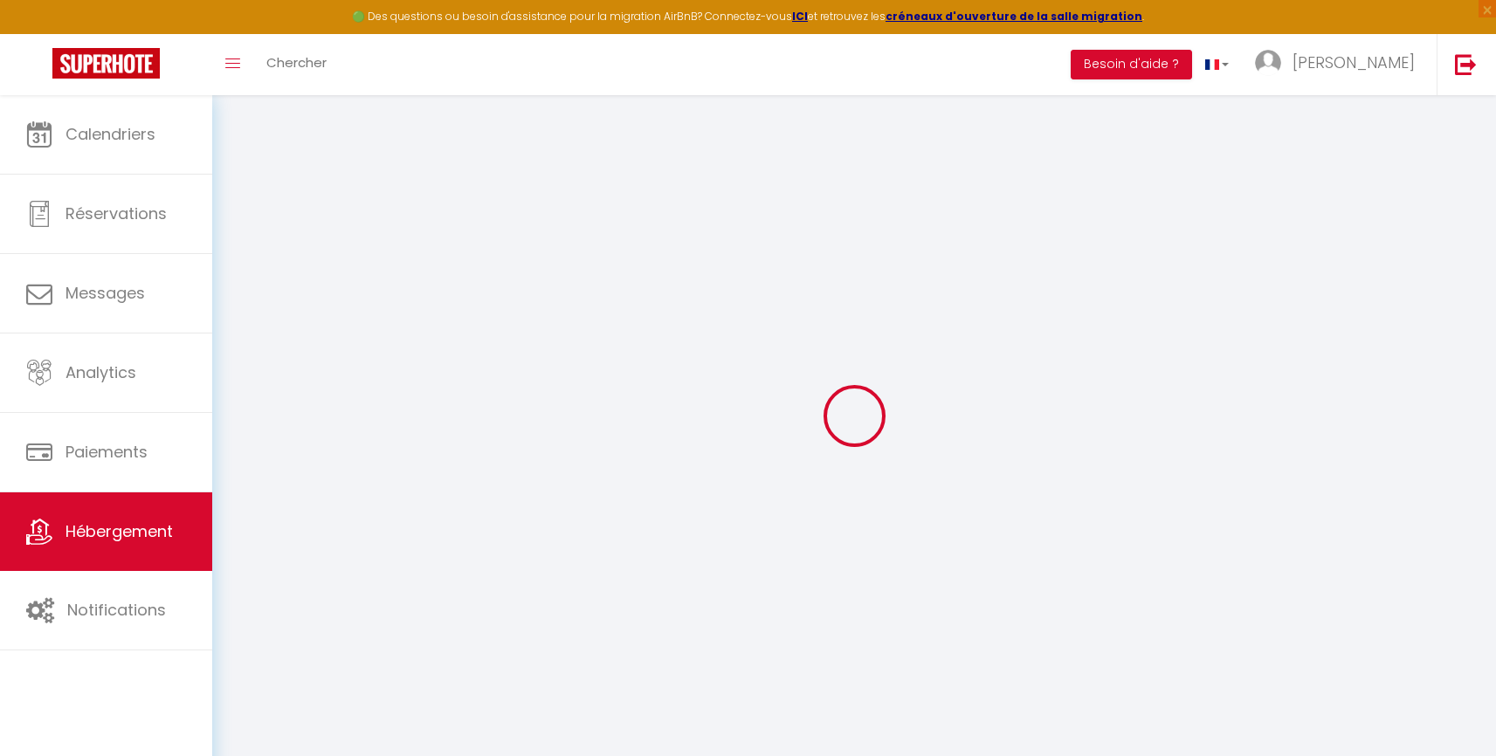
select select "11:00"
select select "30"
select select "120"
checkbox input "false"
checkbox input "true"
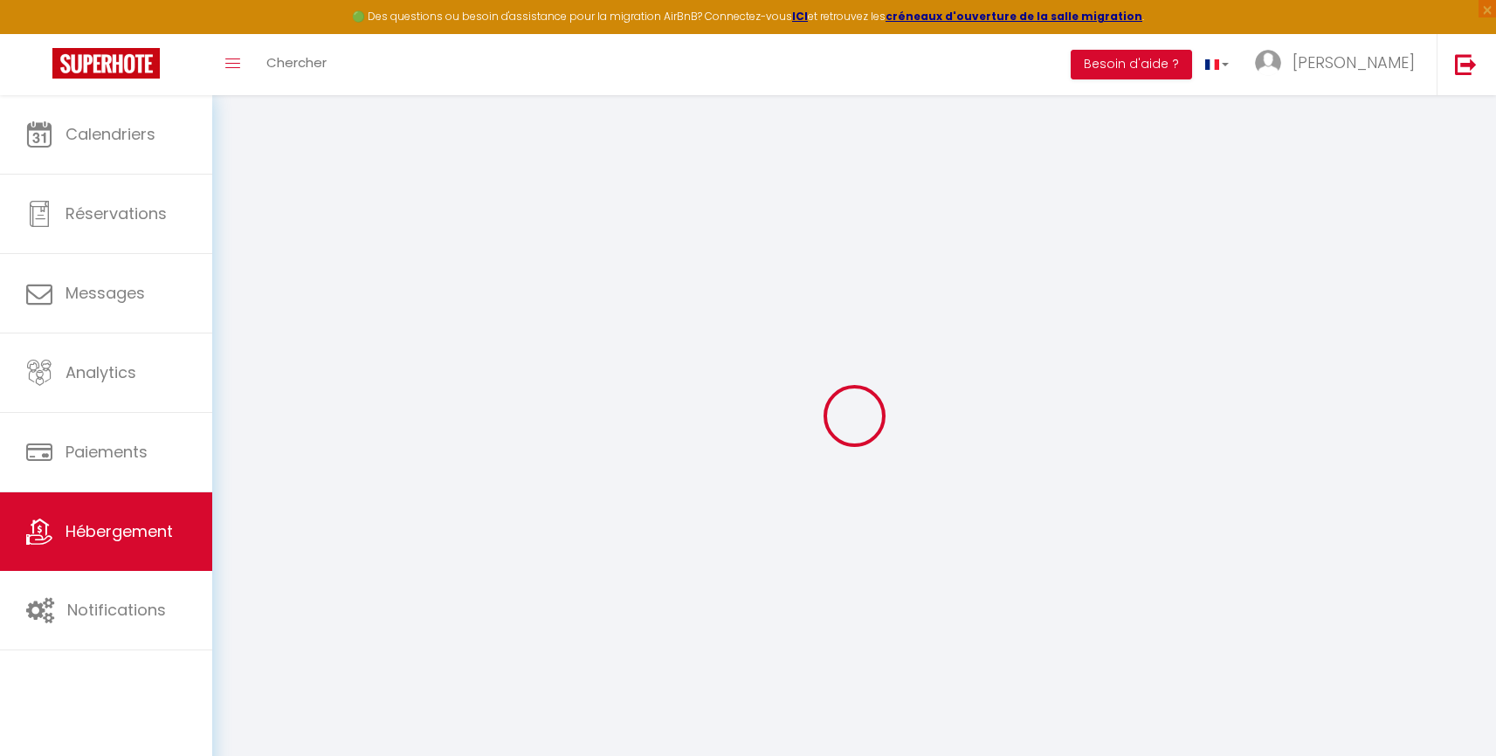
checkbox input "true"
checkbox input "false"
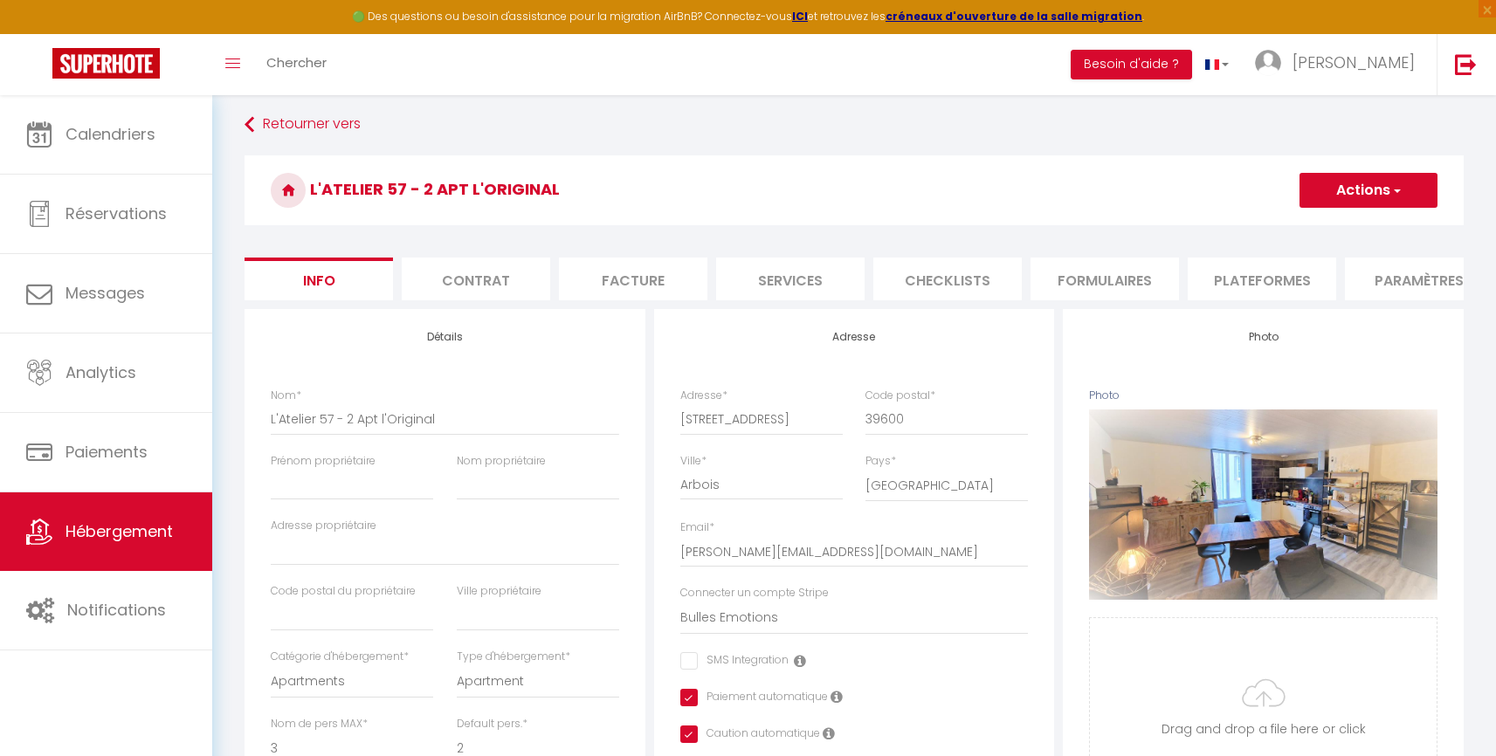
checkbox input "false"
checkbox input "true"
checkbox input "false"
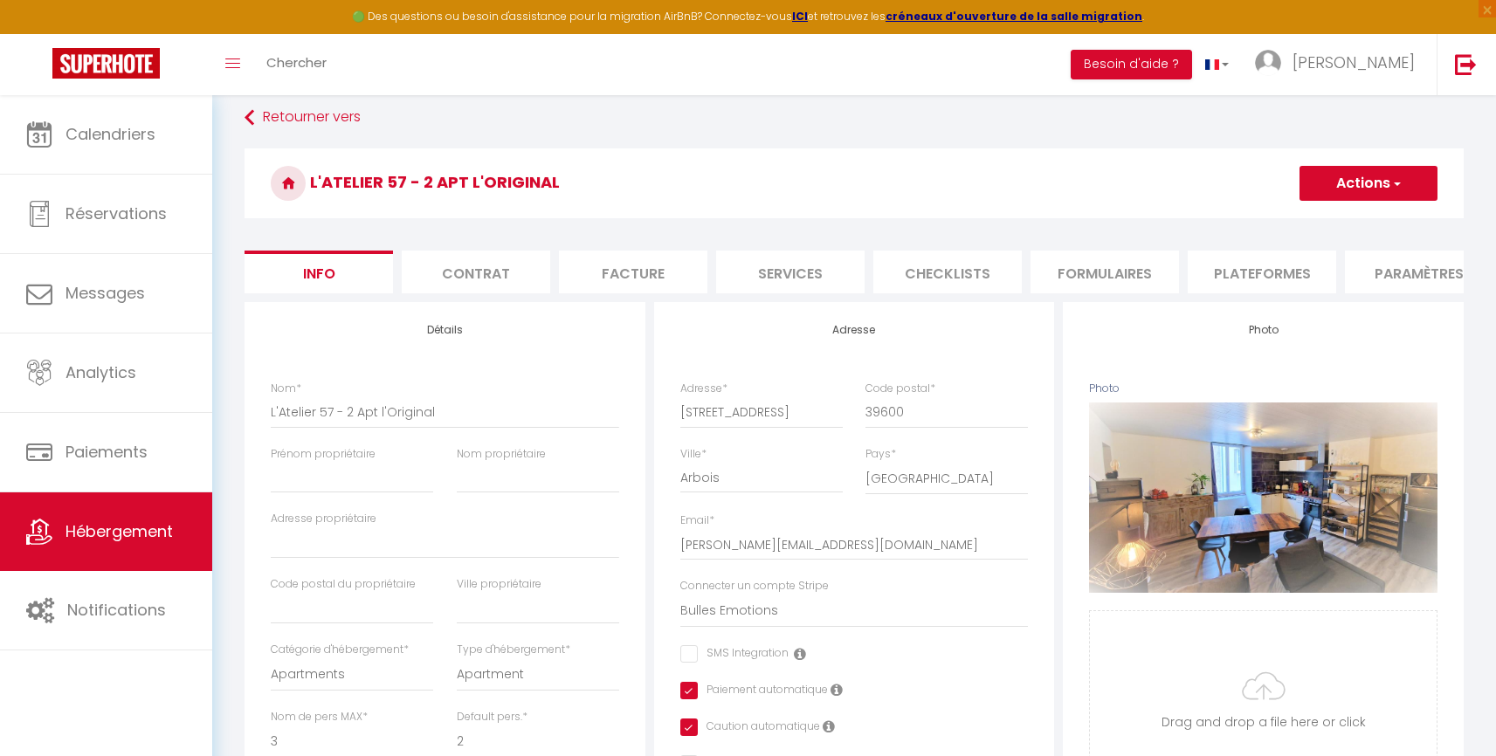
scroll to position [17, 0]
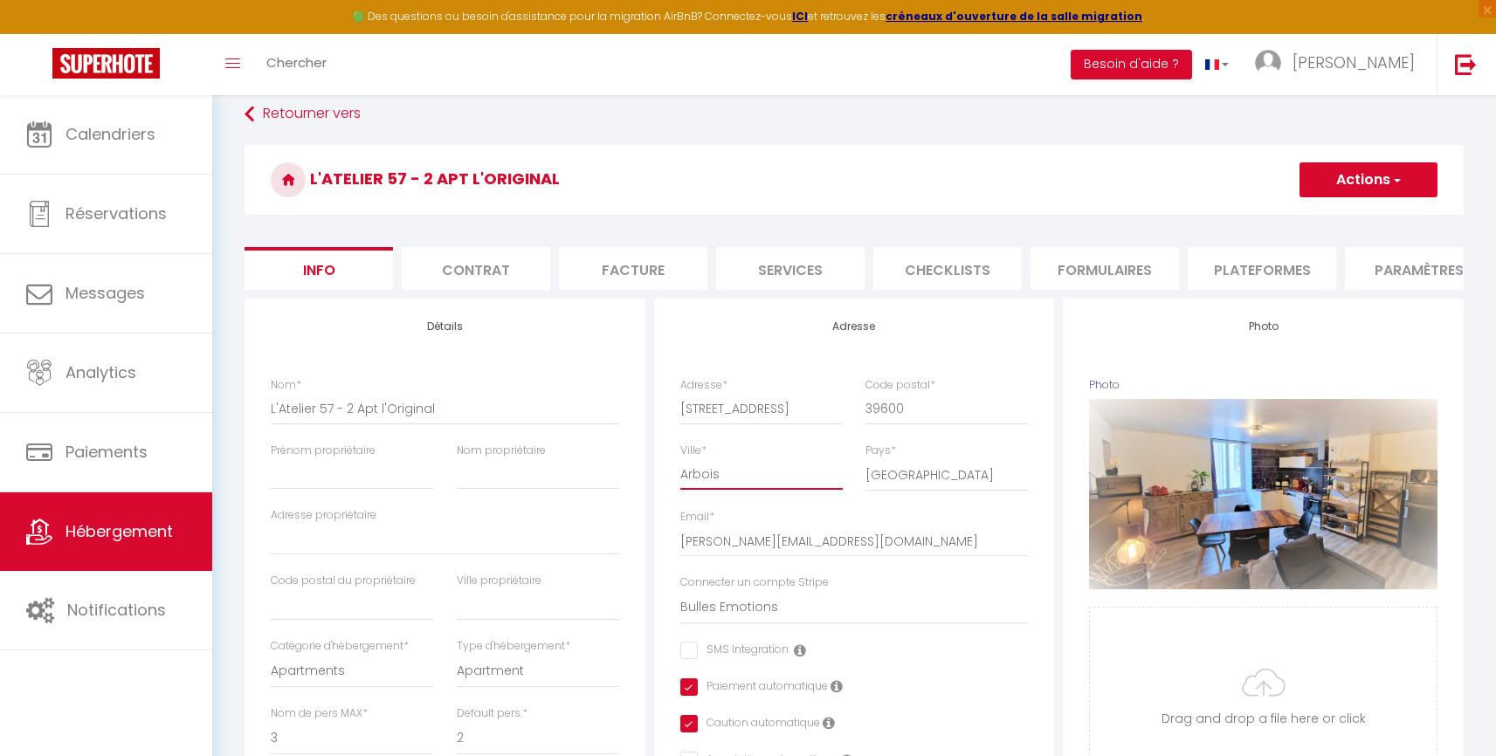
drag, startPoint x: 721, startPoint y: 486, endPoint x: 669, endPoint y: 485, distance: 52.4
click at [669, 485] on div "Ville * Arbois" at bounding box center [761, 476] width 185 height 67
click at [1464, 60] on img at bounding box center [1466, 64] width 22 height 22
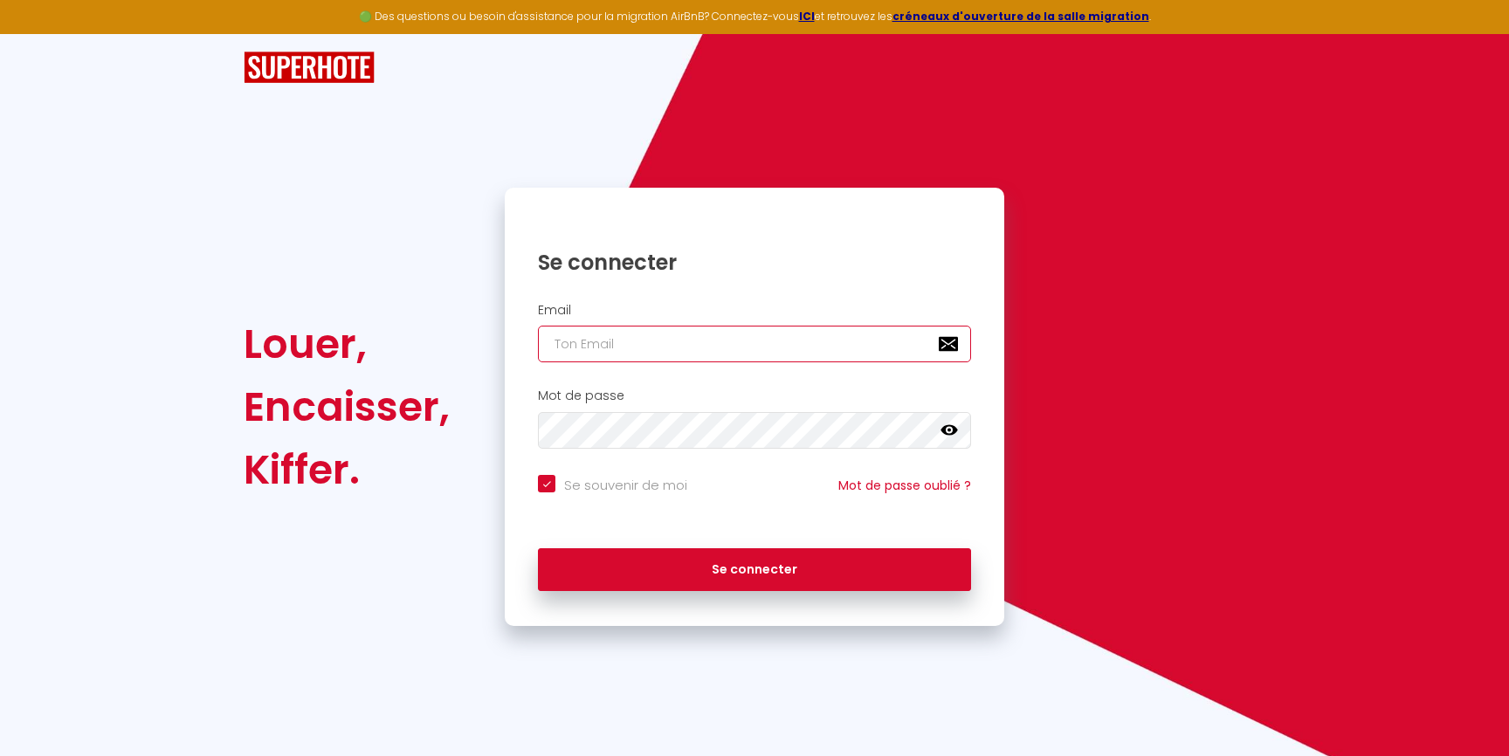
click at [568, 340] on input "email" at bounding box center [754, 344] width 433 height 37
paste input "Contact@logesty-services.fr"
type input "Contact@logesty-services.fr"
checkbox input "true"
drag, startPoint x: 582, startPoint y: 348, endPoint x: 545, endPoint y: 348, distance: 36.7
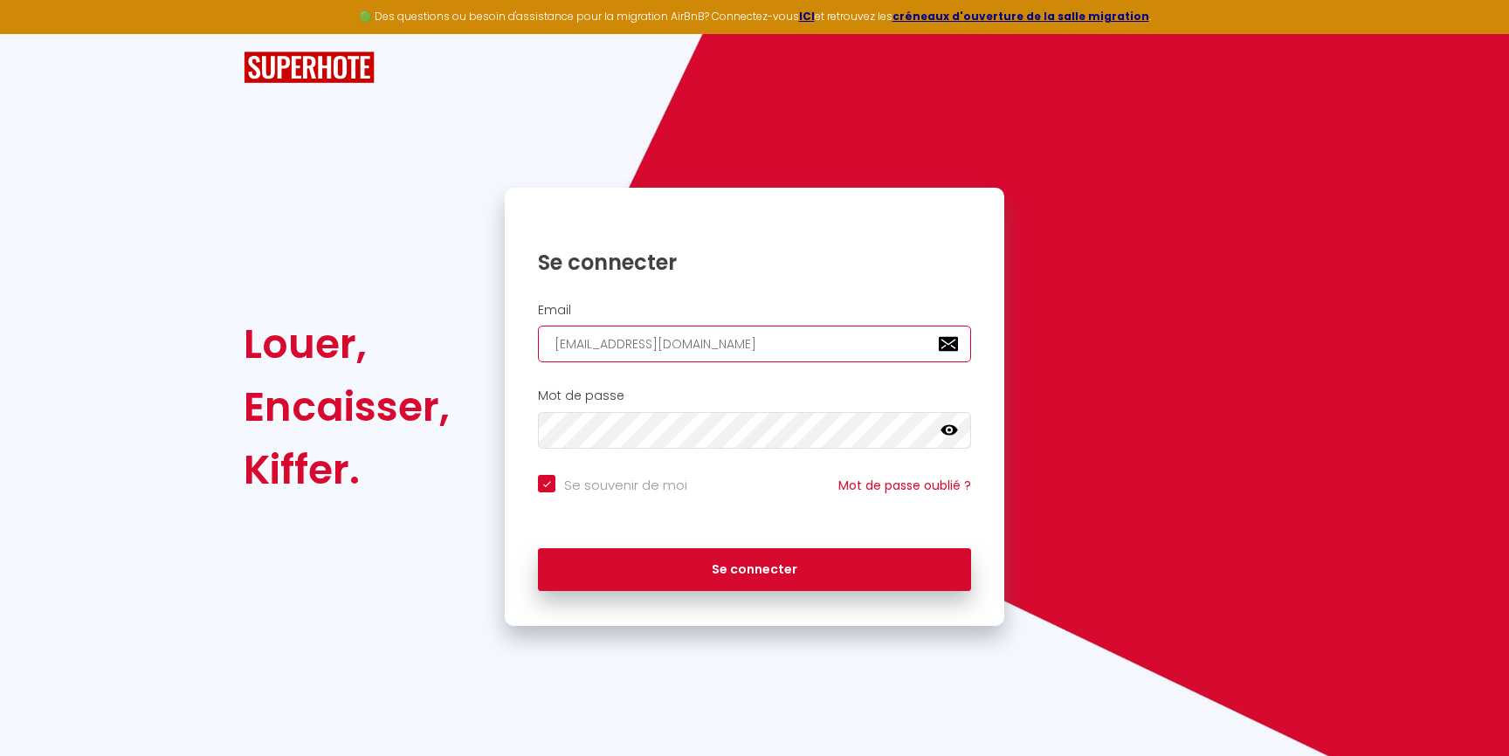
click at [545, 348] on input "Contact@logesty-services.fr" at bounding box center [754, 344] width 433 height 37
drag, startPoint x: 591, startPoint y: 344, endPoint x: 453, endPoint y: 337, distance: 138.1
click at [453, 337] on div "Louer, Encaisser, Kiffer. Se connecter Email Contact@logesty-services.fr Mot de…" at bounding box center [754, 407] width 1044 height 438
type input "contact@logesty-services.fr"
checkbox input "true"
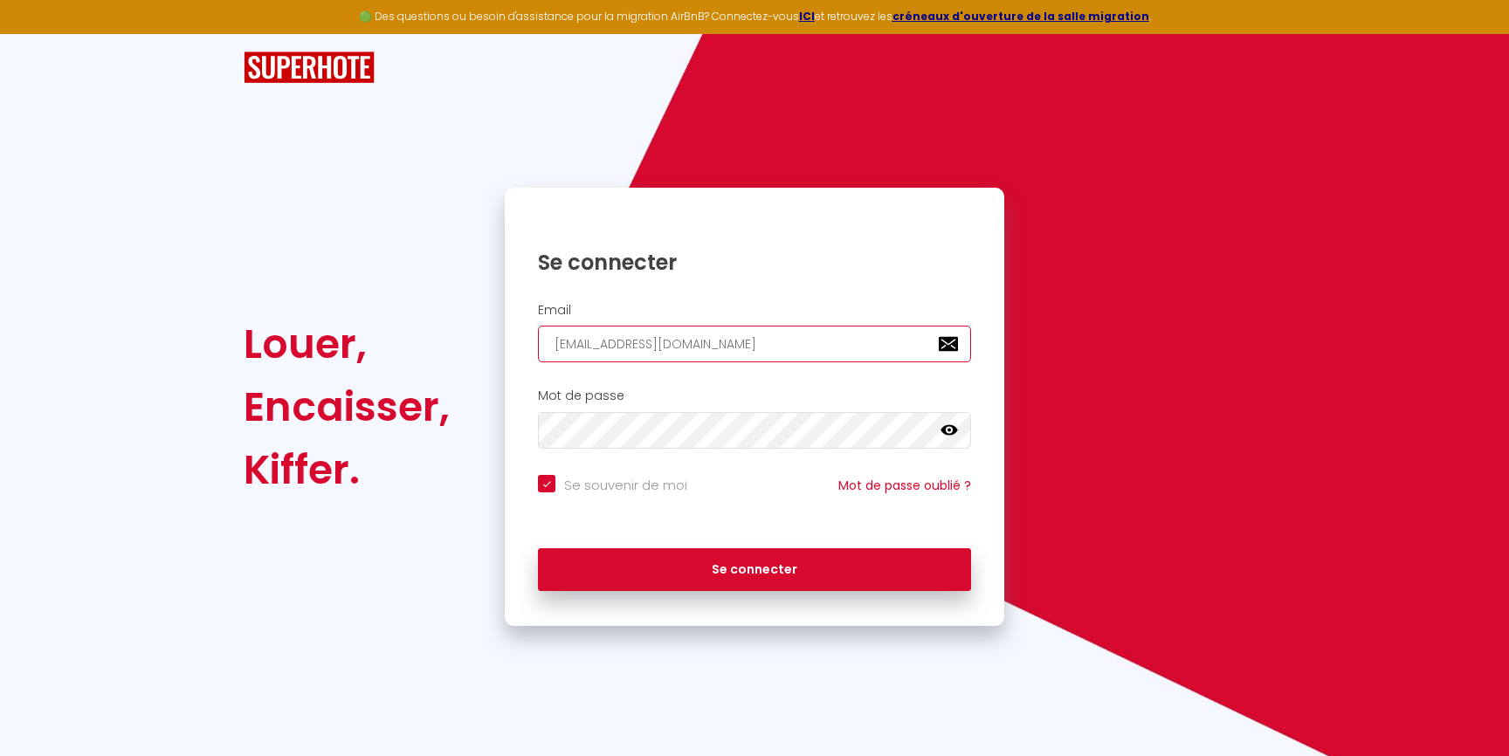
type input "contact@logesty-services.fr"
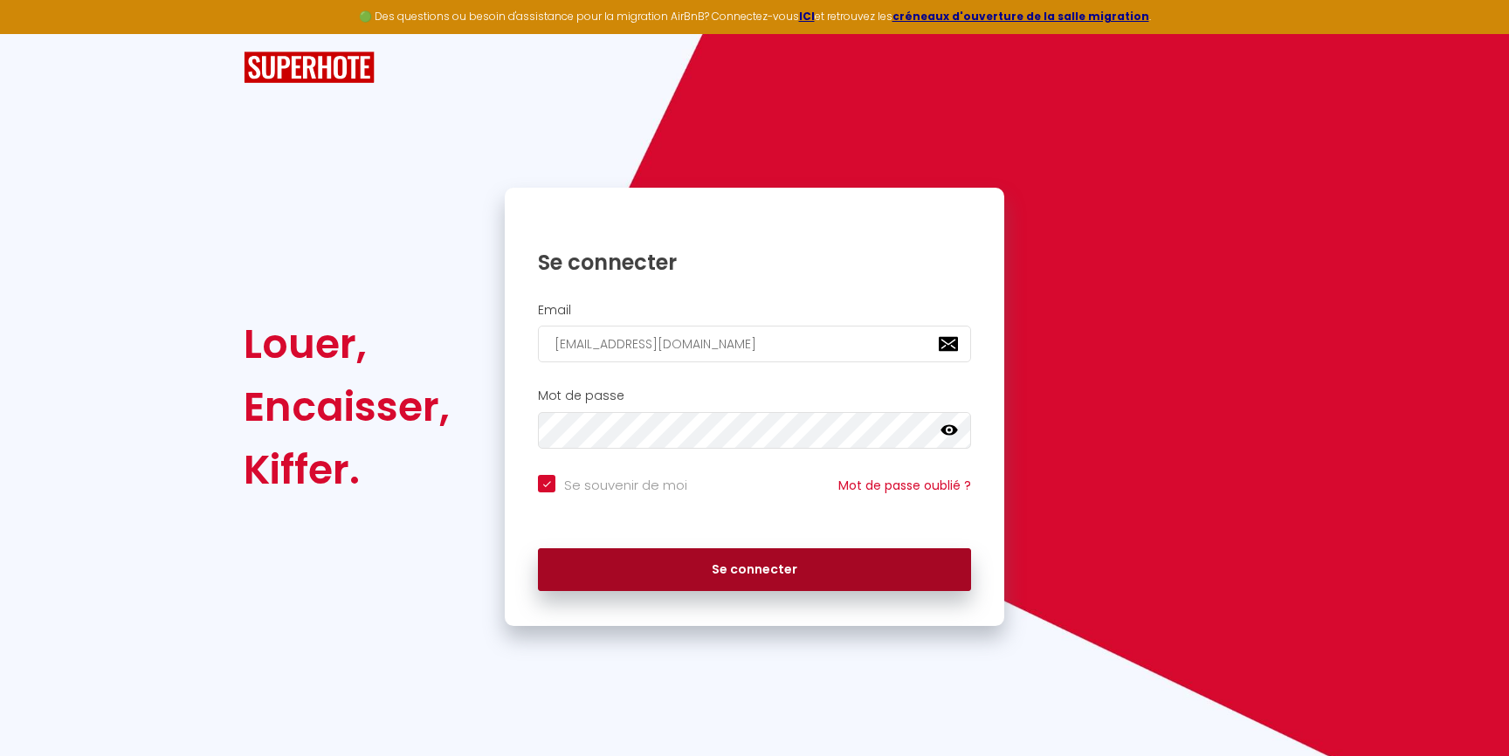
click at [716, 570] on button "Se connecter" at bounding box center [754, 570] width 433 height 44
